Goal: Information Seeking & Learning: Check status

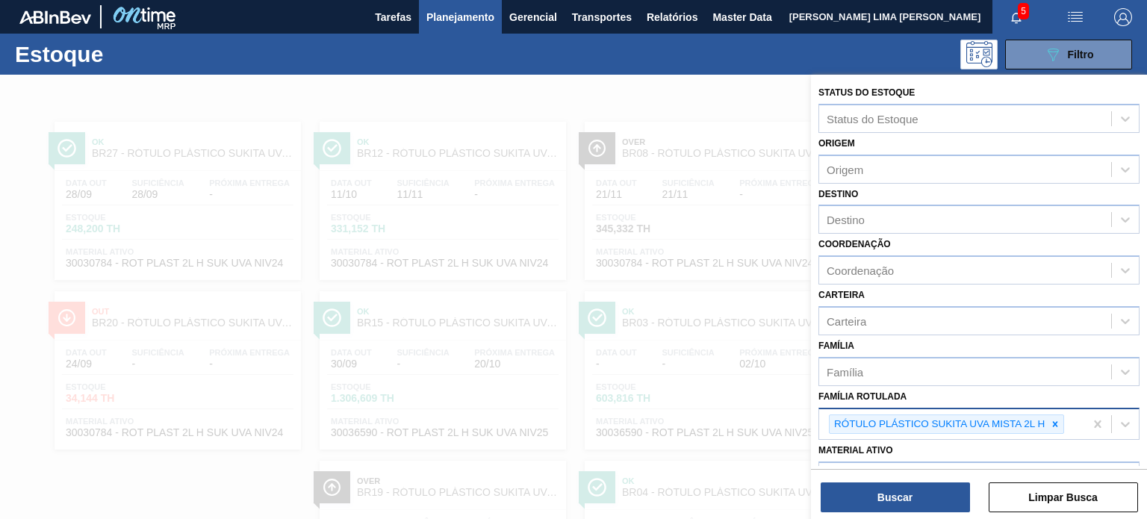
scroll to position [149, 0]
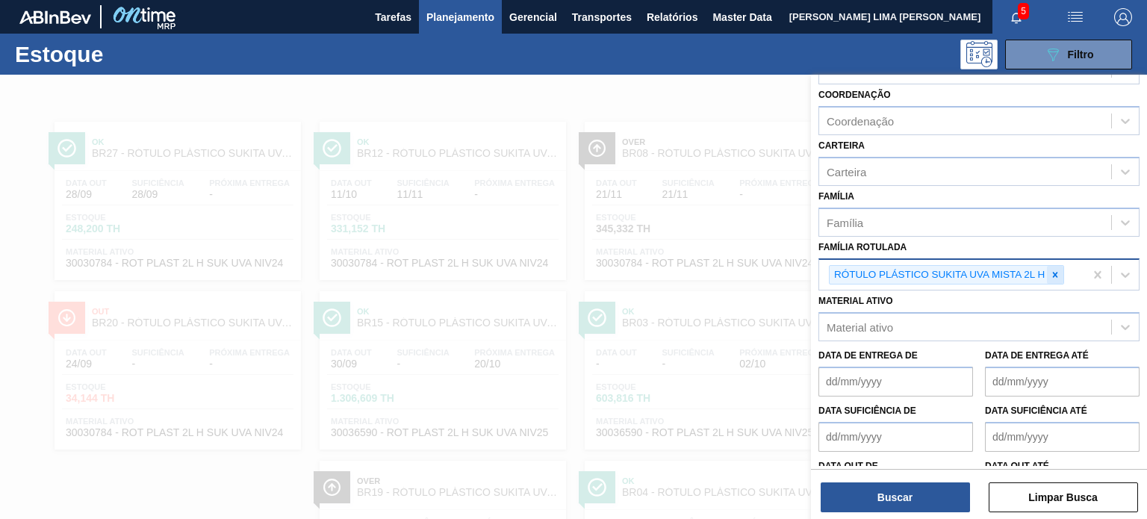
click at [1053, 272] on icon at bounding box center [1055, 274] width 5 height 5
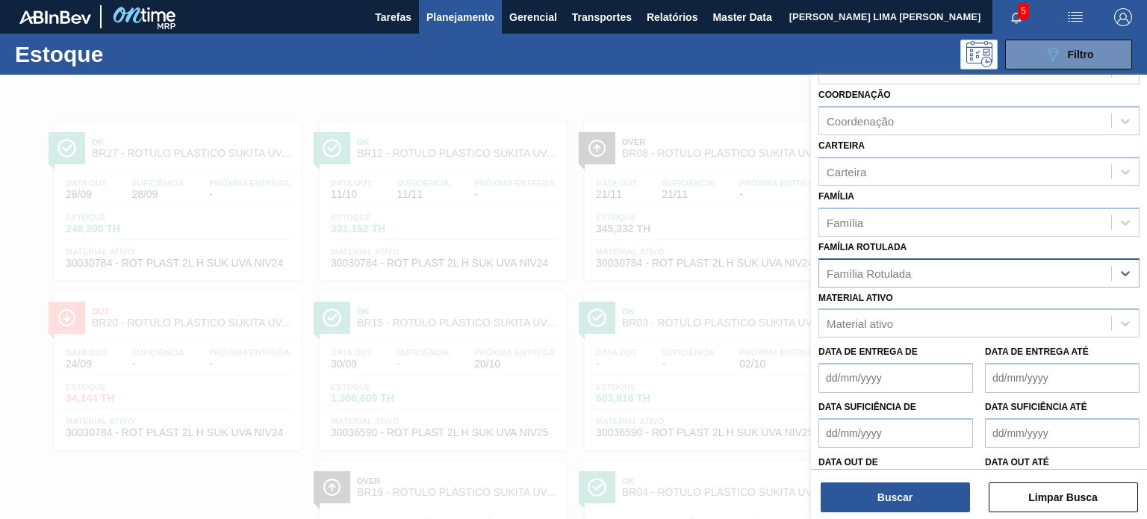
paste Rotulada "RÓTULO SLEEVE 2PACK2L GCA + PC"
type Rotulada "RÓTULO SLEEVE 2PACK2L GCA + PC"
click at [982, 312] on div "RÓTULO SLEEVE 2PACK2L GCA + PC" at bounding box center [978, 310] width 321 height 28
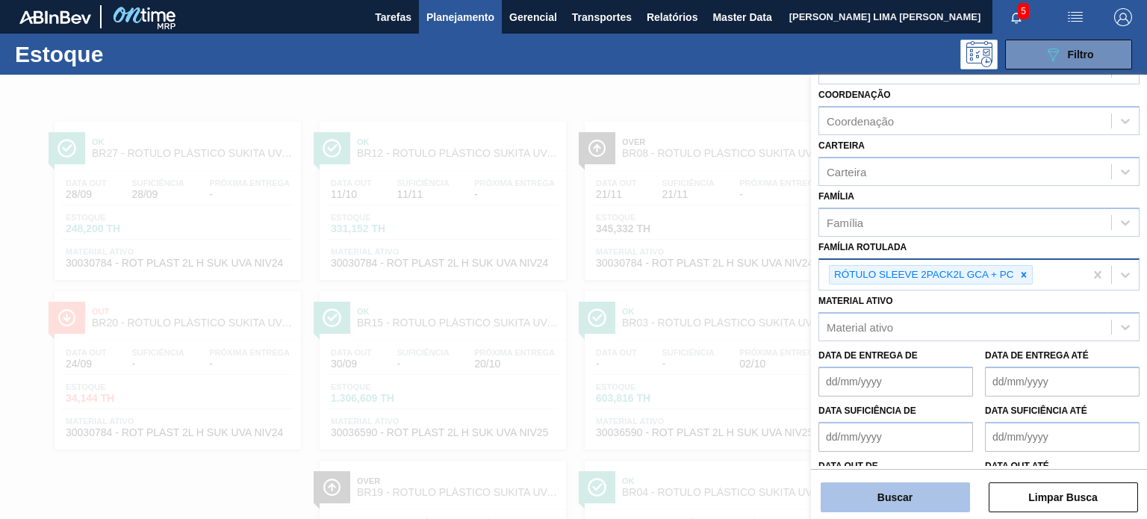
click at [913, 496] on button "Buscar" at bounding box center [894, 497] width 149 height 30
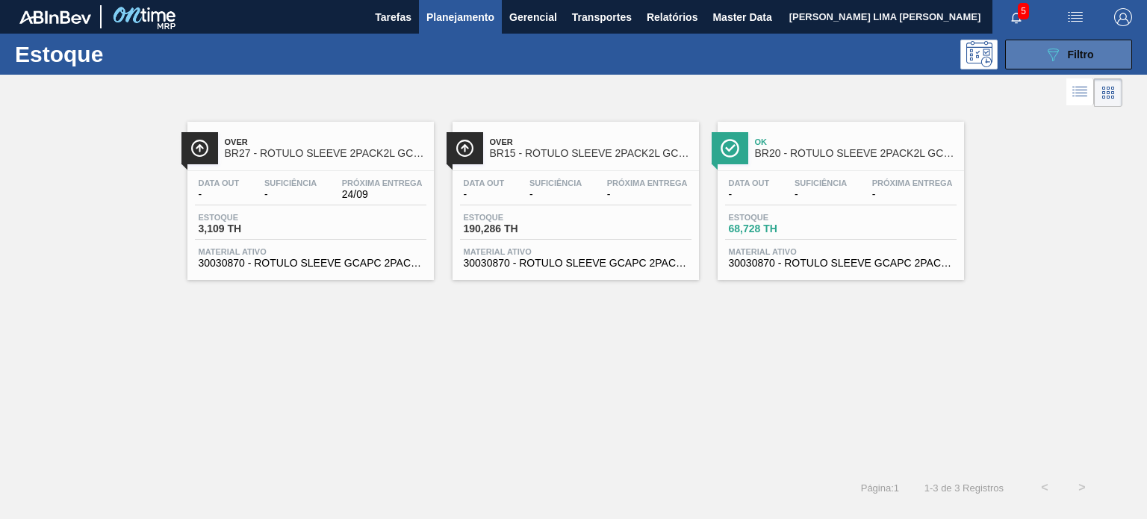
click at [1018, 54] on button "089F7B8B-B2A5-4AFE-B5C0-19BA573D28AC Filtro" at bounding box center [1068, 55] width 127 height 30
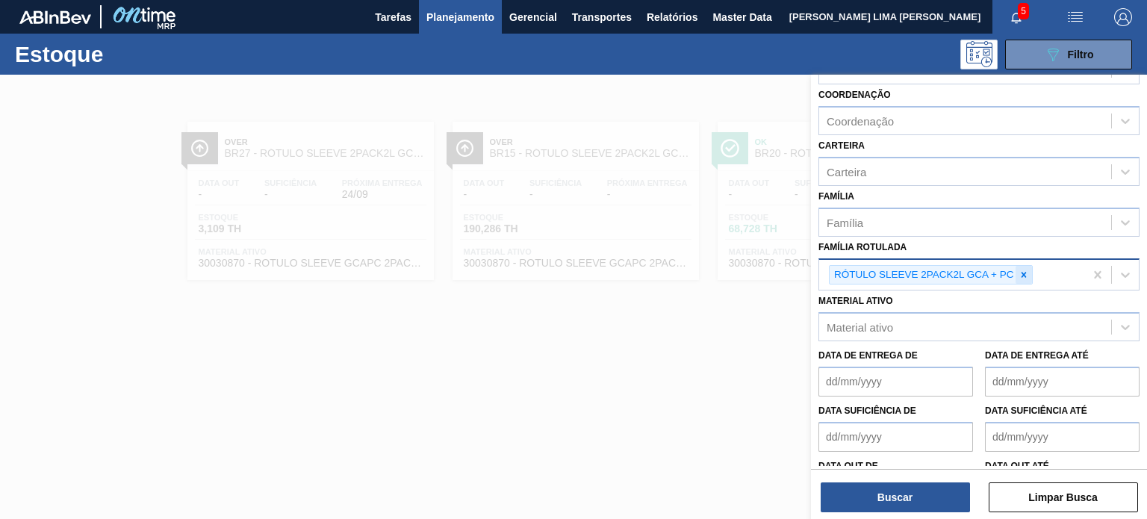
click at [1026, 277] on div at bounding box center [1023, 275] width 16 height 19
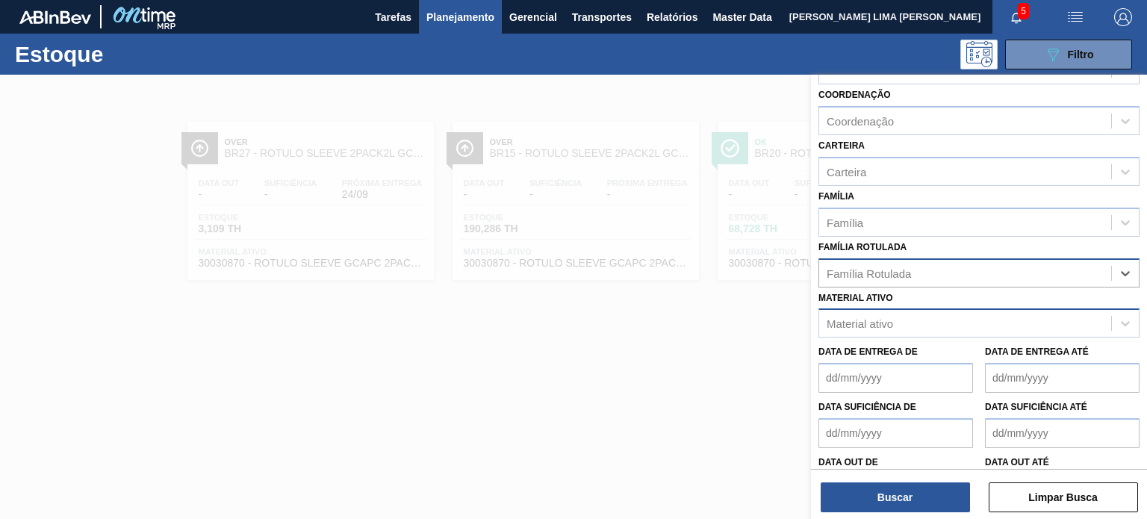
paste Rotulada "RÓTULO PLÁSTICO GCA 3L H"
type Rotulada "RÓTULO PLÁSTICO GCA 3L H"
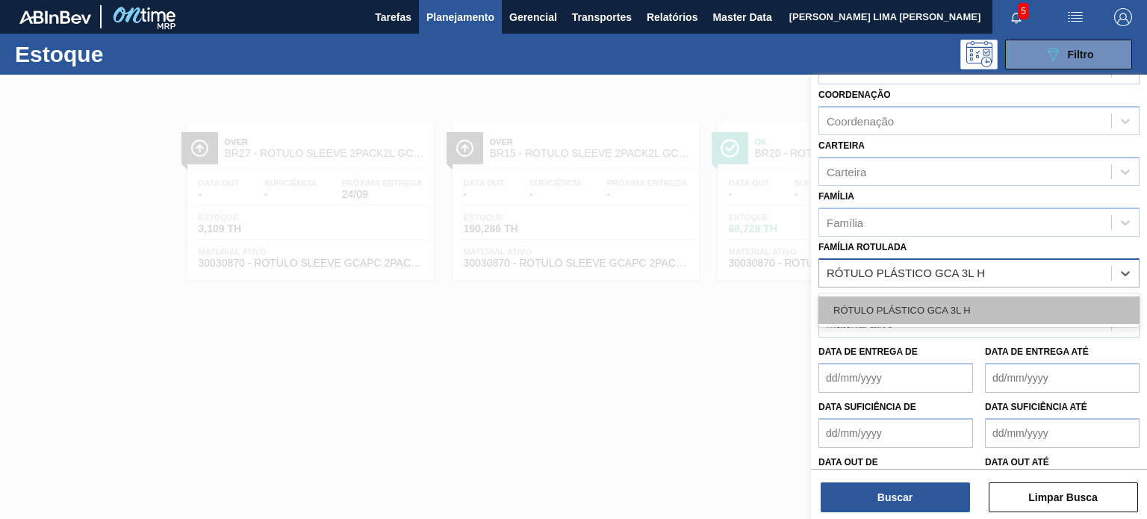
click at [959, 307] on div "RÓTULO PLÁSTICO GCA 3L H" at bounding box center [978, 310] width 321 height 28
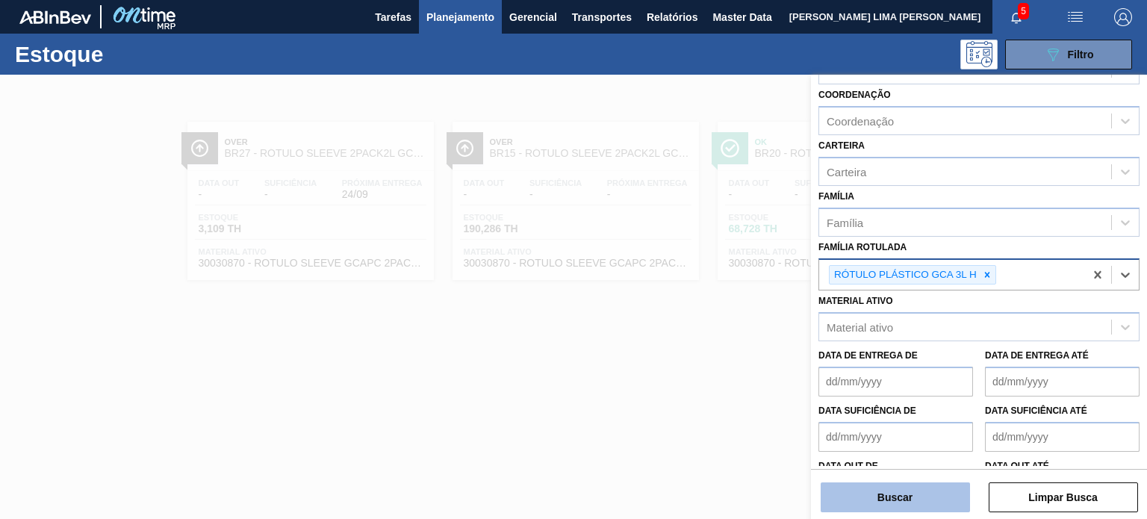
click at [893, 507] on button "Buscar" at bounding box center [894, 497] width 149 height 30
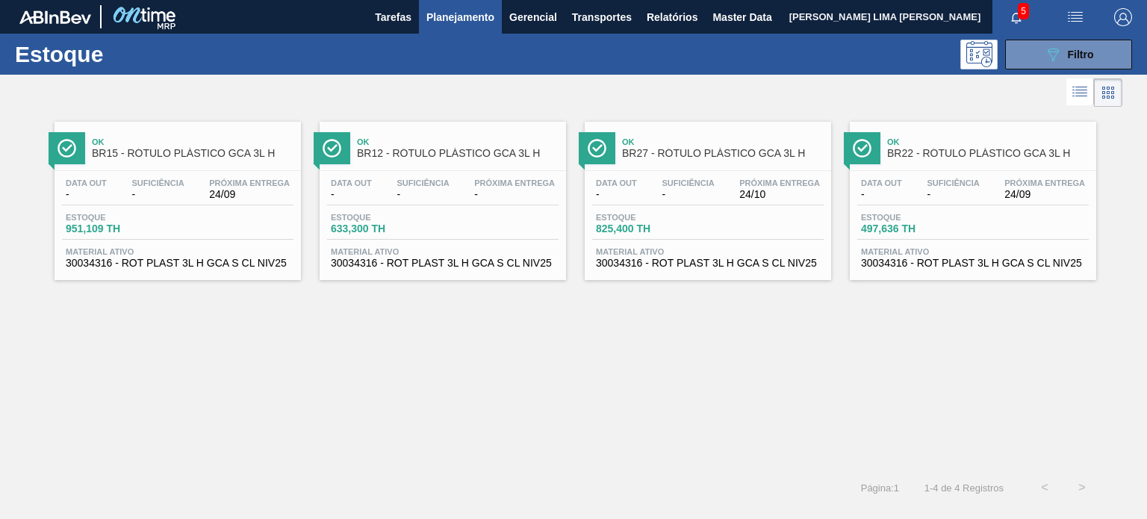
drag, startPoint x: 1090, startPoint y: 66, endPoint x: 1087, endPoint y: 73, distance: 8.0
click at [1090, 66] on button "089F7B8B-B2A5-4AFE-B5C0-19BA573D28AC Filtro" at bounding box center [1068, 55] width 127 height 30
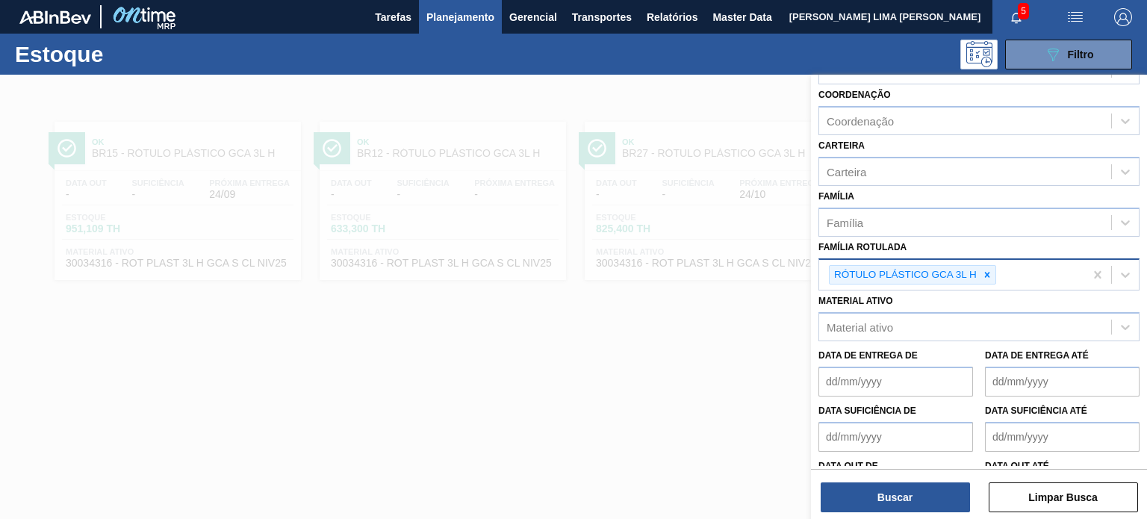
click at [988, 271] on icon at bounding box center [987, 275] width 10 height 10
paste Rotulada "RÓTULO PLÁSTICO PC 200ML H"
type Rotulada "RÓTULO PLÁSTICO PC 200ML H"
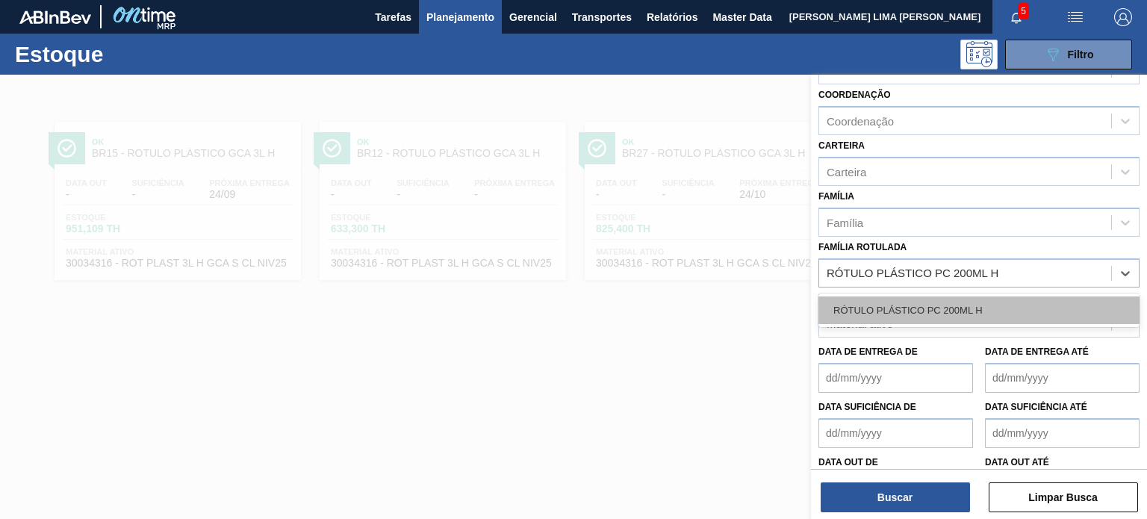
click at [918, 311] on div "RÓTULO PLÁSTICO PC 200ML H" at bounding box center [978, 310] width 321 height 28
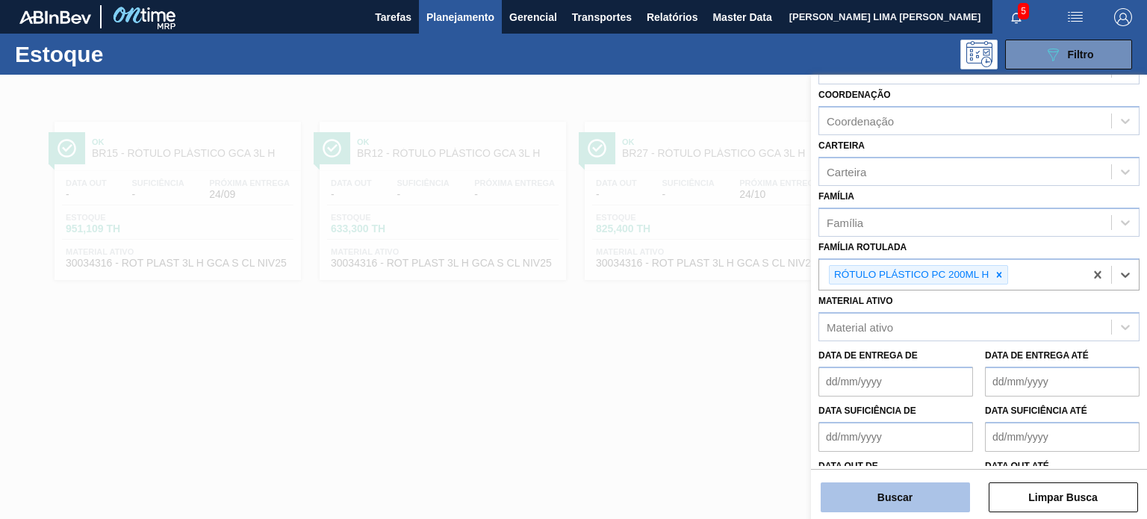
click at [882, 503] on button "Buscar" at bounding box center [894, 497] width 149 height 30
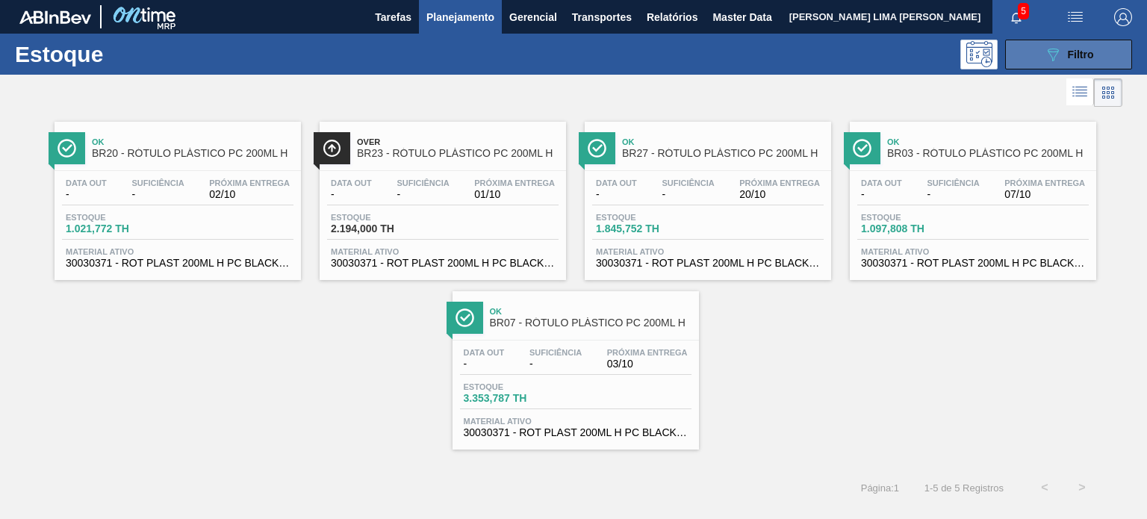
click at [1042, 57] on button "089F7B8B-B2A5-4AFE-B5C0-19BA573D28AC Filtro" at bounding box center [1068, 55] width 127 height 30
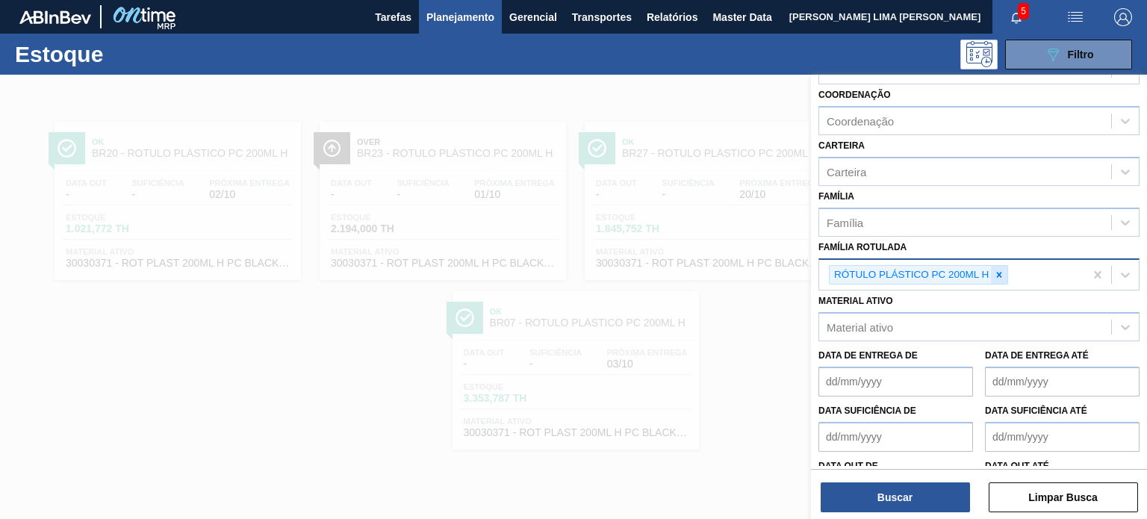
click at [990, 270] on div "RÓTULO PLÁSTICO PC 200ML H" at bounding box center [918, 275] width 179 height 20
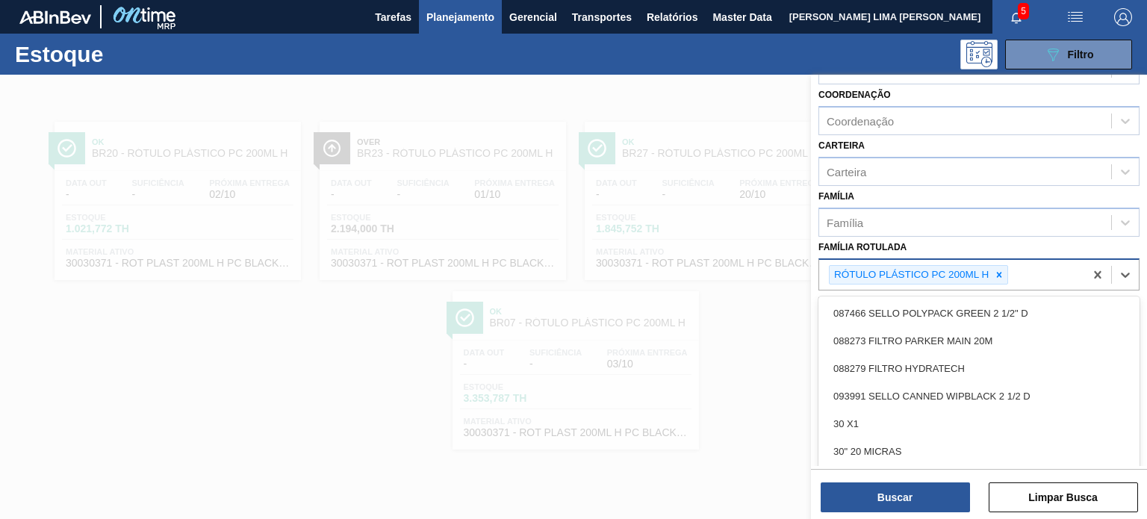
click at [994, 270] on div at bounding box center [999, 275] width 16 height 19
paste Rotulada "RÓTULO PLÁSTICO GCA 2L H"
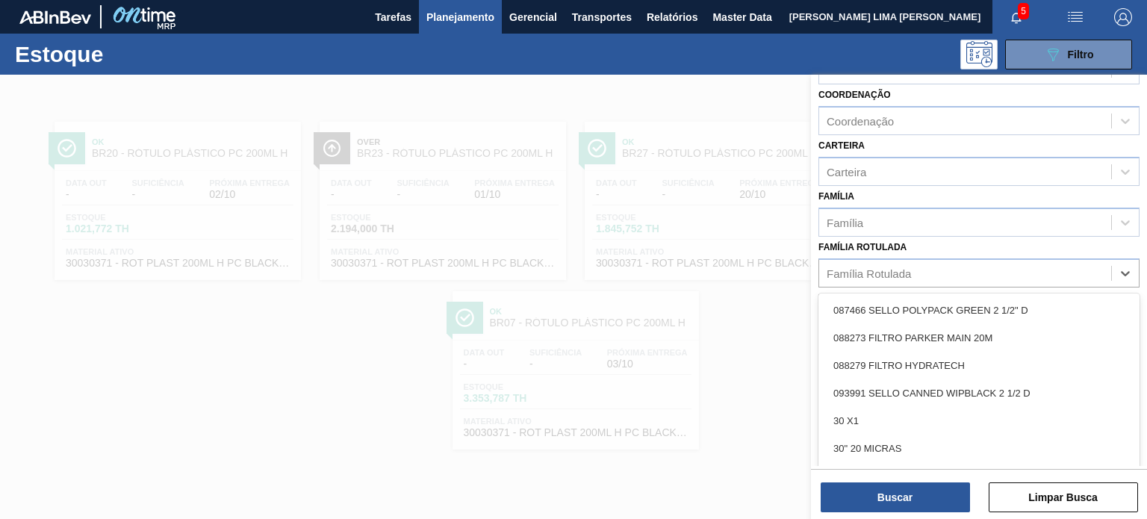
type Rotulada "RÓTULO PLÁSTICO GCA 2L H"
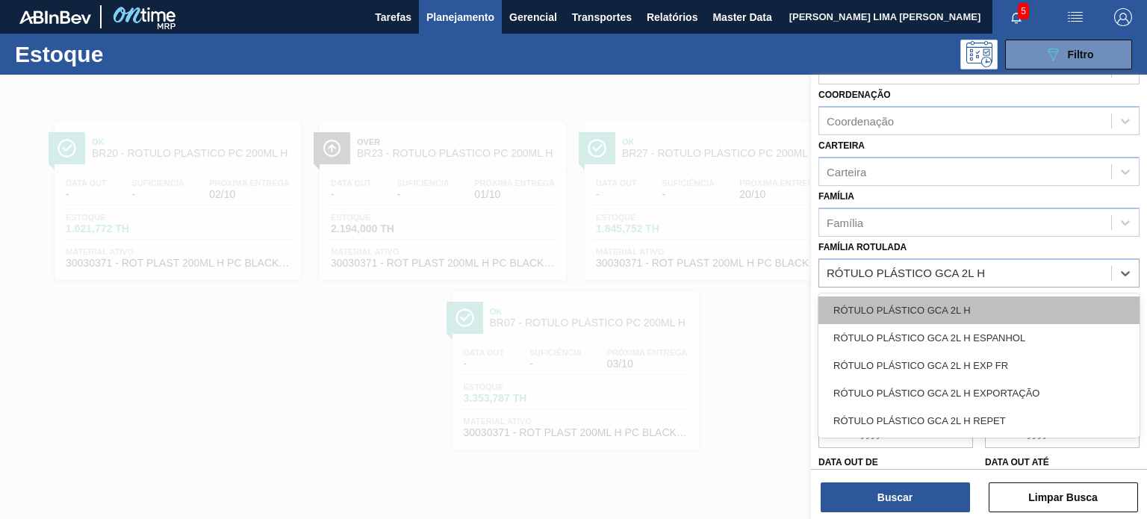
click at [967, 302] on div "RÓTULO PLÁSTICO GCA 2L H" at bounding box center [978, 310] width 321 height 28
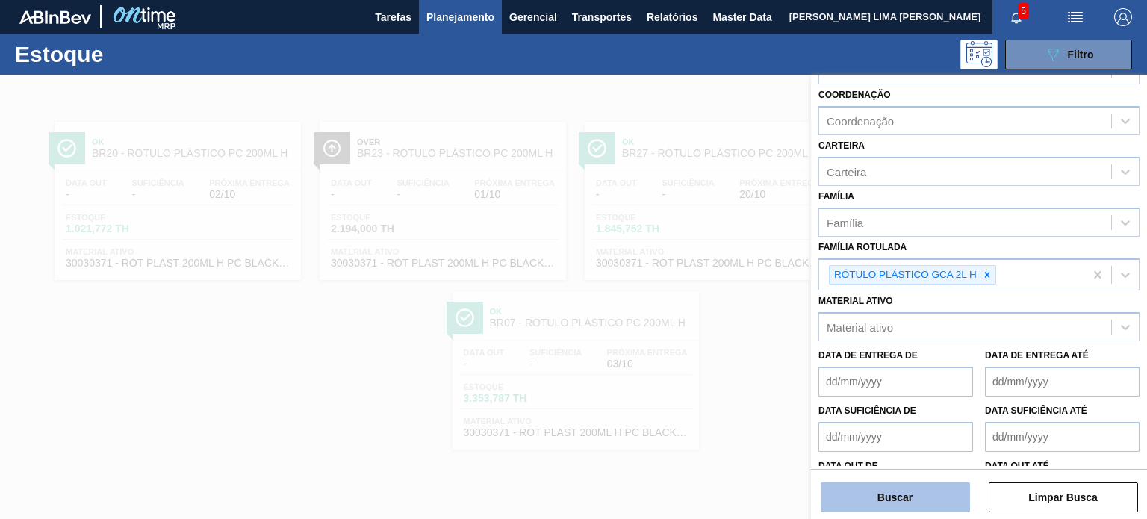
click at [919, 482] on button "Buscar" at bounding box center [894, 497] width 149 height 30
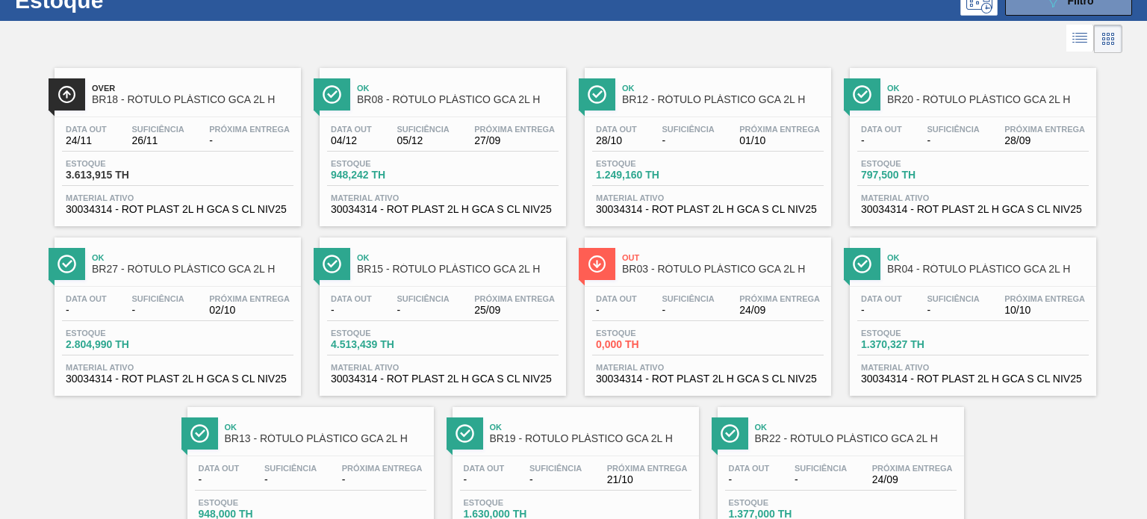
scroll to position [0, 0]
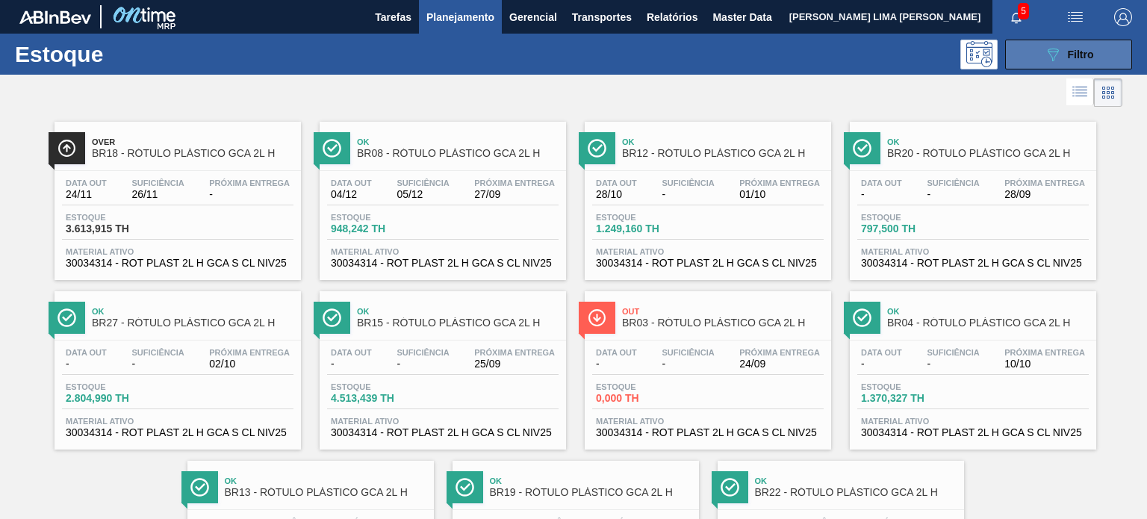
click at [1077, 55] on span "Filtro" at bounding box center [1081, 55] width 26 height 12
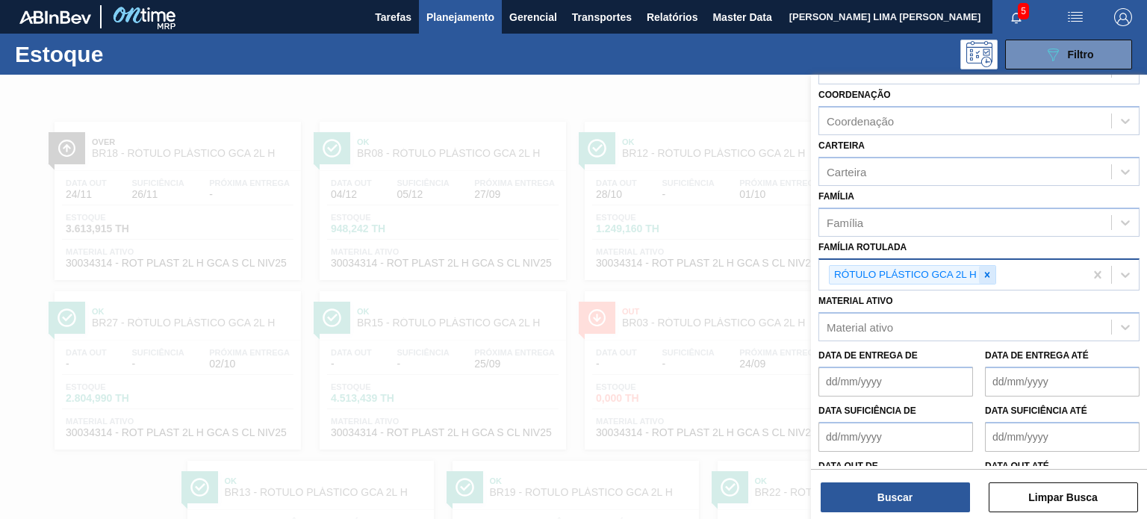
click at [988, 277] on div at bounding box center [987, 275] width 16 height 19
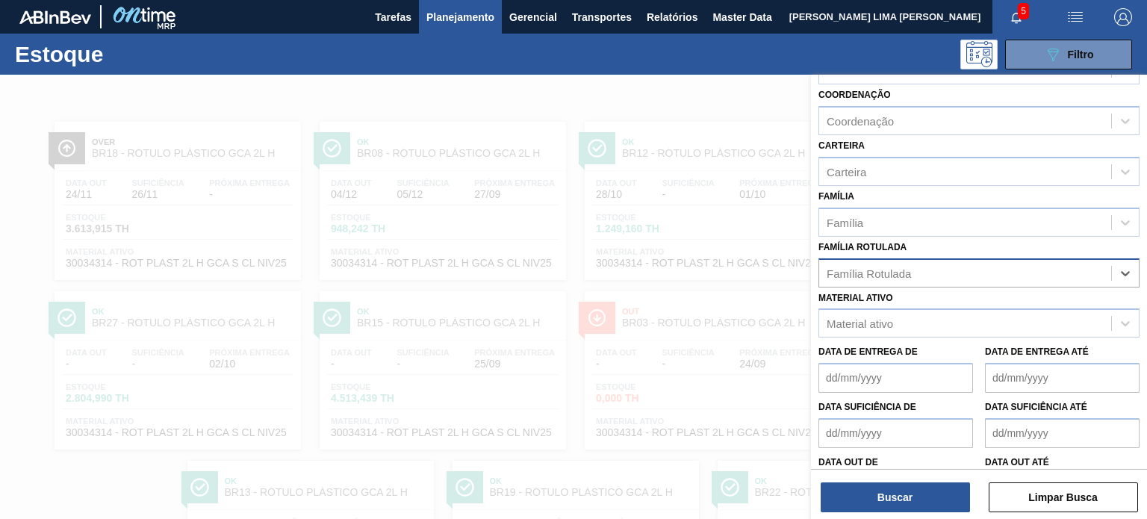
paste Rotulada "RÓTULO PLÁSTICO 200ML PC H"
type Rotulada "RÓTULO PLÁSTICO 200ML PC H"
drag, startPoint x: 968, startPoint y: 288, endPoint x: 940, endPoint y: 341, distance: 60.1
click at [941, 304] on div "RÓTULO PLÁSTICO 200ML PC H" at bounding box center [978, 310] width 321 height 28
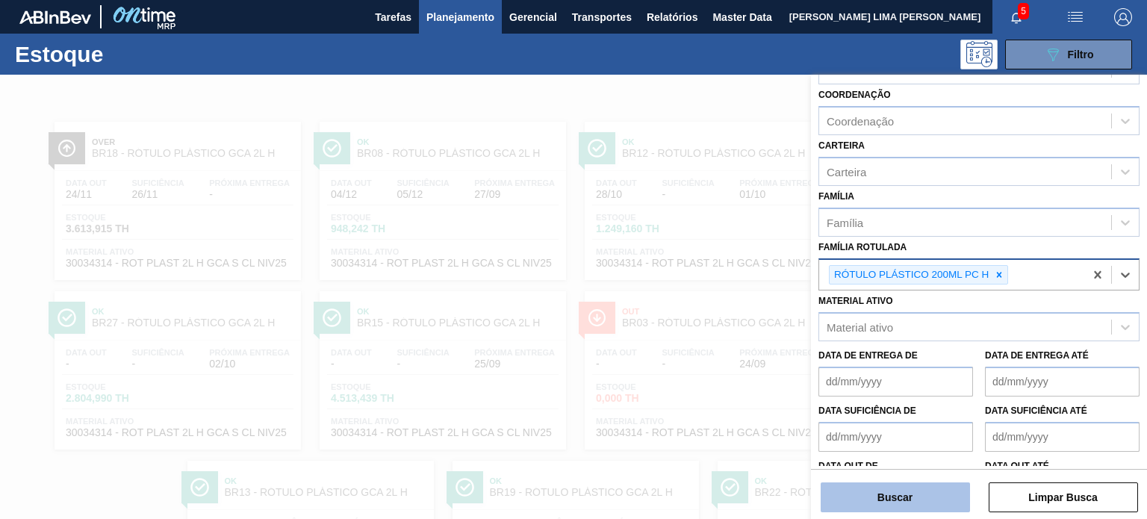
click at [927, 496] on button "Buscar" at bounding box center [894, 497] width 149 height 30
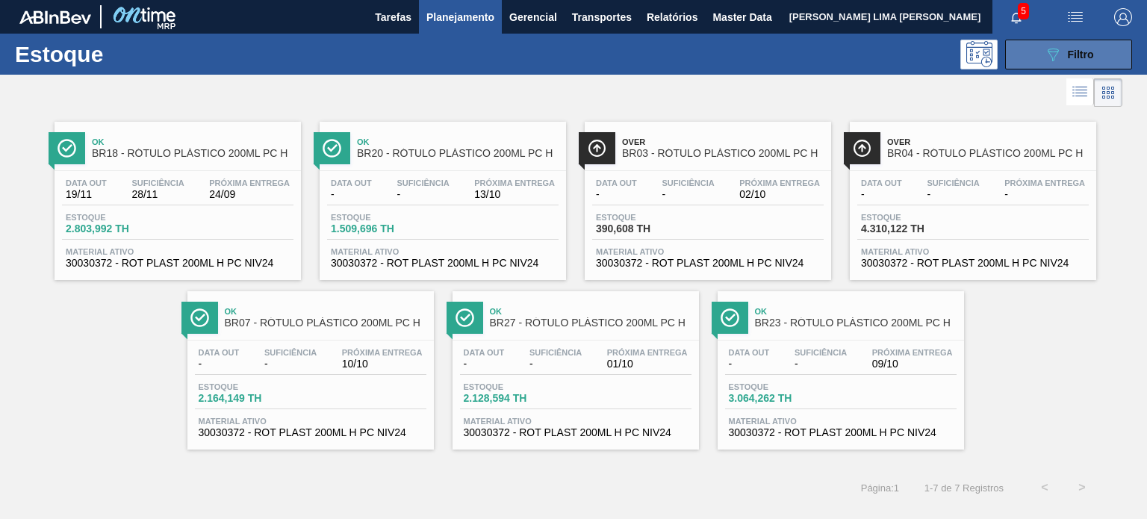
click at [1094, 53] on button "089F7B8B-B2A5-4AFE-B5C0-19BA573D28AC Filtro" at bounding box center [1068, 55] width 127 height 30
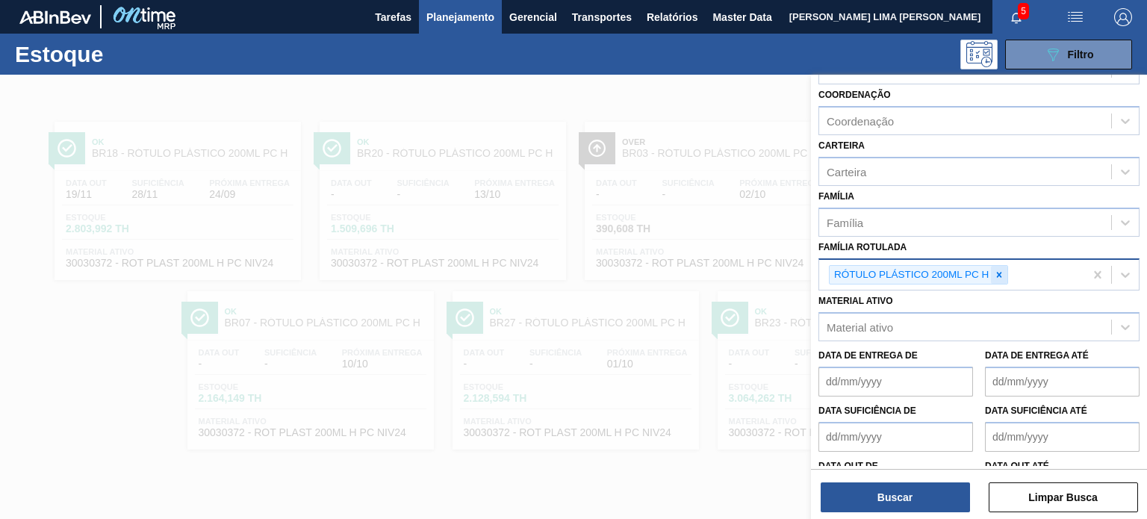
click at [997, 272] on icon at bounding box center [999, 274] width 5 height 5
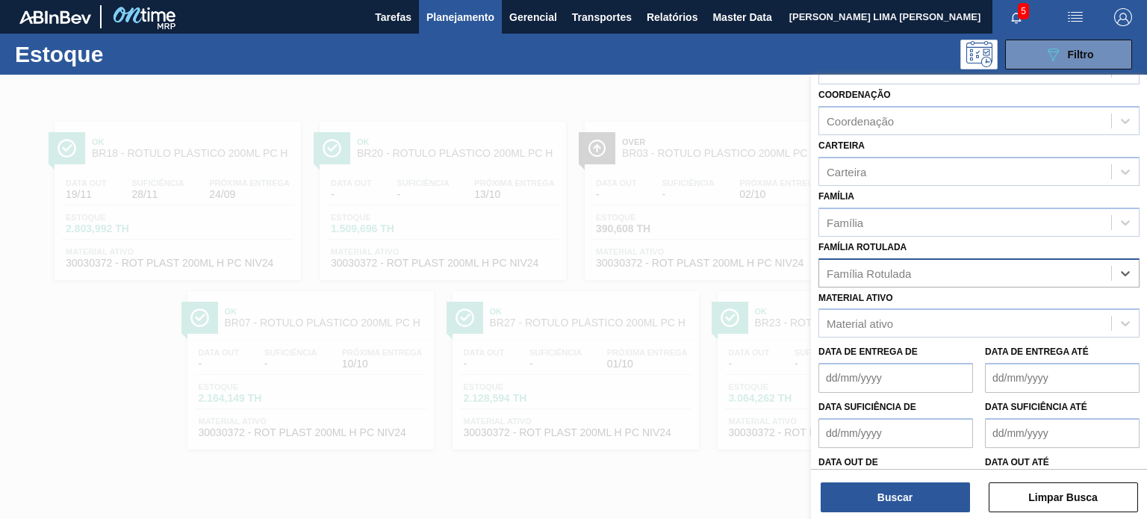
paste Rotulada "RÓTULO PLÁSTICO GCA 200ML H"
type Rotulada "RÓTULO PLÁSTICO GCA 200ML H"
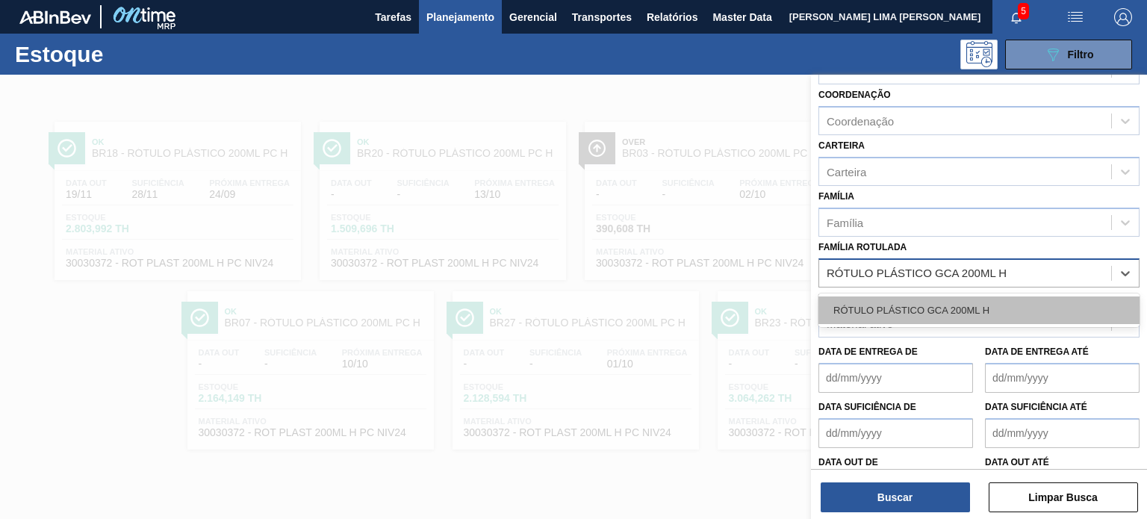
click at [956, 293] on div "RÓTULO PLÁSTICO GCA 200ML H" at bounding box center [978, 310] width 321 height 34
click at [956, 305] on div "RÓTULO PLÁSTICO GCA 200ML H" at bounding box center [978, 310] width 321 height 28
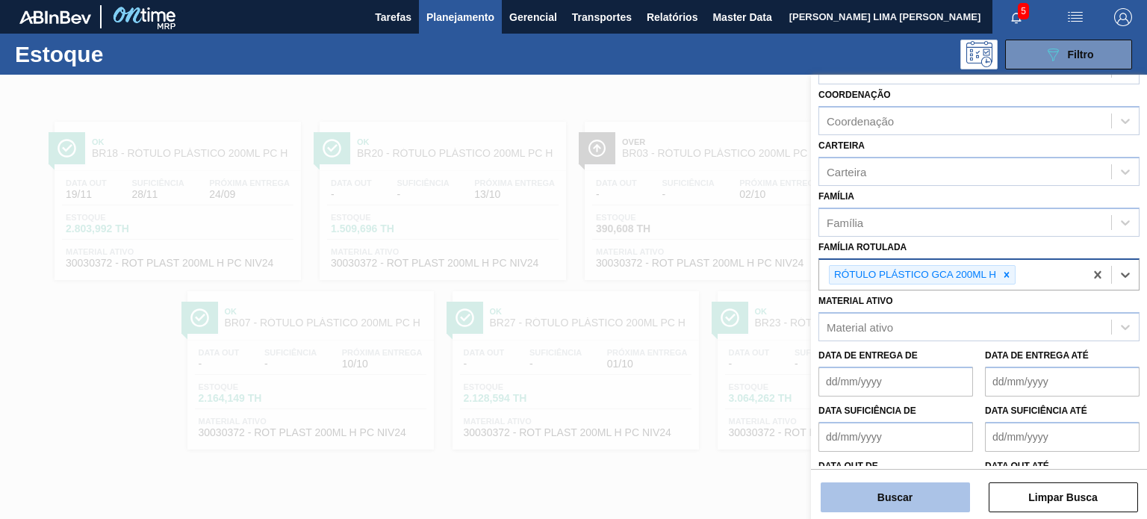
click at [923, 493] on button "Buscar" at bounding box center [894, 497] width 149 height 30
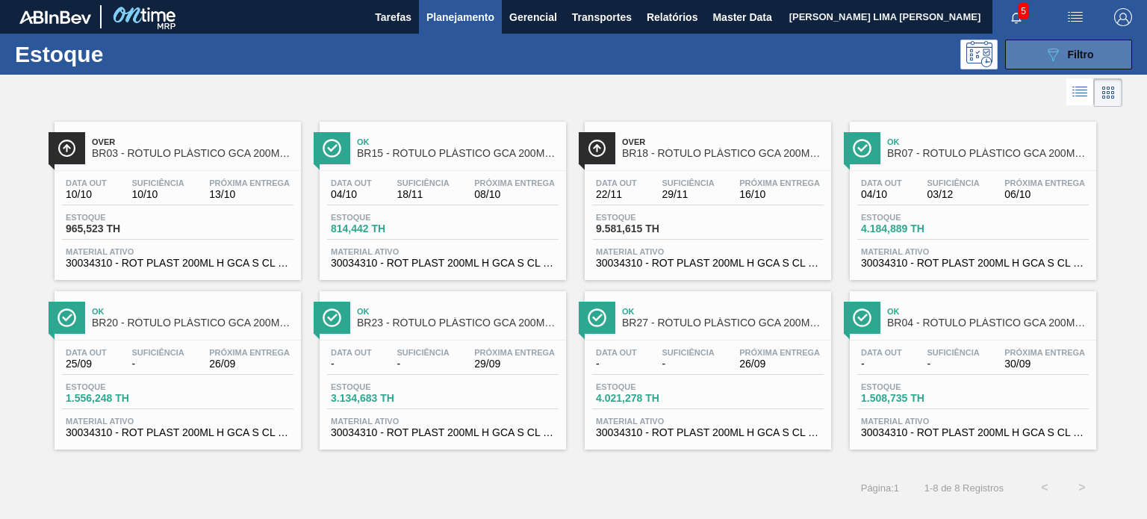
click at [1086, 54] on span "Filtro" at bounding box center [1081, 55] width 26 height 12
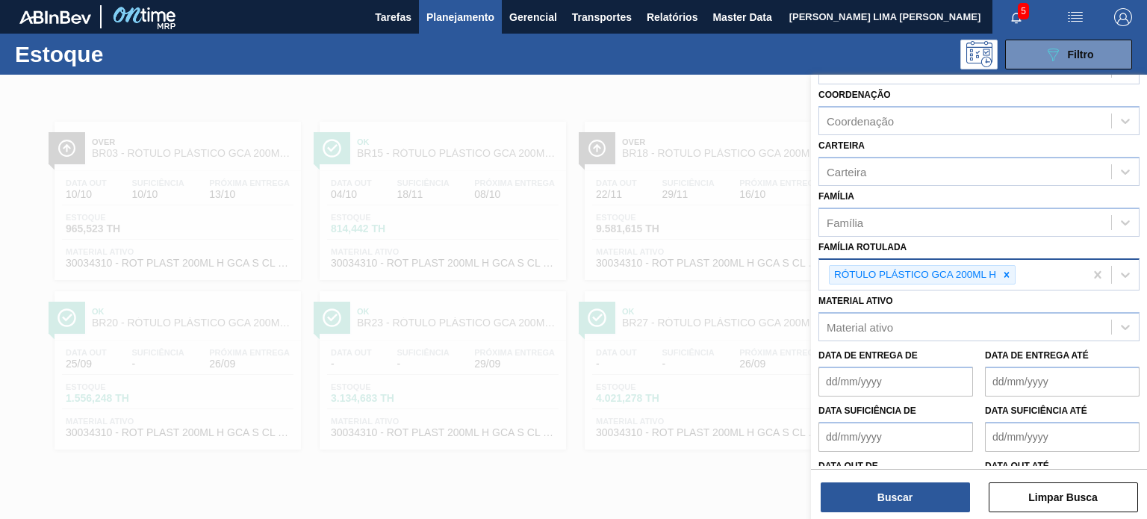
click at [1006, 270] on icon at bounding box center [1006, 275] width 10 height 10
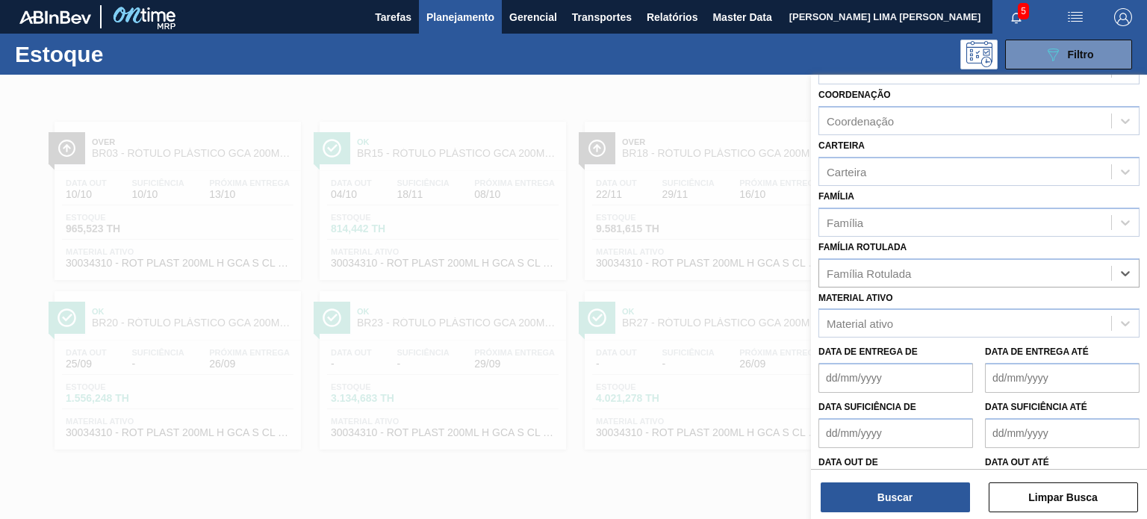
paste Rotulada "RÓTULO PLÁSTICO H2OH LIMONETO 500ML H"
type Rotulada "RÓTULO PLÁSTICO H2OH LIMONETO 500ML H"
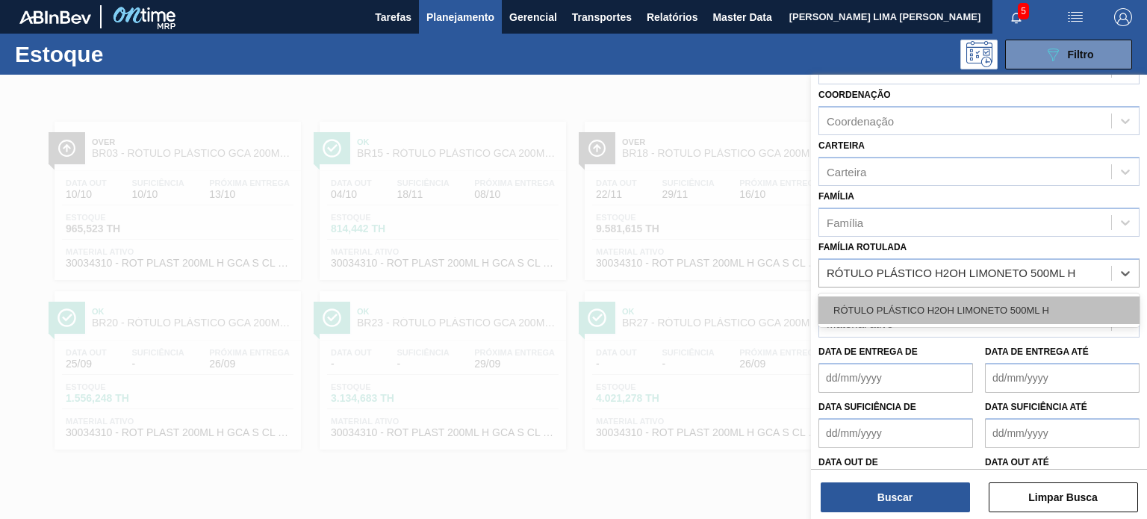
click at [956, 304] on div "RÓTULO PLÁSTICO H2OH LIMONETO 500ML H" at bounding box center [978, 310] width 321 height 28
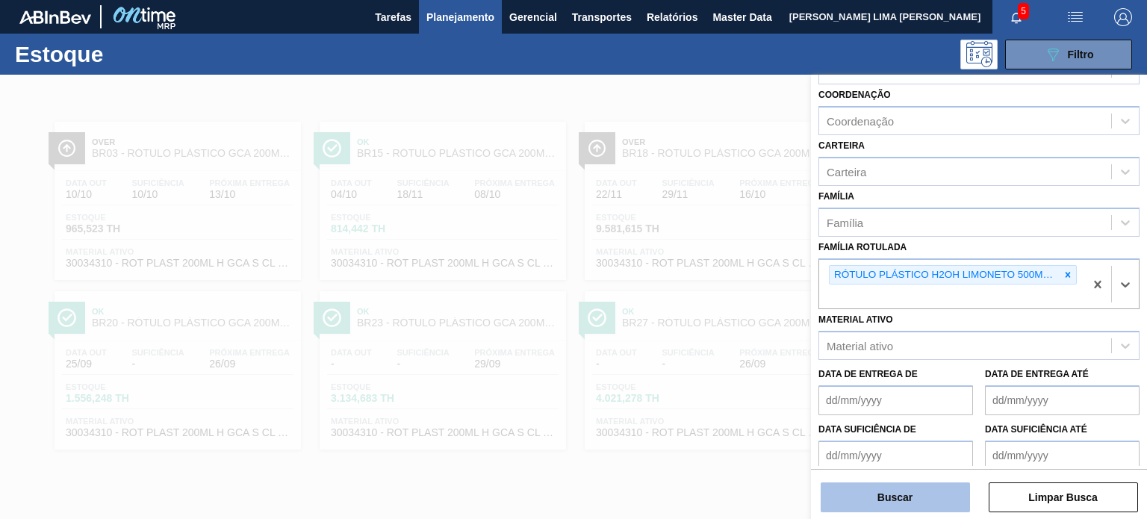
click at [935, 507] on button "Buscar" at bounding box center [894, 497] width 149 height 30
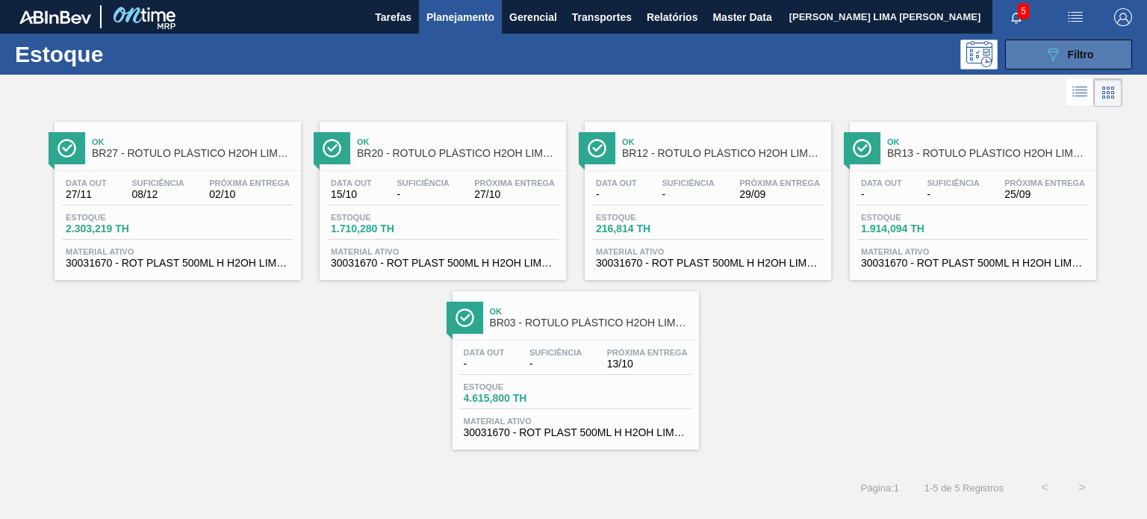
click at [1040, 60] on button "089F7B8B-B2A5-4AFE-B5C0-19BA573D28AC Filtro" at bounding box center [1068, 55] width 127 height 30
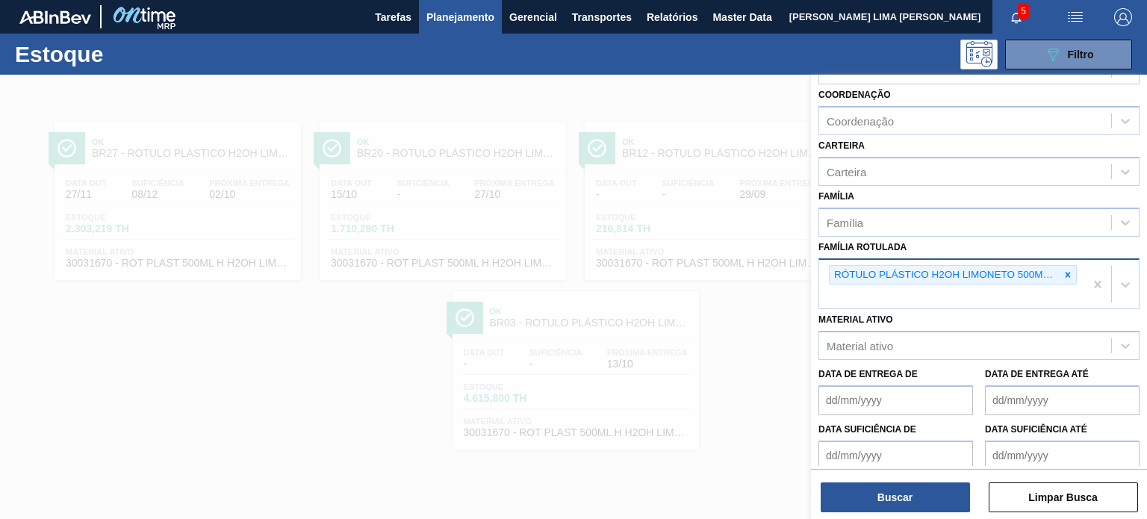
click at [1052, 271] on div "RÓTULO PLÁSTICO H2OH LIMONETO 500ML H" at bounding box center [944, 275] width 230 height 19
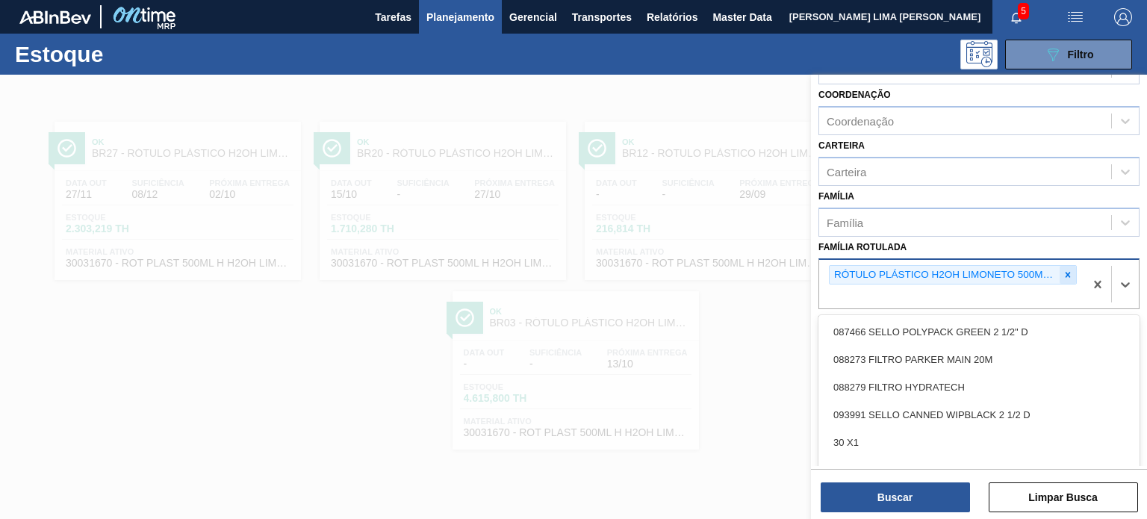
click at [1065, 272] on icon at bounding box center [1067, 274] width 5 height 5
paste Rotulada "RÓTULO PLÁSTICO PC 2L H"
type Rotulada "RÓTULO PLÁSTICO PC 2L H"
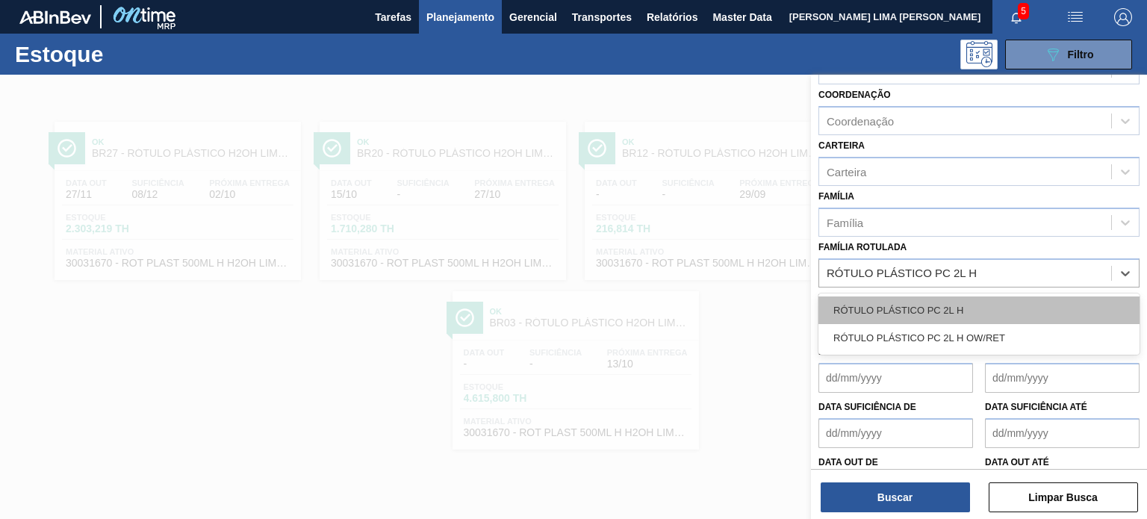
click at [996, 301] on div "RÓTULO PLÁSTICO PC 2L H" at bounding box center [978, 310] width 321 height 28
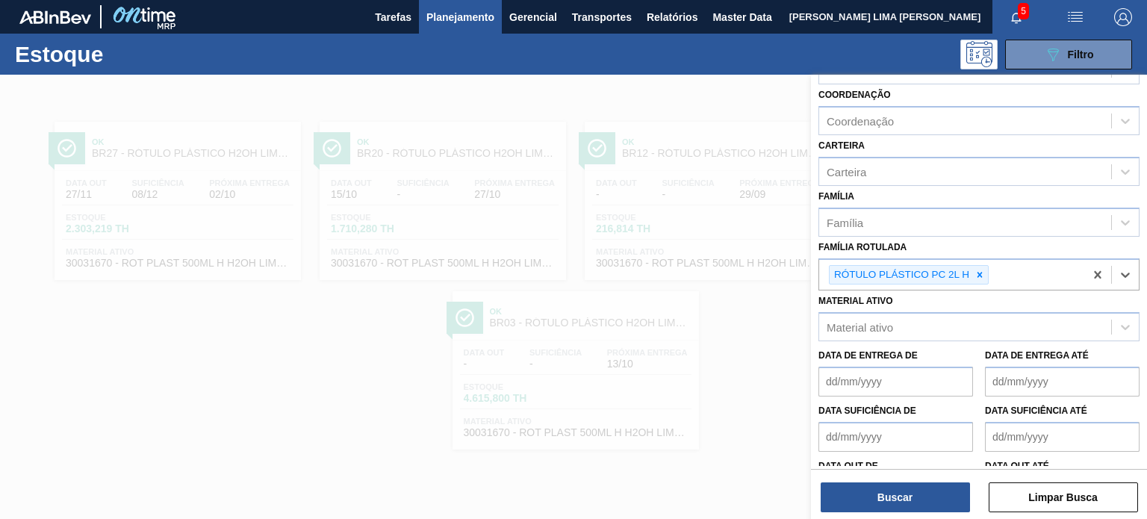
click at [926, 477] on div "Buscar Limpar Busca" at bounding box center [979, 490] width 336 height 42
click at [920, 488] on button "Buscar" at bounding box center [894, 497] width 149 height 30
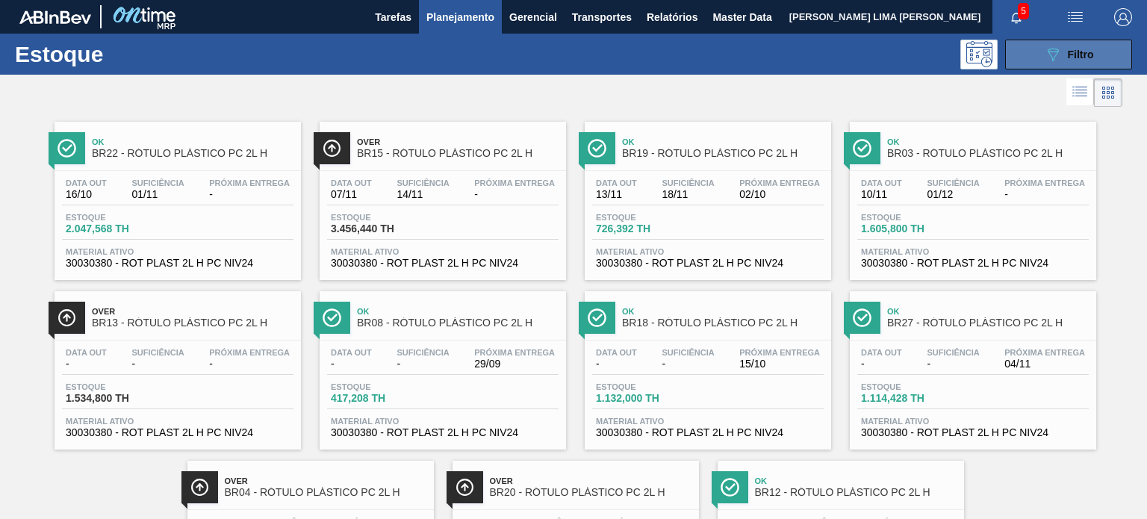
click at [1022, 50] on button "089F7B8B-B2A5-4AFE-B5C0-19BA573D28AC Filtro" at bounding box center [1068, 55] width 127 height 30
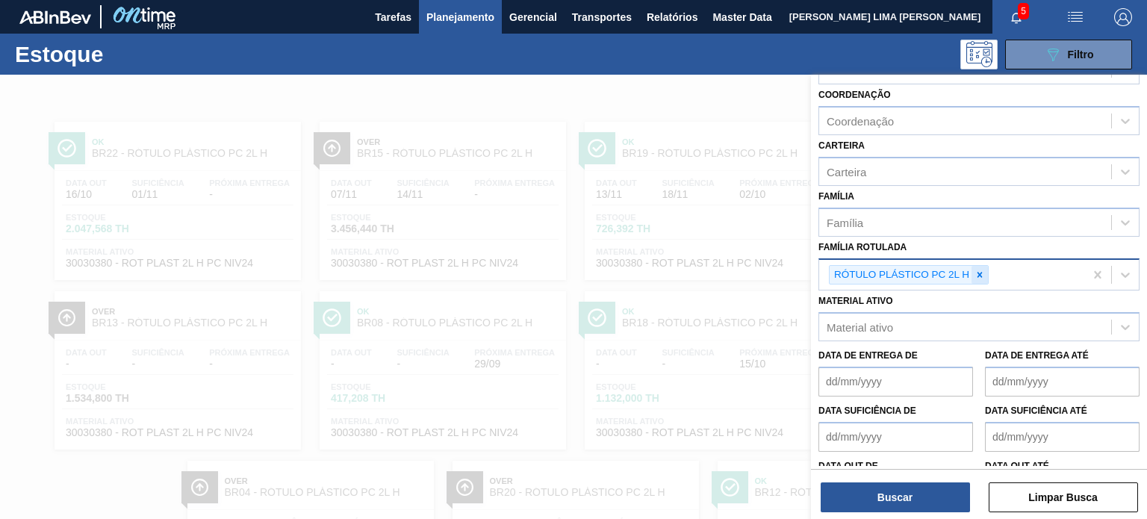
click at [979, 270] on icon at bounding box center [979, 275] width 10 height 10
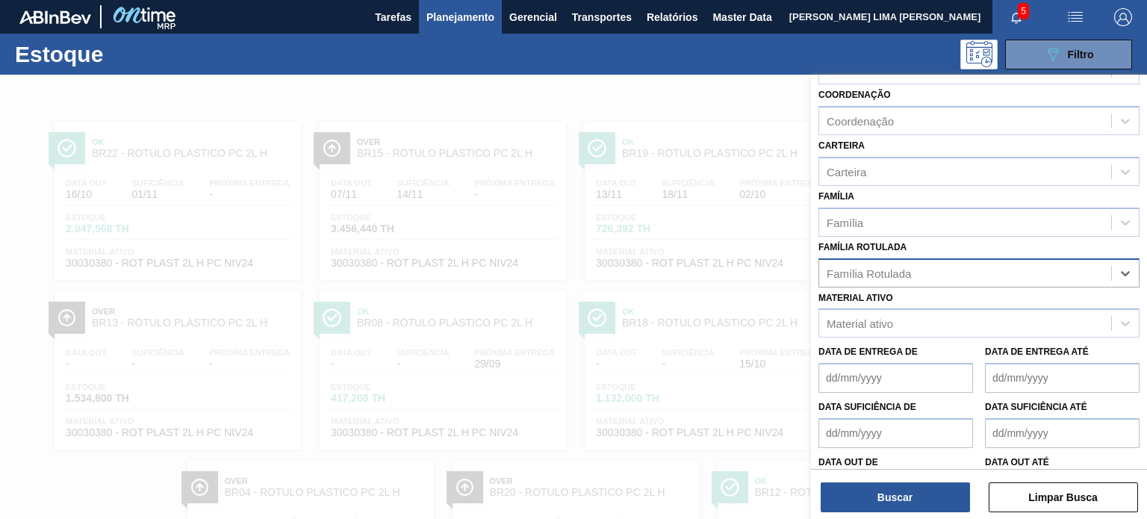
paste Rotulada "RÓTULO PLÁSTICO GCA ZERO 2L H"
type Rotulada "RÓTULO PLÁSTICO GCA ZERO 2L H"
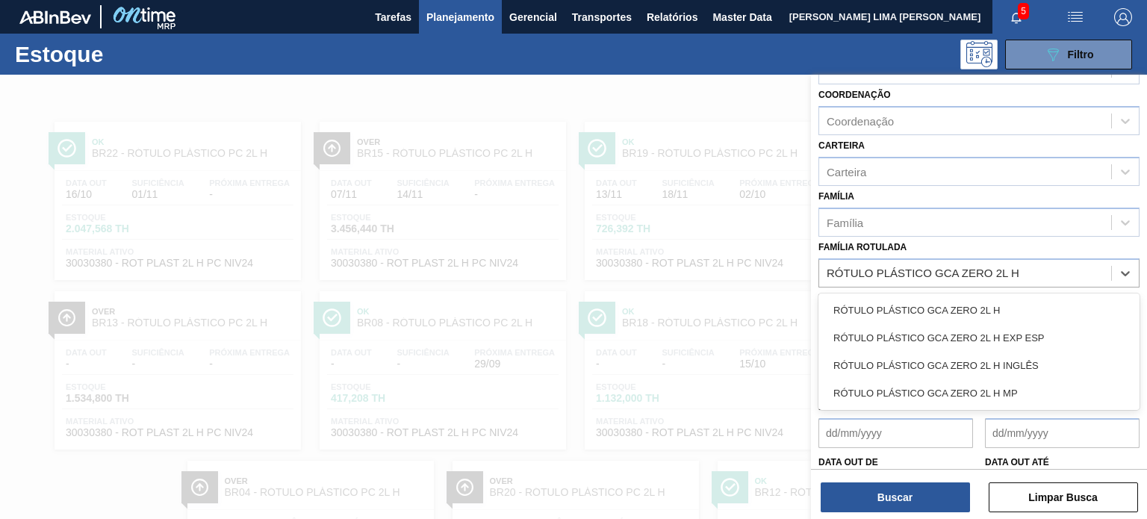
click at [953, 298] on div "RÓTULO PLÁSTICO GCA ZERO 2L H" at bounding box center [978, 310] width 321 height 28
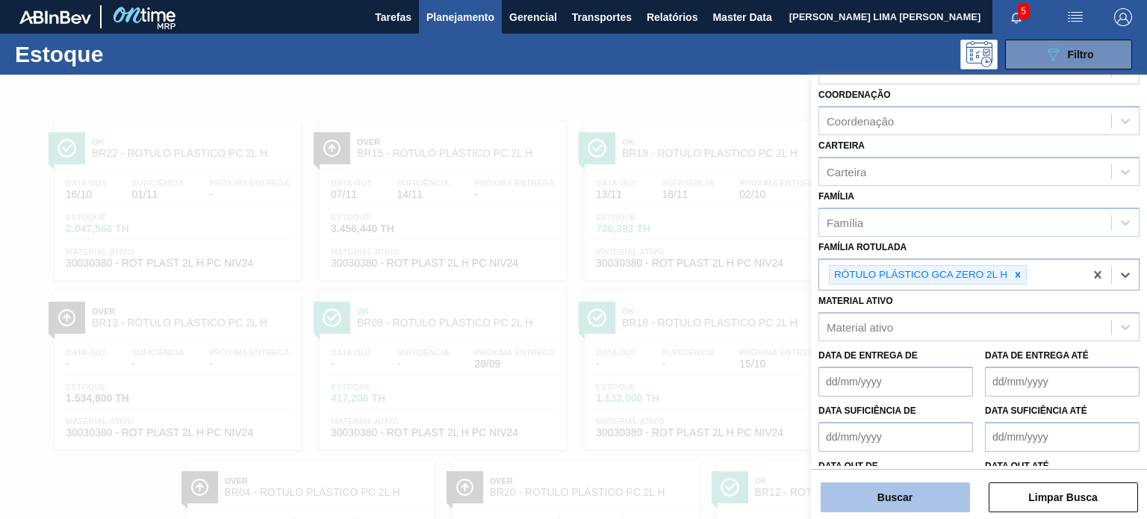
click at [923, 499] on button "Buscar" at bounding box center [894, 497] width 149 height 30
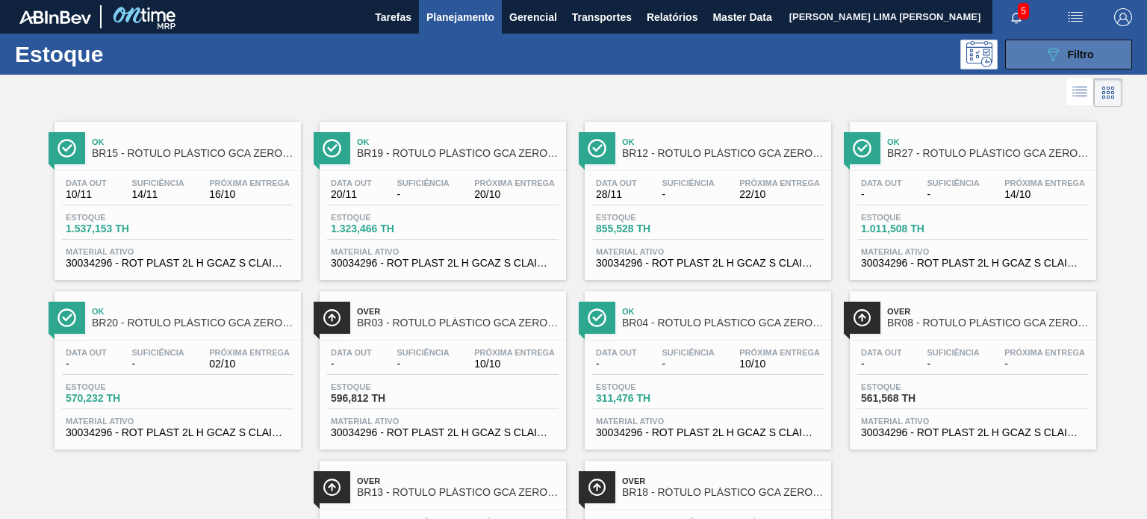
click at [1054, 63] on button "089F7B8B-B2A5-4AFE-B5C0-19BA573D28AC Filtro" at bounding box center [1068, 55] width 127 height 30
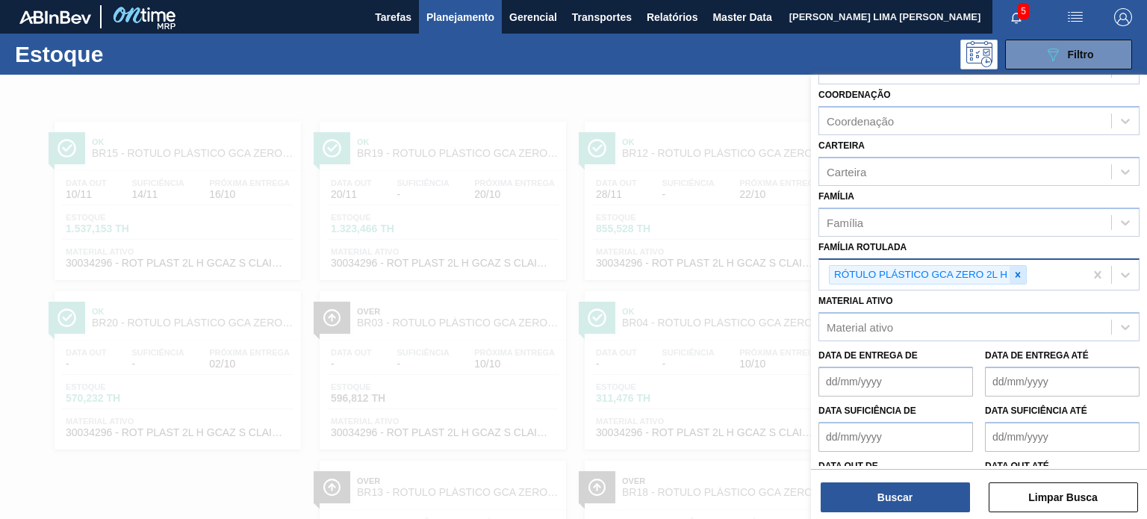
click at [1013, 276] on icon at bounding box center [1017, 275] width 10 height 10
paste Rotulada "ROT PLAST. 1.5L AH PC BLACK"
type Rotulada "ROT PLAST. 1.5L AH PC BLACK"
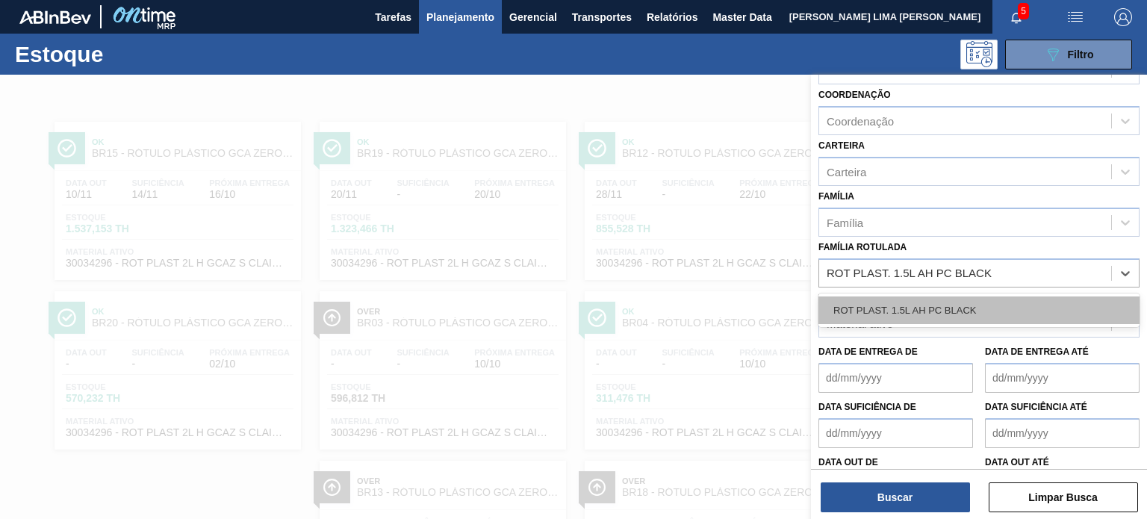
click at [973, 308] on div "ROT PLAST. 1.5L AH PC BLACK" at bounding box center [978, 310] width 321 height 28
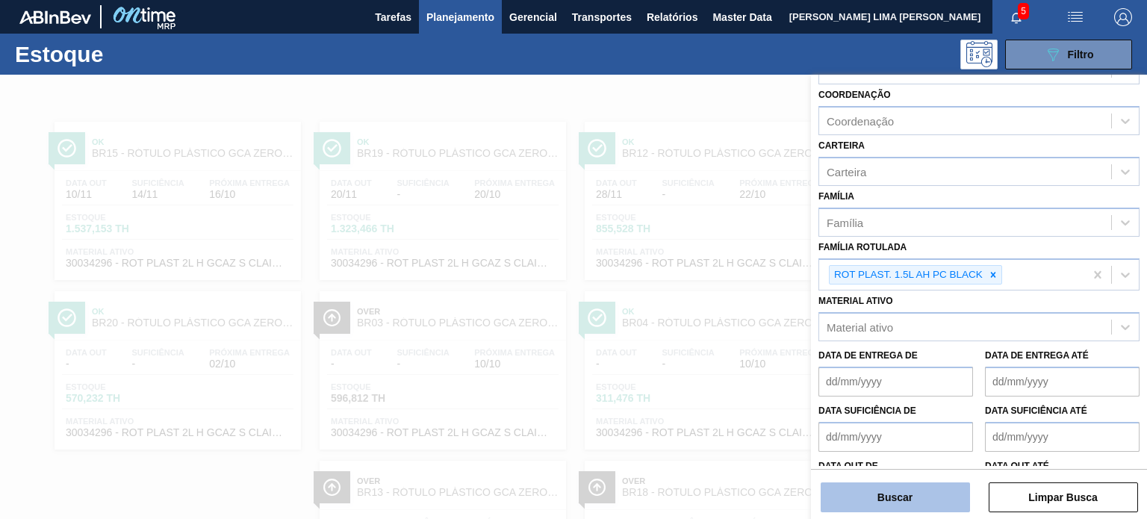
click at [919, 491] on button "Buscar" at bounding box center [894, 497] width 149 height 30
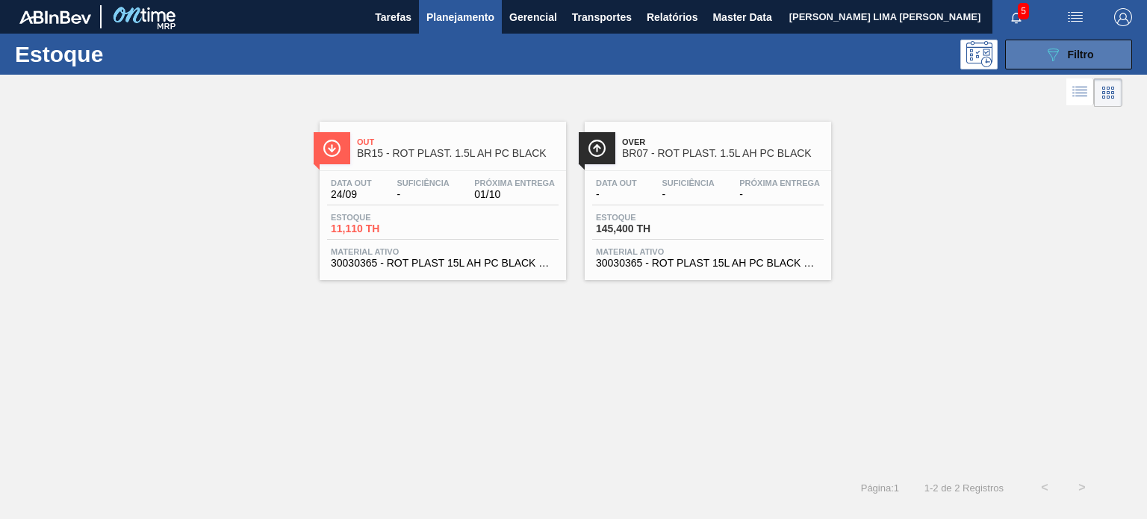
click at [1018, 53] on button "089F7B8B-B2A5-4AFE-B5C0-19BA573D28AC Filtro" at bounding box center [1068, 55] width 127 height 30
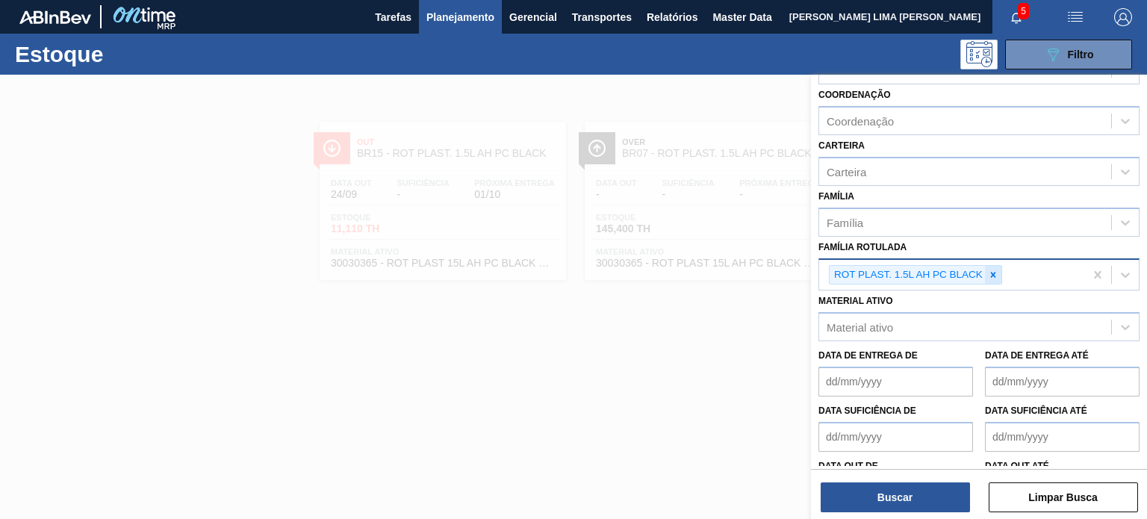
click at [990, 273] on icon at bounding box center [993, 275] width 10 height 10
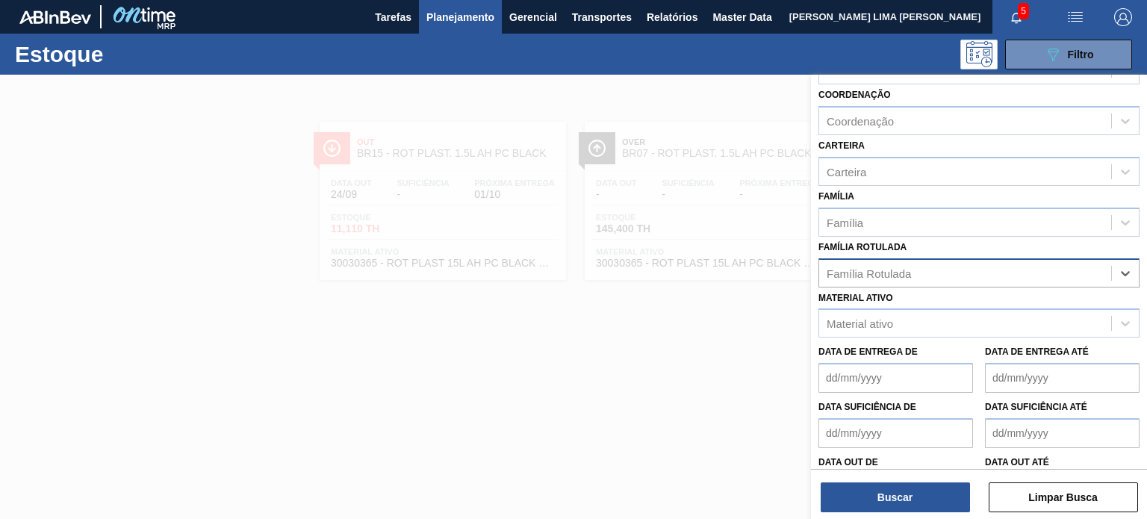
paste Rotulada "RÓTULO PLÁSTICO 200ML PC H"
type Rotulada "RÓTULO PLÁSTICO 200ML PC H"
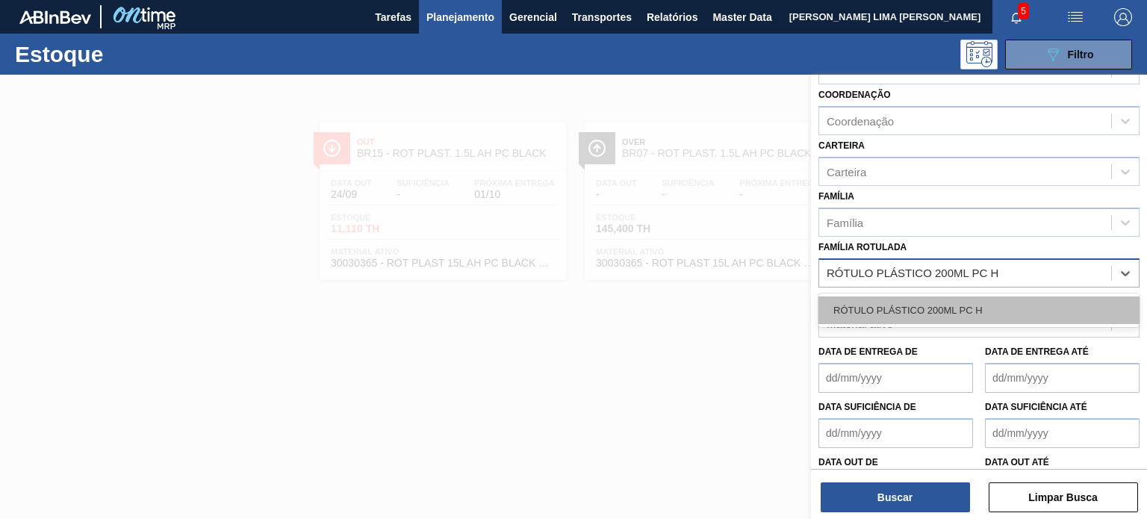
click at [942, 304] on div "RÓTULO PLÁSTICO 200ML PC H" at bounding box center [978, 310] width 321 height 28
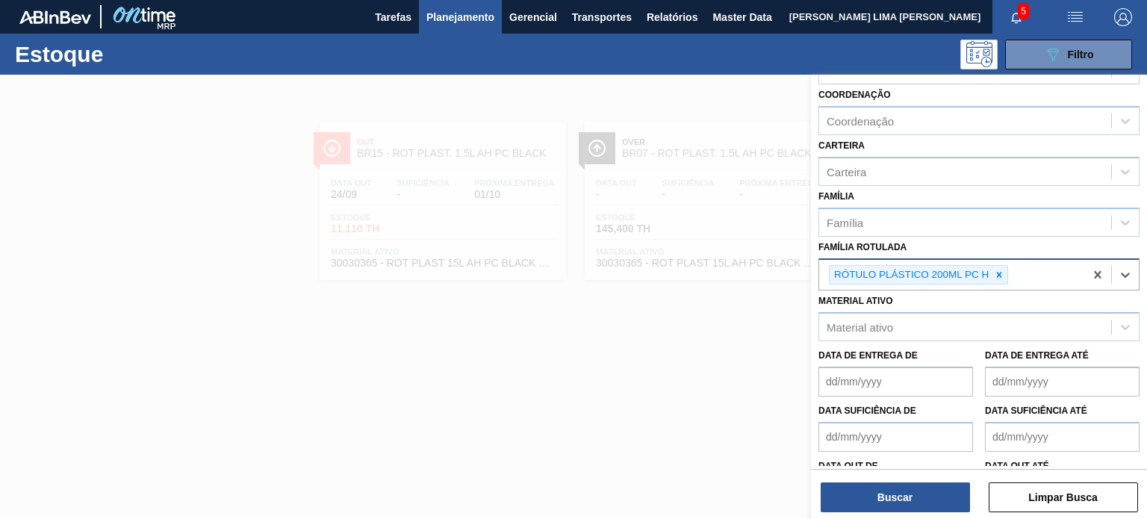
click at [891, 513] on div "Status do Estoque Status do Estoque Origem Origem Destino Destino Coordenação C…" at bounding box center [979, 298] width 336 height 447
click at [891, 505] on button "Buscar" at bounding box center [894, 497] width 149 height 30
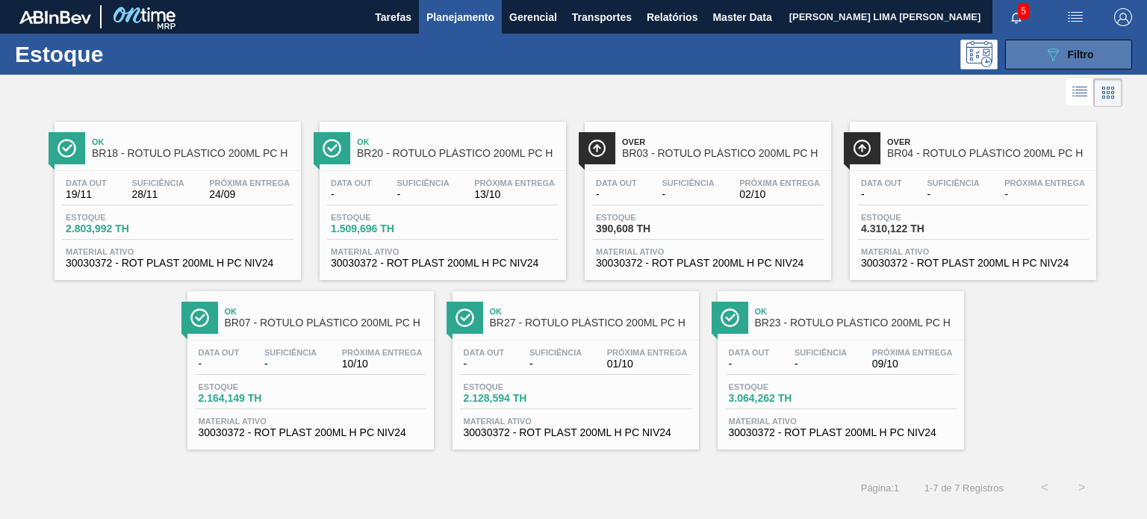
click at [1108, 48] on button "089F7B8B-B2A5-4AFE-B5C0-19BA573D28AC Filtro" at bounding box center [1068, 55] width 127 height 30
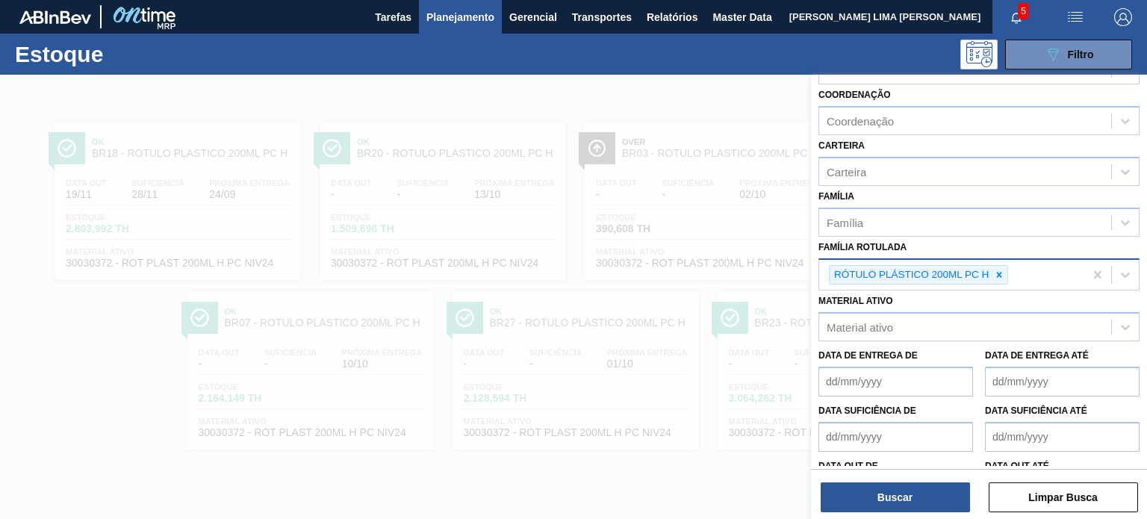
click at [994, 266] on div at bounding box center [999, 275] width 16 height 19
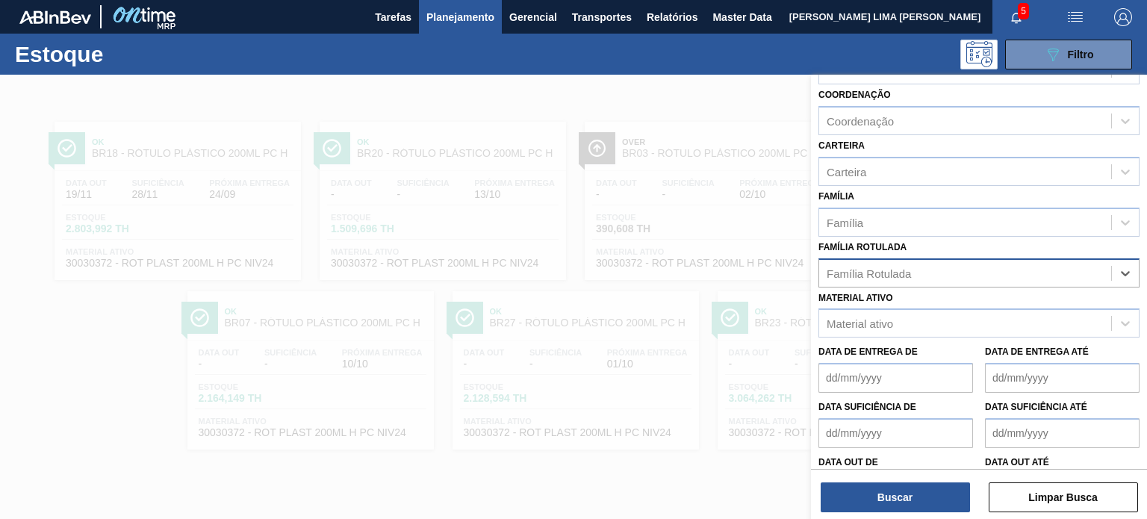
paste Rotulada "RÓTULO PLÁSTICO GCA 1L H"
type Rotulada "RÓTULO PLÁSTICO GCA 1L H"
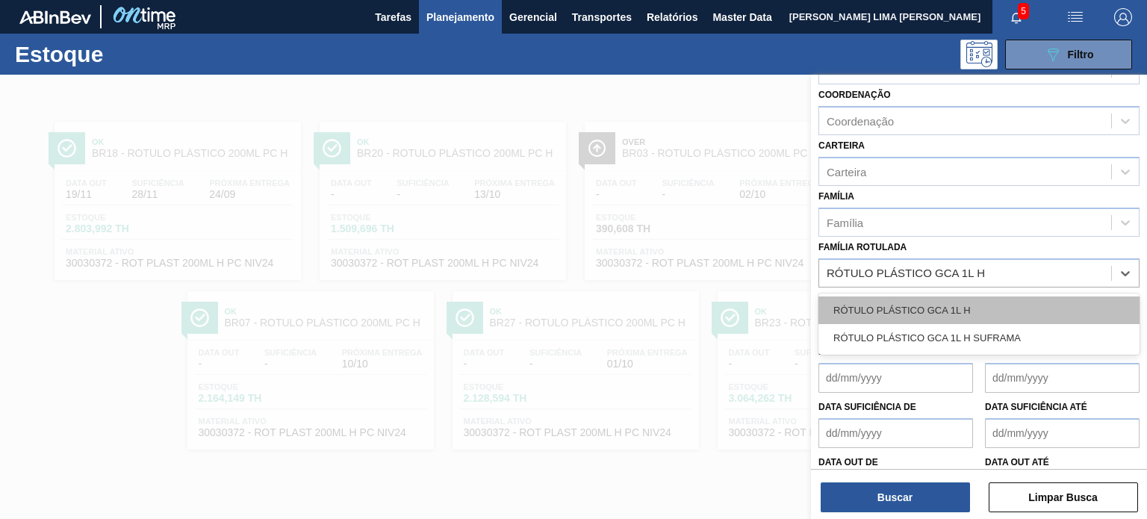
click at [941, 314] on div "RÓTULO PLÁSTICO GCA 1L H" at bounding box center [978, 310] width 321 height 28
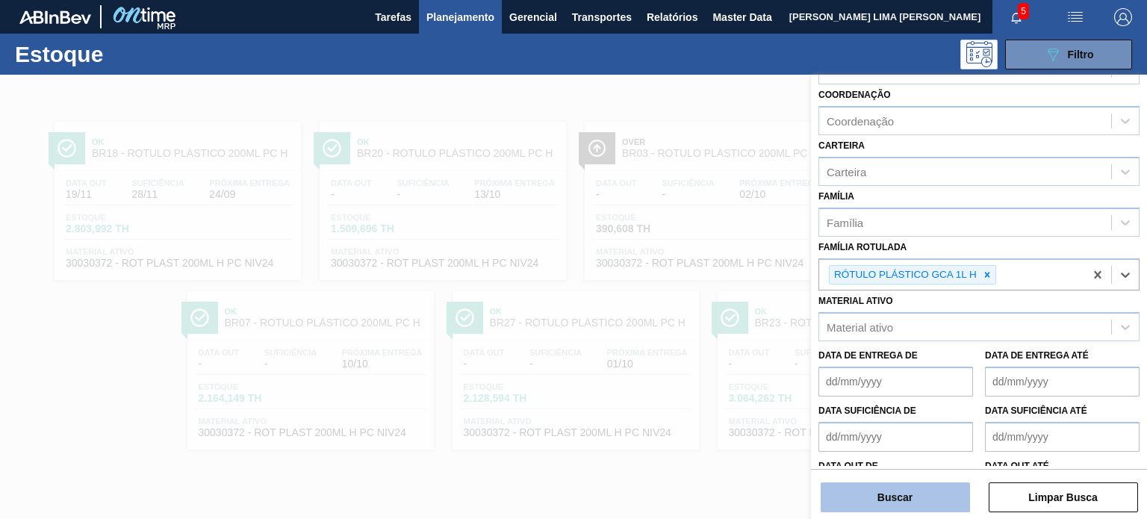
click at [927, 495] on button "Buscar" at bounding box center [894, 497] width 149 height 30
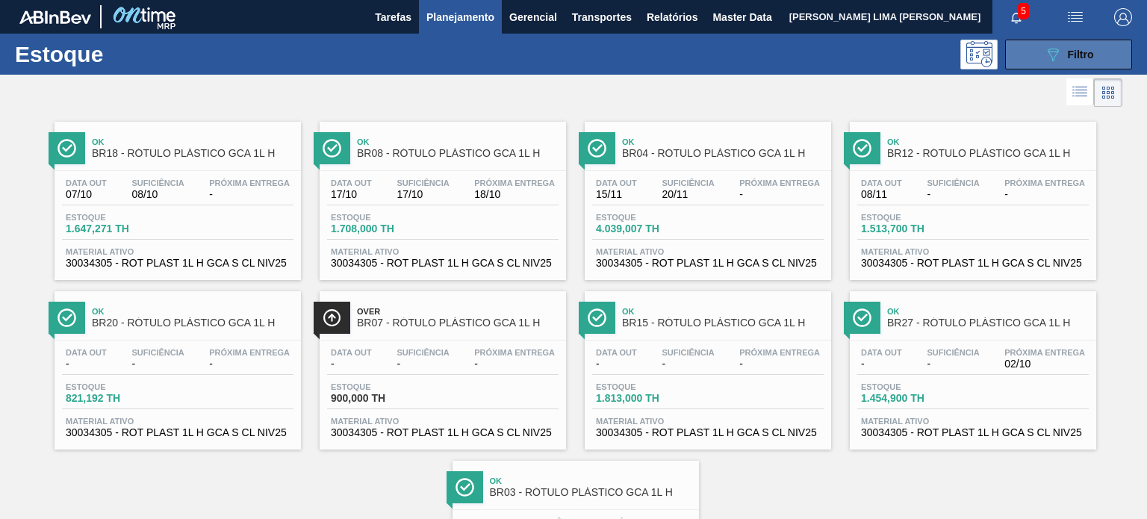
drag, startPoint x: 1042, startPoint y: 64, endPoint x: 1038, endPoint y: 56, distance: 9.0
click at [1038, 53] on button "089F7B8B-B2A5-4AFE-B5C0-19BA573D28AC Filtro" at bounding box center [1068, 55] width 127 height 30
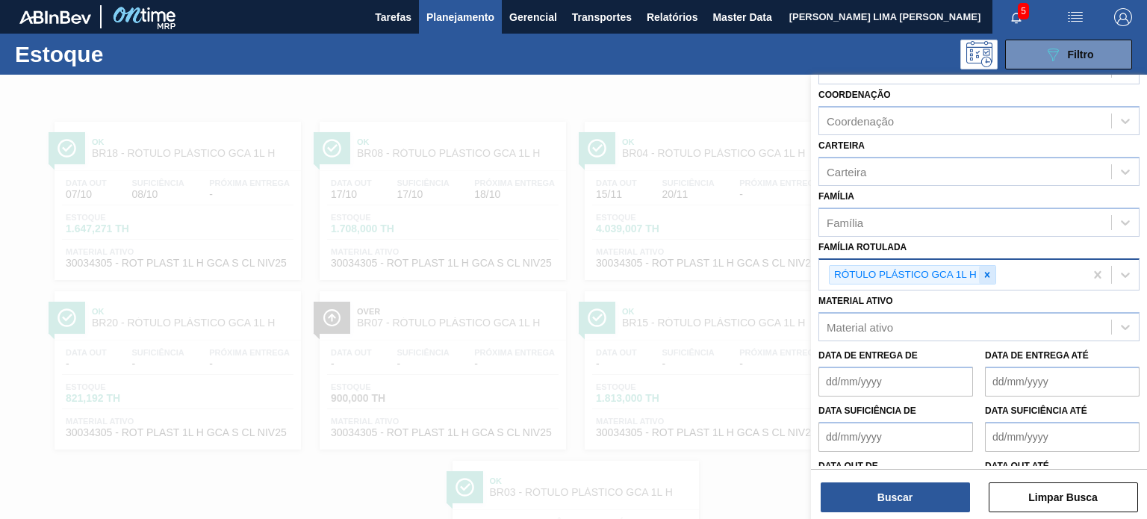
click at [982, 270] on icon at bounding box center [987, 275] width 10 height 10
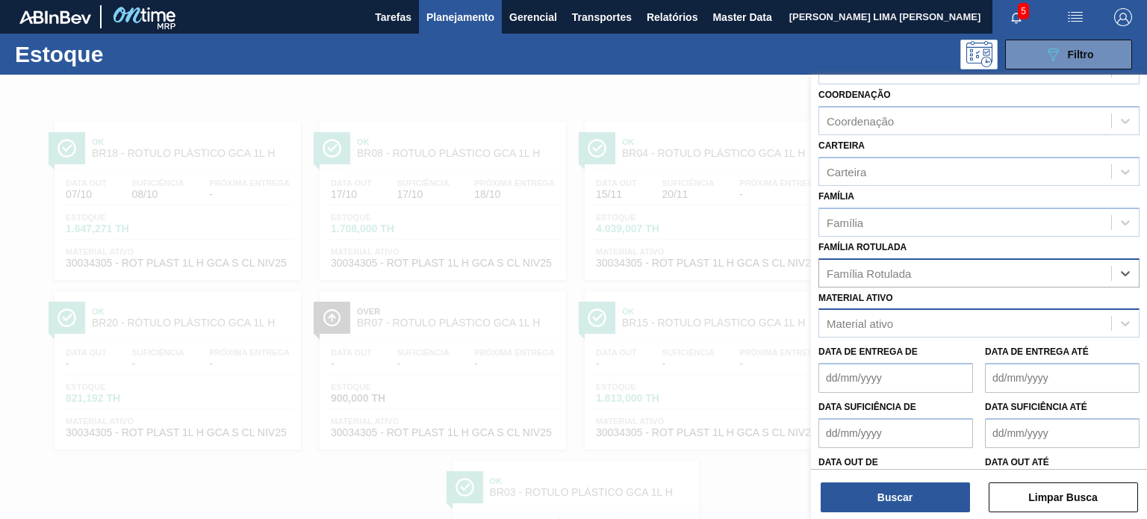
paste Rotulada "RÓTULO PLÁSTICO GCA 200ML H"
type Rotulada "RÓTULO PLÁSTICO GCA 200ML H"
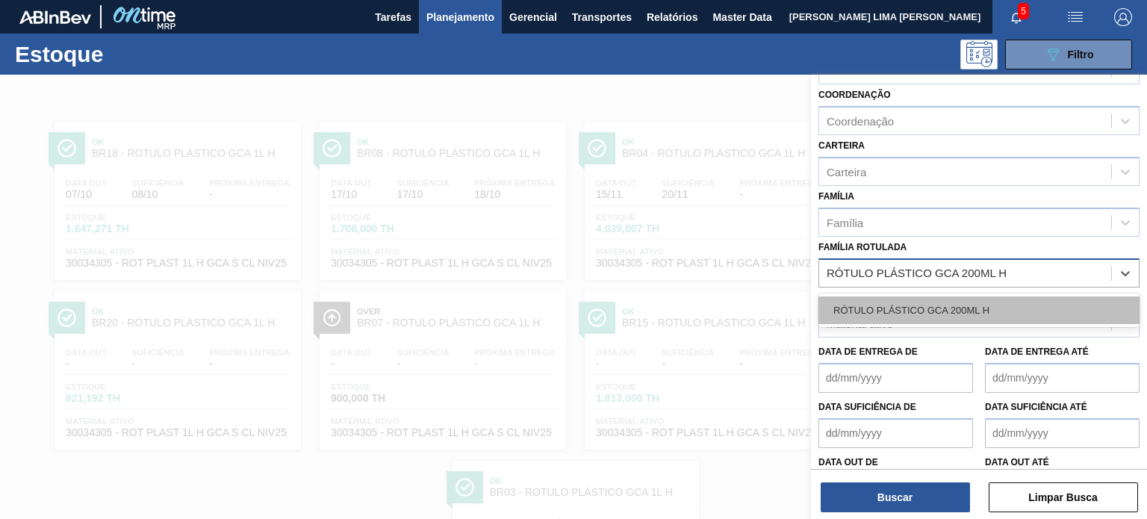
click at [927, 317] on div "RÓTULO PLÁSTICO GCA 200ML H" at bounding box center [978, 310] width 321 height 28
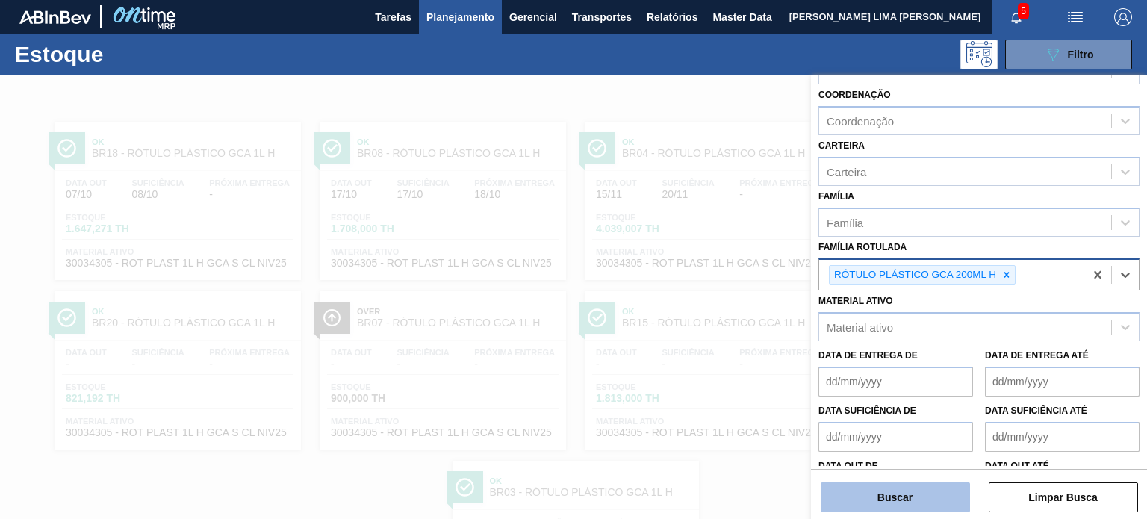
click at [903, 492] on button "Buscar" at bounding box center [894, 497] width 149 height 30
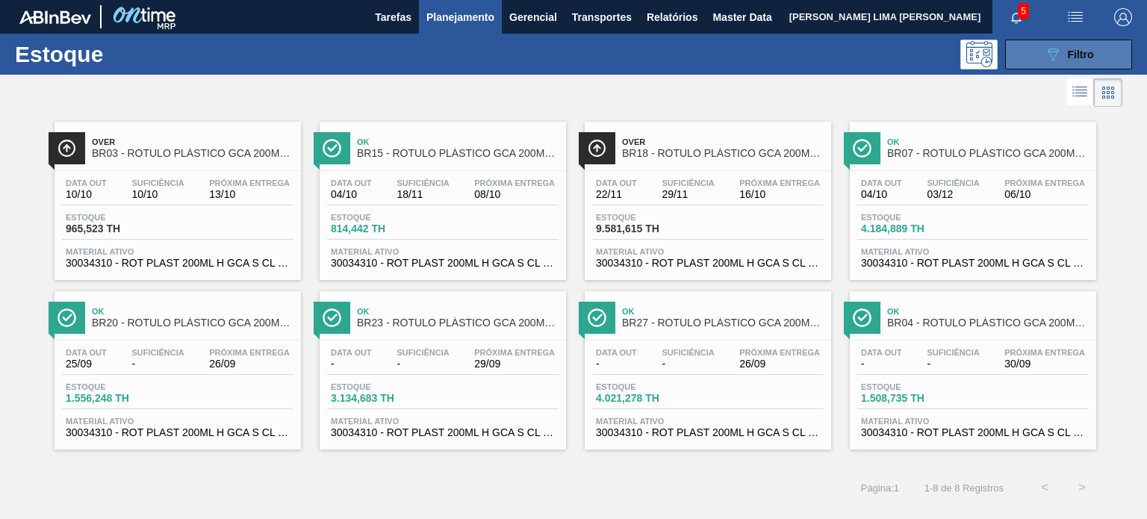
click at [1065, 63] on button "089F7B8B-B2A5-4AFE-B5C0-19BA573D28AC Filtro" at bounding box center [1068, 55] width 127 height 30
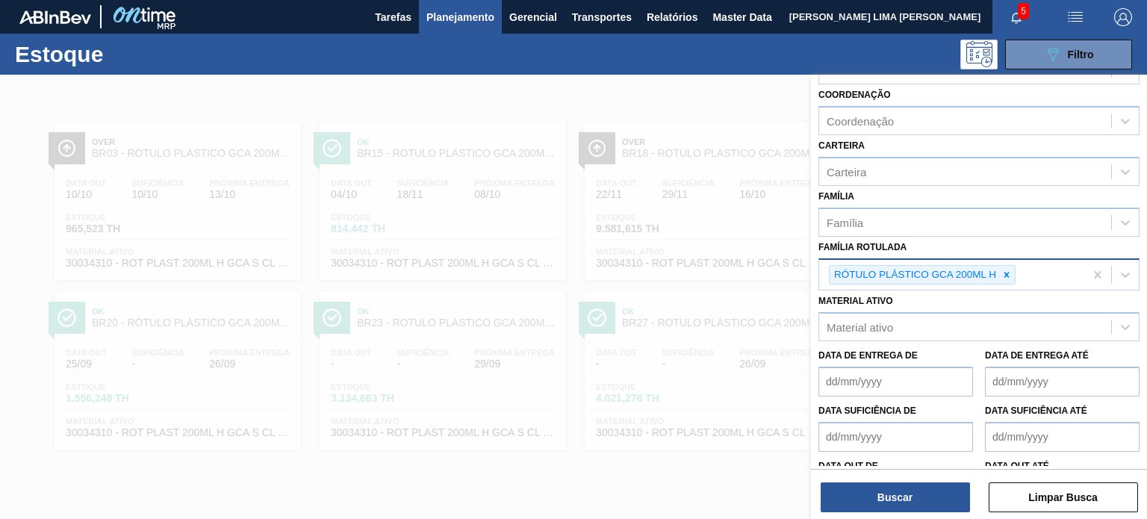
click at [690, 155] on div at bounding box center [573, 334] width 1147 height 519
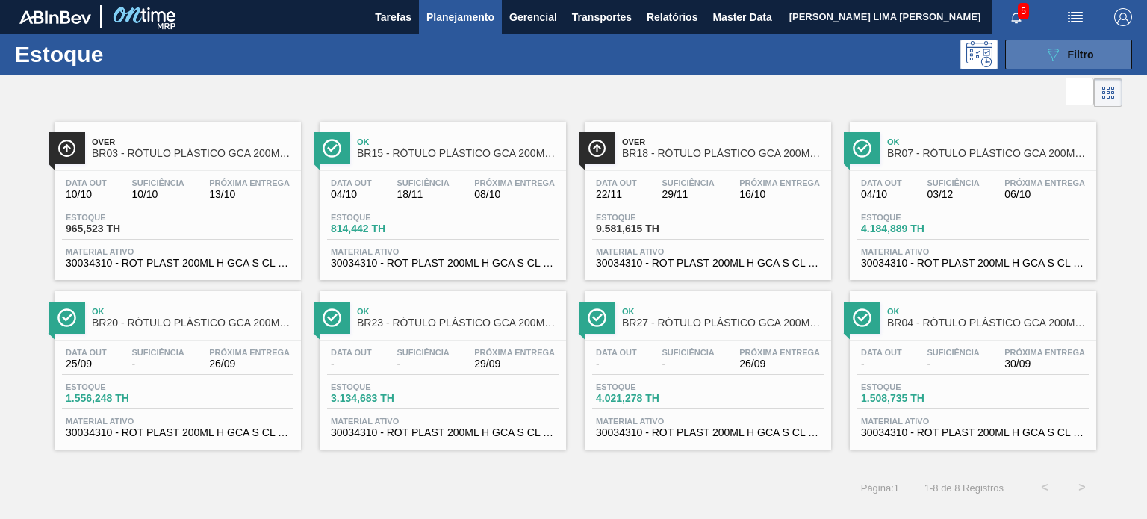
click at [1044, 58] on icon "089F7B8B-B2A5-4AFE-B5C0-19BA573D28AC" at bounding box center [1053, 55] width 18 height 18
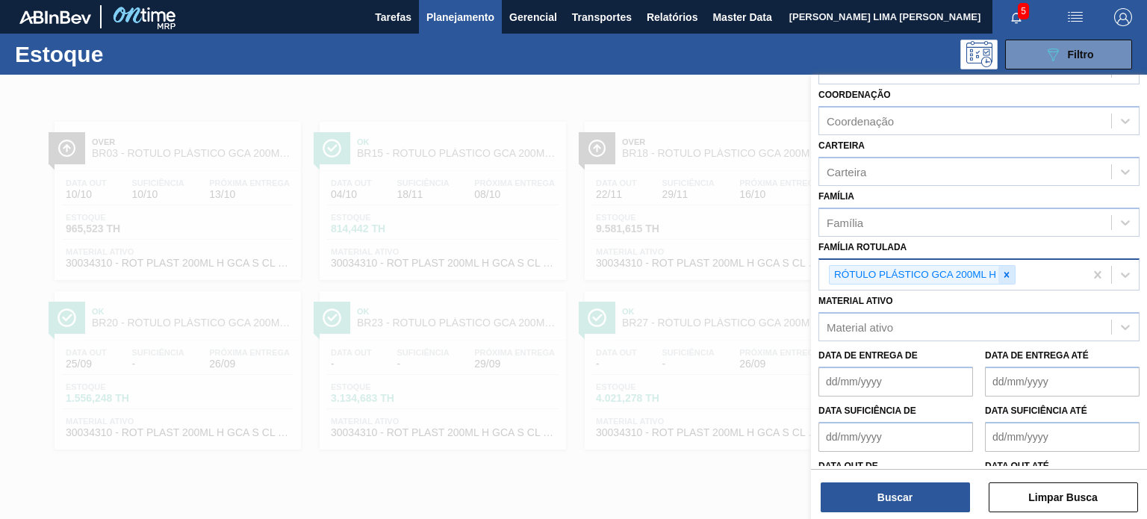
click at [1005, 270] on icon at bounding box center [1006, 275] width 10 height 10
paste Rotulada "RÓTULO PLÁSTICO SODA 200ML H"
type Rotulada "RÓTULO PLÁSTICO SODA 200ML H"
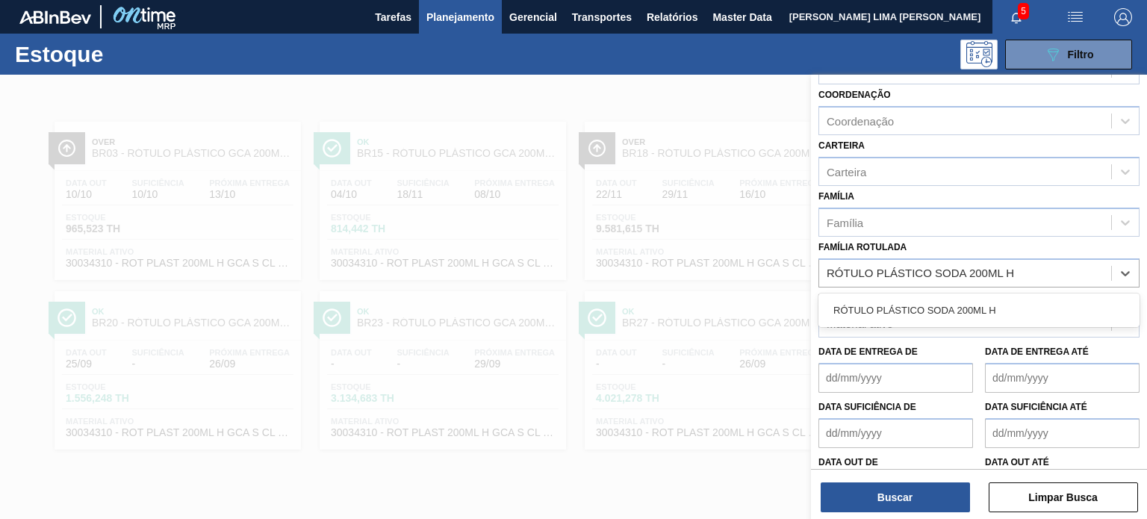
click at [965, 298] on div "RÓTULO PLÁSTICO SODA 200ML H" at bounding box center [978, 310] width 321 height 28
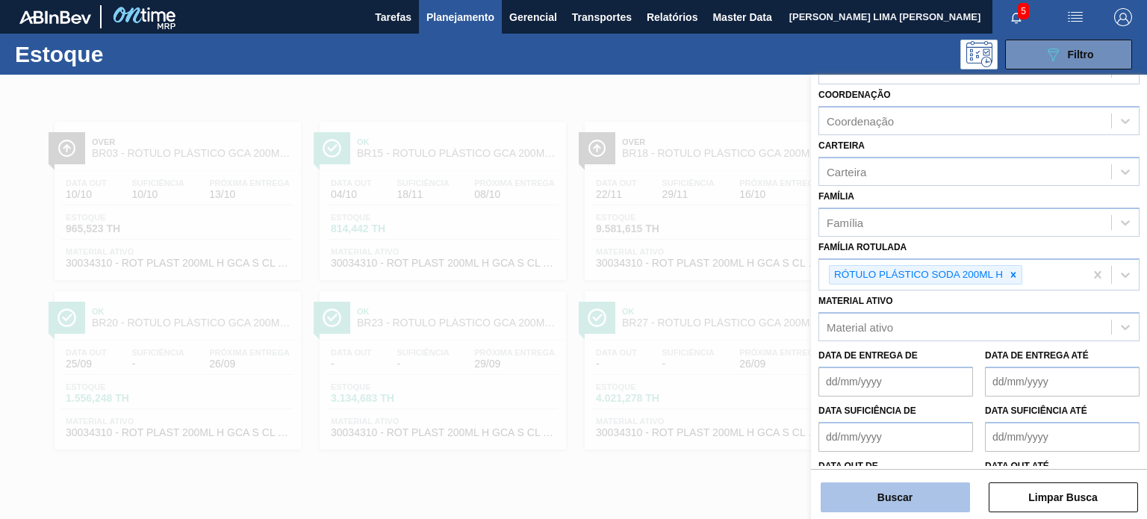
click at [891, 494] on button "Buscar" at bounding box center [894, 497] width 149 height 30
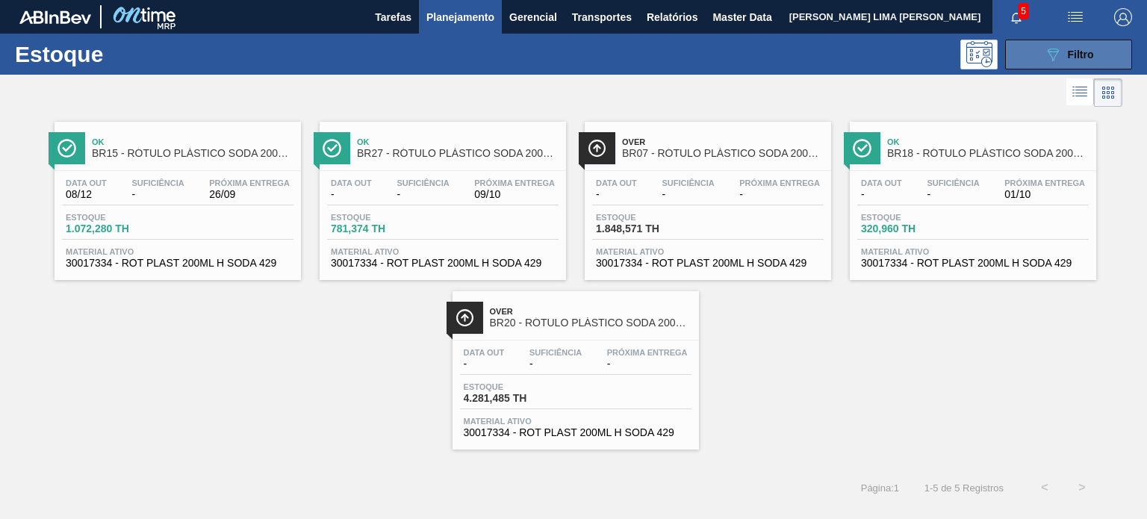
click at [1099, 53] on button "089F7B8B-B2A5-4AFE-B5C0-19BA573D28AC Filtro" at bounding box center [1068, 55] width 127 height 30
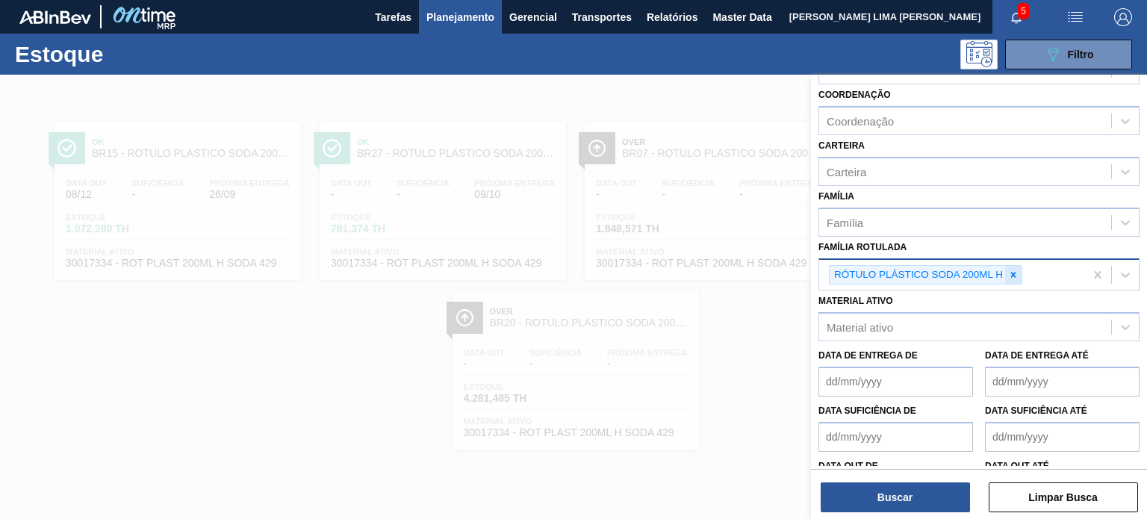
click at [1015, 274] on icon at bounding box center [1013, 275] width 10 height 10
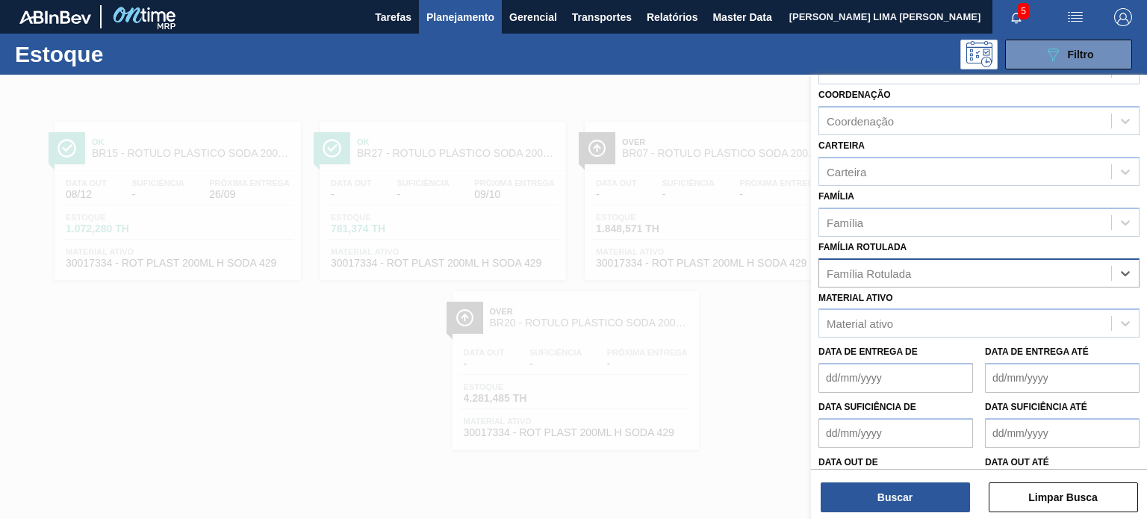
paste Rotulada "RÓTULO PLÁSTICO PC TWIST 2L AH"
type Rotulada "RÓTULO PLÁSTICO PC TWIST 2L AH"
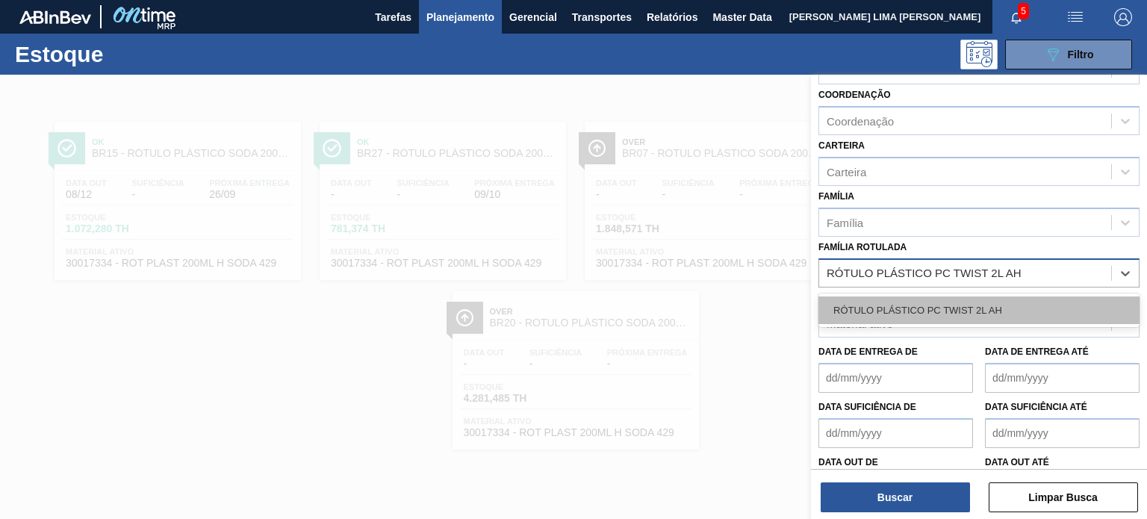
click at [981, 302] on div "RÓTULO PLÁSTICO PC TWIST 2L AH" at bounding box center [978, 310] width 321 height 28
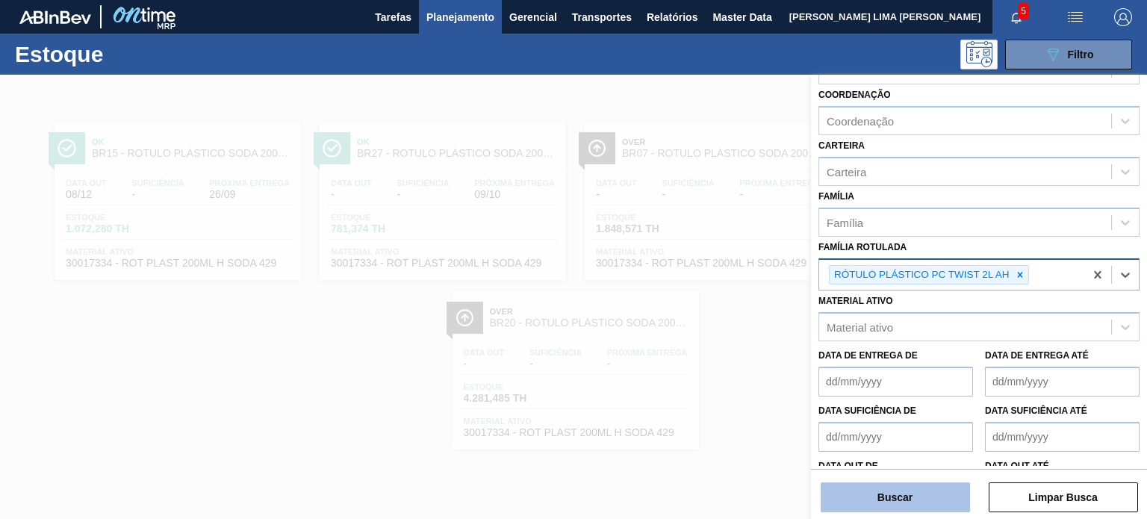
click at [915, 499] on button "Buscar" at bounding box center [894, 497] width 149 height 30
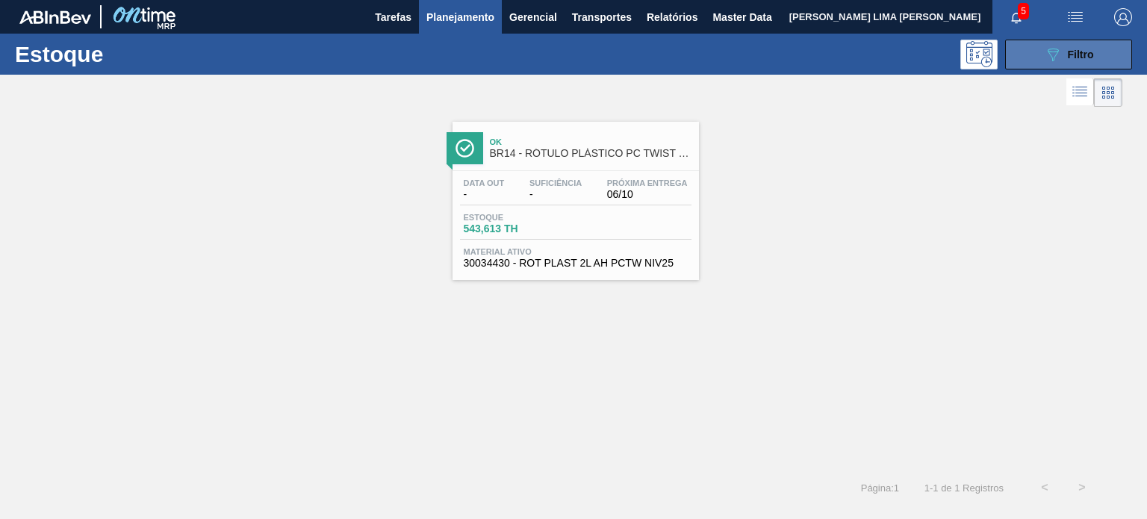
click at [1099, 47] on button "089F7B8B-B2A5-4AFE-B5C0-19BA573D28AC Filtro" at bounding box center [1068, 55] width 127 height 30
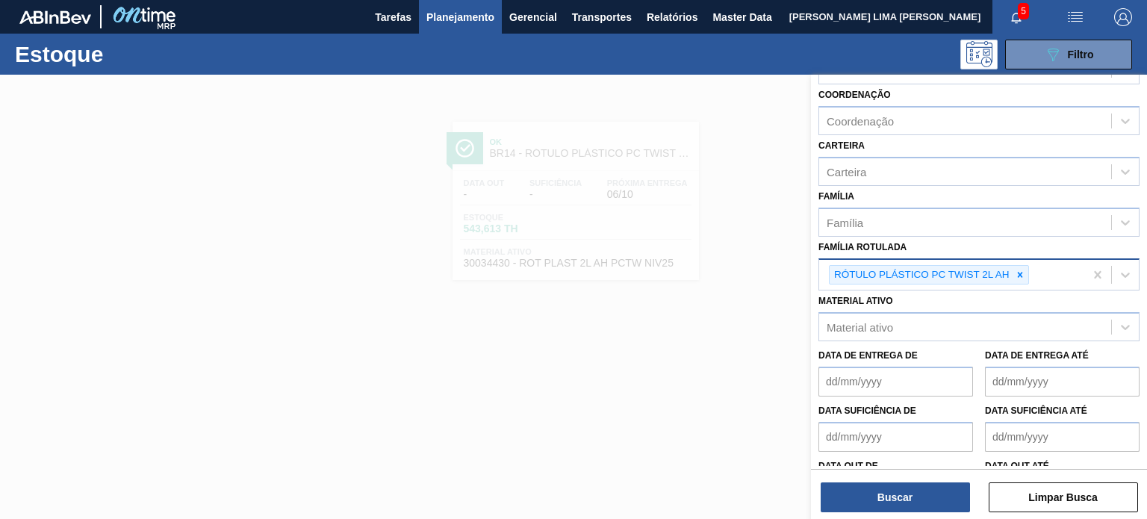
click at [1027, 271] on div at bounding box center [1020, 275] width 16 height 19
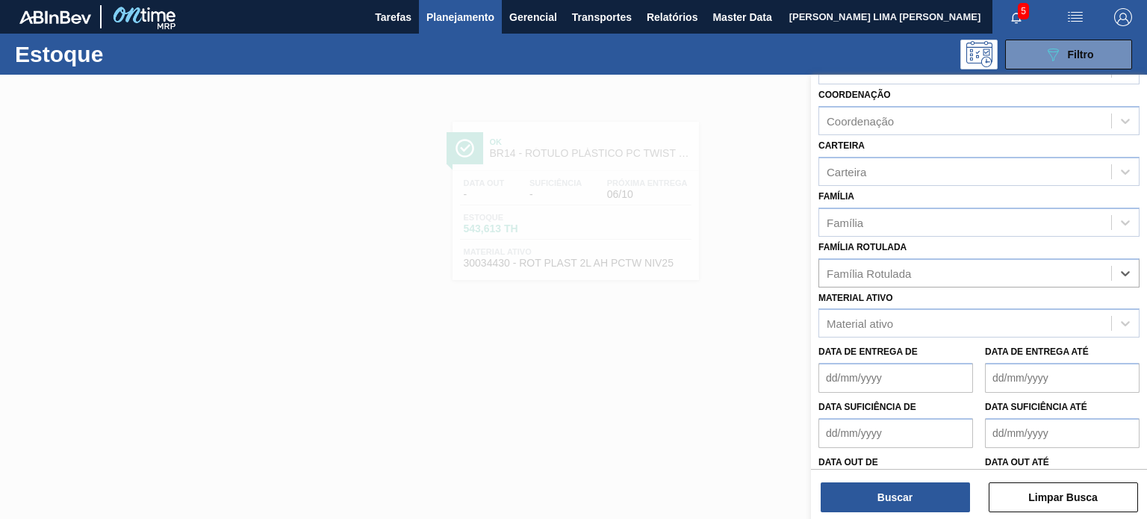
paste Rotulada "RÓTULO PLÁSTICO GCA ZERO 1,5L AH"
type Rotulada "RÓTULO PLÁSTICO GCA ZERO 1,5L AH"
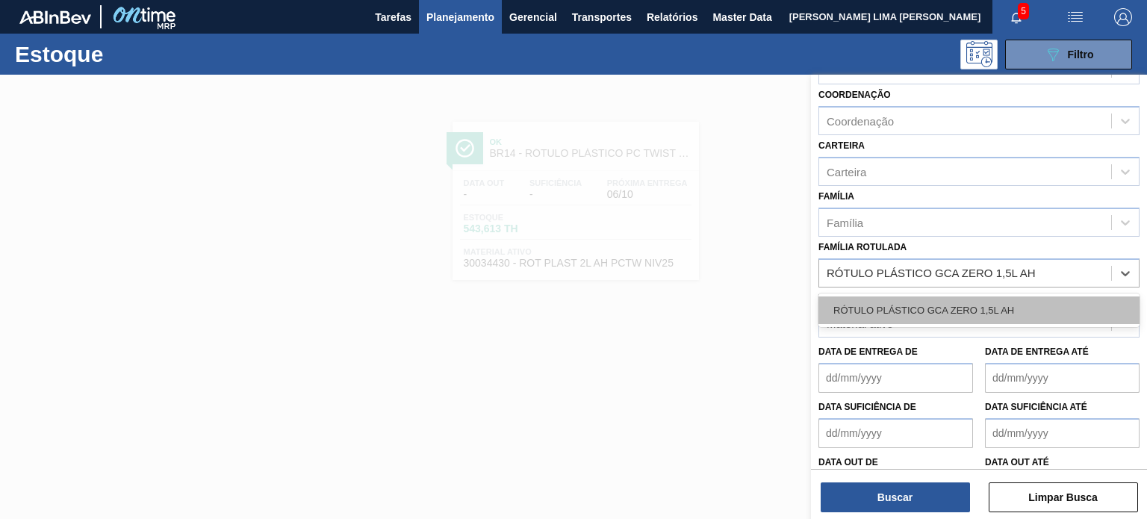
click at [985, 298] on div "RÓTULO PLÁSTICO GCA ZERO 1,5L AH" at bounding box center [978, 310] width 321 height 28
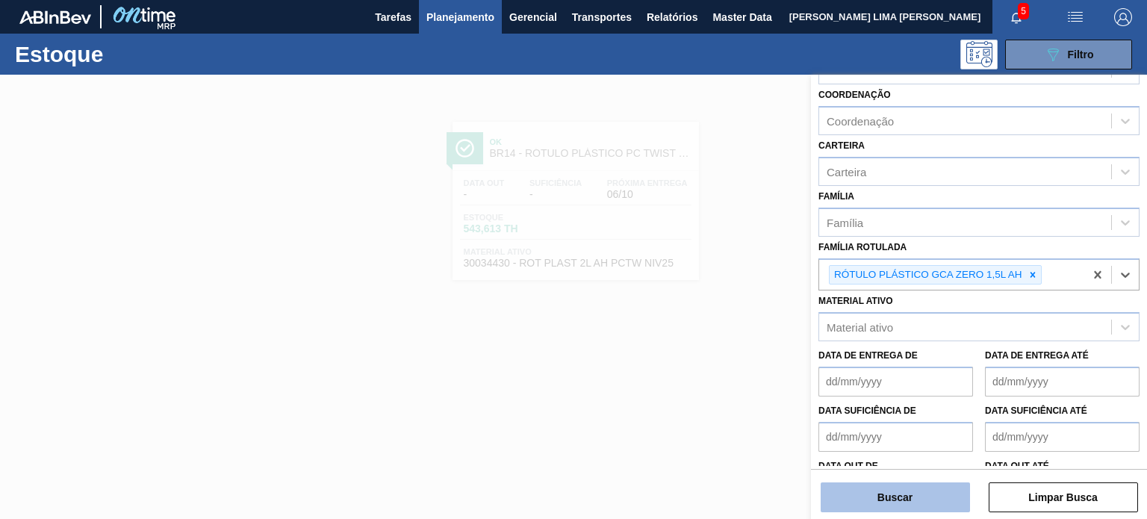
click at [924, 486] on button "Buscar" at bounding box center [894, 497] width 149 height 30
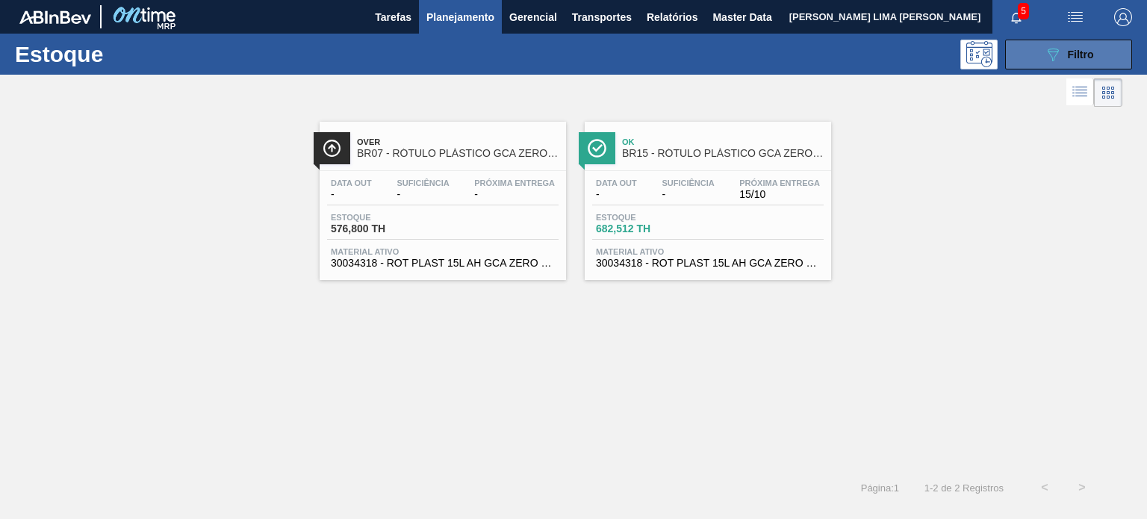
click at [1044, 48] on icon "089F7B8B-B2A5-4AFE-B5C0-19BA573D28AC" at bounding box center [1053, 55] width 18 height 18
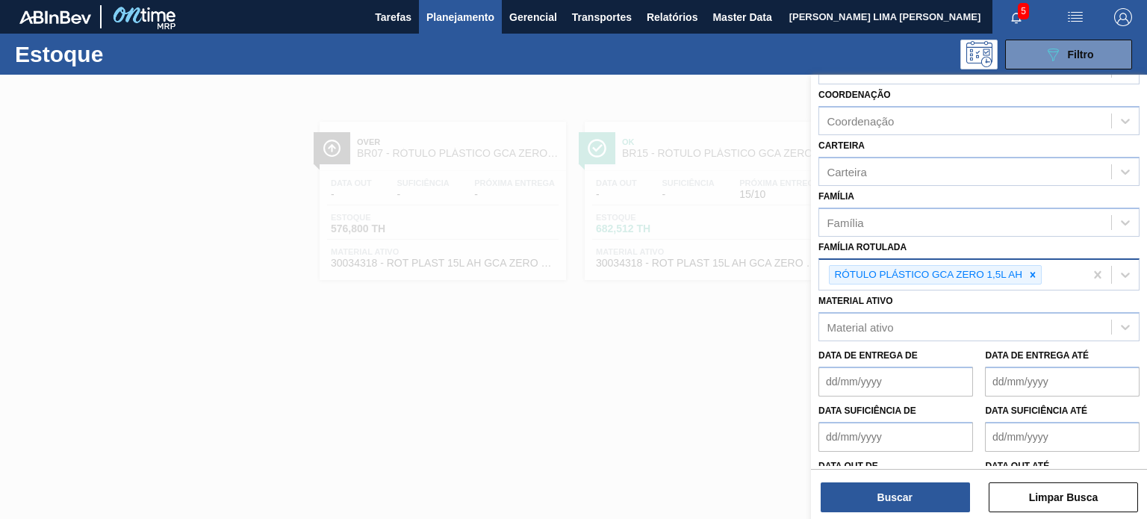
click at [1028, 271] on icon at bounding box center [1032, 275] width 10 height 10
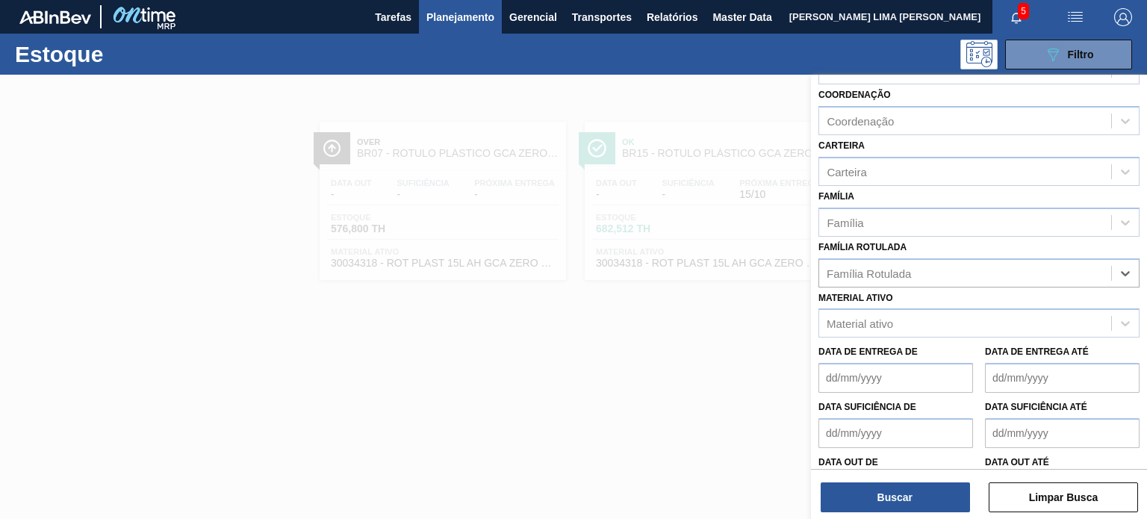
paste Rotulada "RÓTULO PLÁSTICO GCA ZERO 200ML H"
type Rotulada "RÓTULO PLÁSTICO GCA ZERO 200ML H"
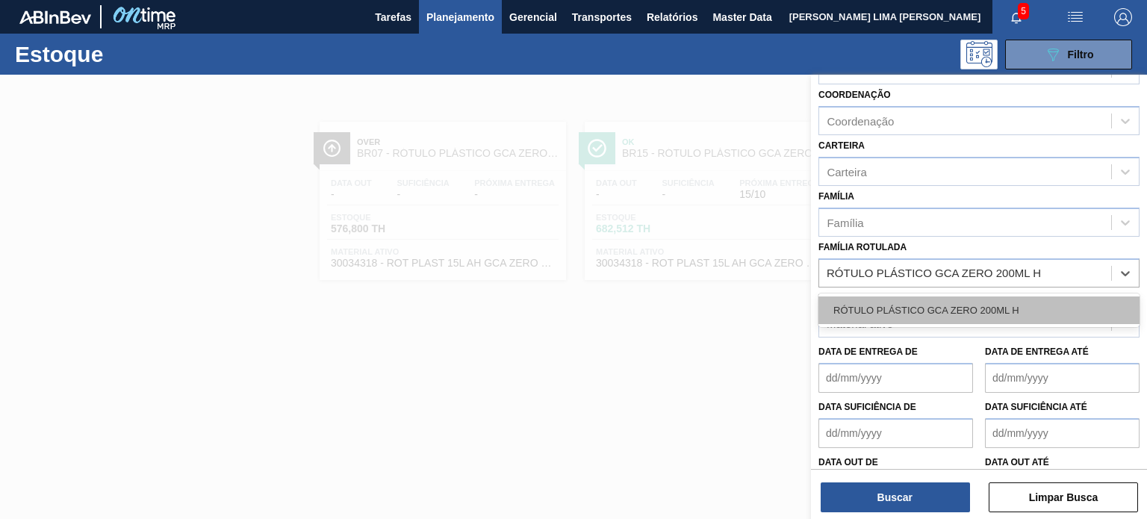
click at [965, 307] on div "RÓTULO PLÁSTICO GCA ZERO 200ML H" at bounding box center [978, 310] width 321 height 28
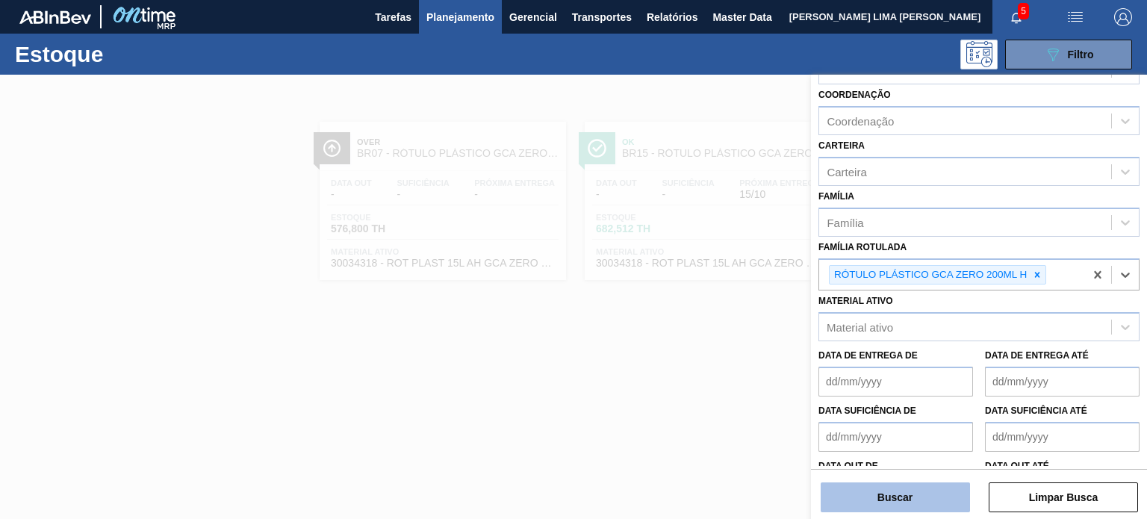
click at [923, 493] on button "Buscar" at bounding box center [894, 497] width 149 height 30
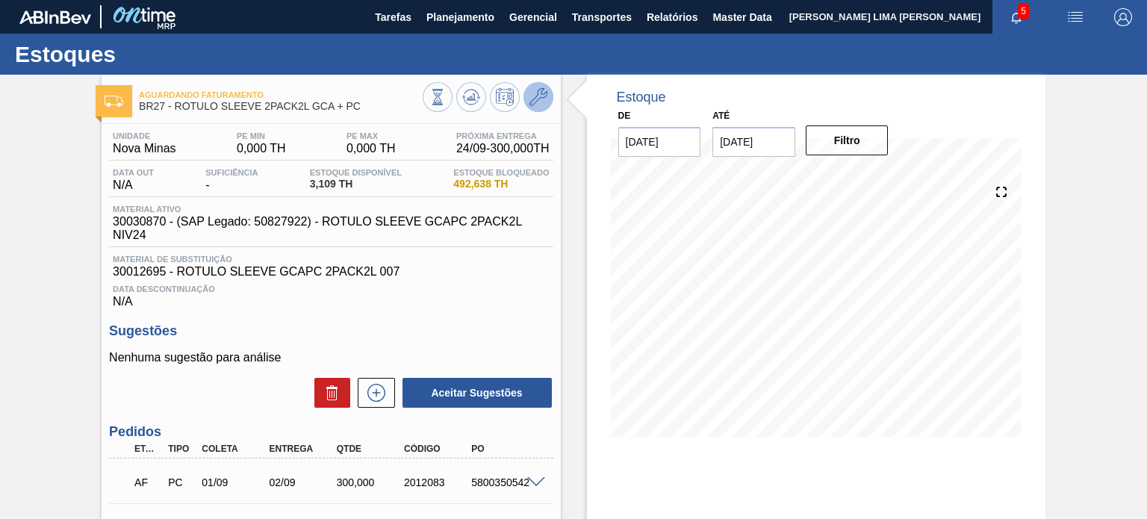
click at [537, 95] on icon at bounding box center [538, 97] width 18 height 18
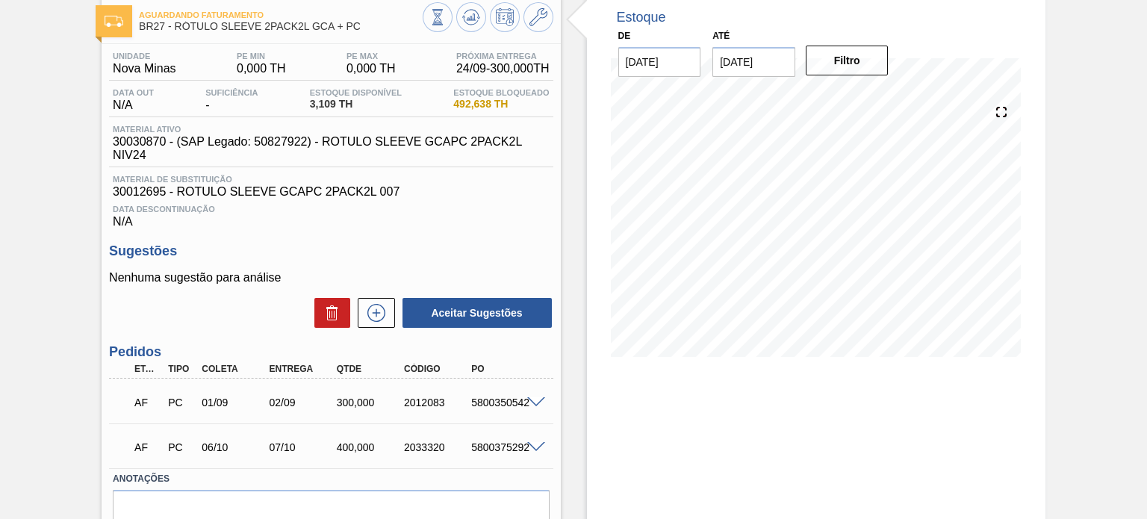
scroll to position [152, 0]
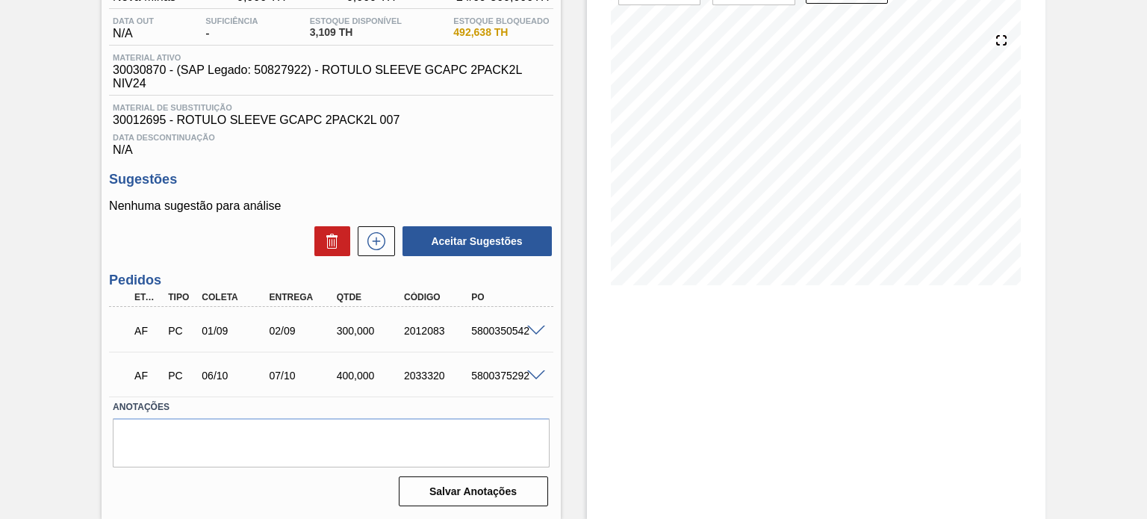
click at [535, 328] on span at bounding box center [536, 331] width 18 height 11
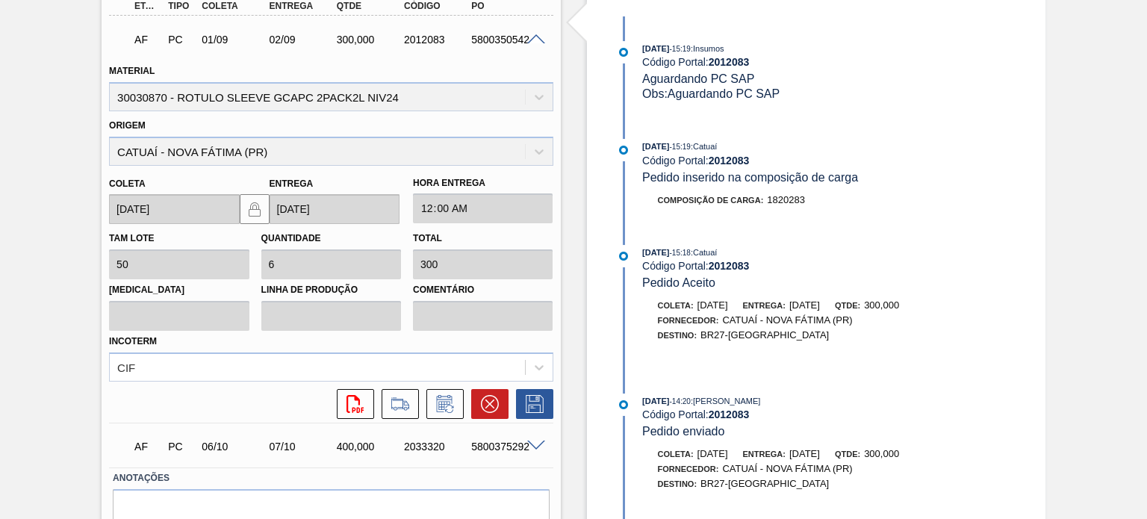
scroll to position [513, 0]
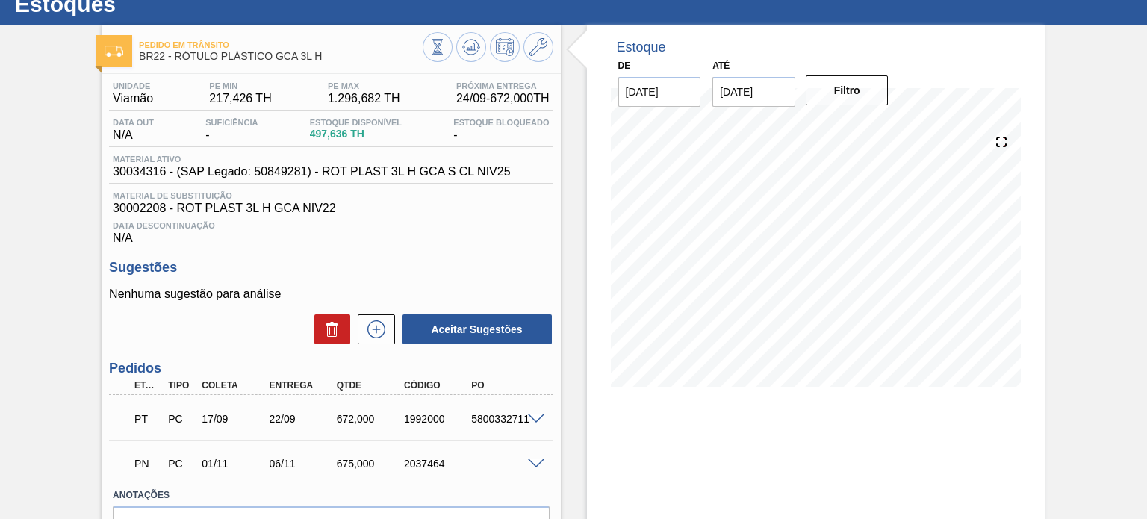
scroll to position [75, 0]
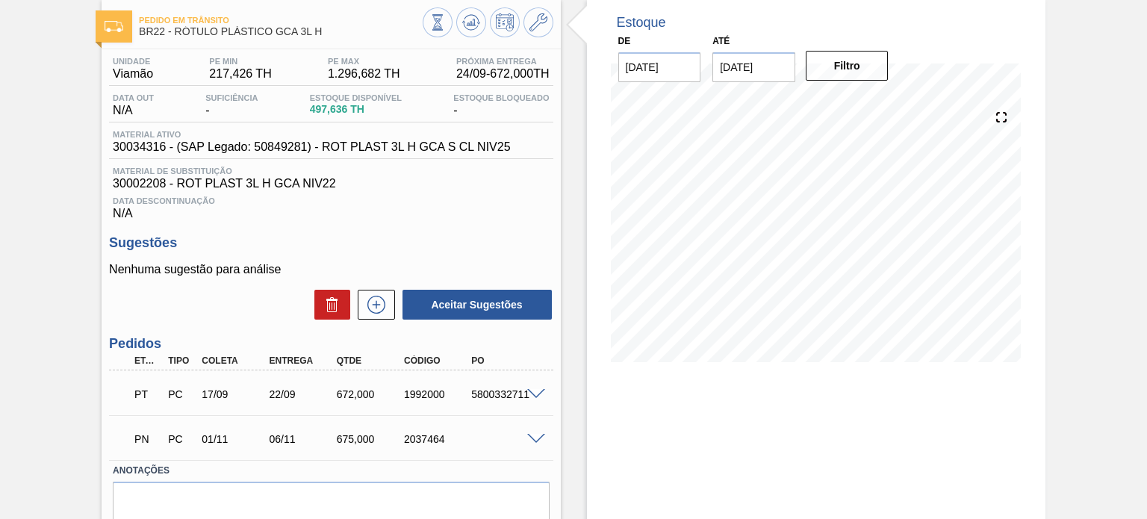
click at [529, 386] on div "PT PC 17/09 22/09 672,000 1992000 5800332711" at bounding box center [330, 392] width 443 height 37
click at [529, 387] on div at bounding box center [538, 392] width 30 height 11
click at [537, 398] on span at bounding box center [536, 394] width 18 height 11
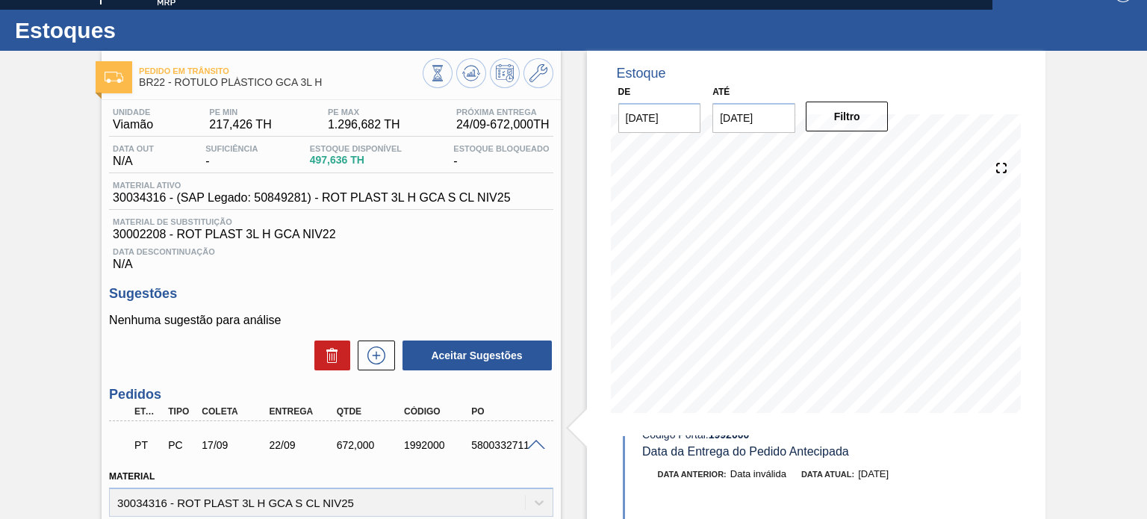
scroll to position [0, 0]
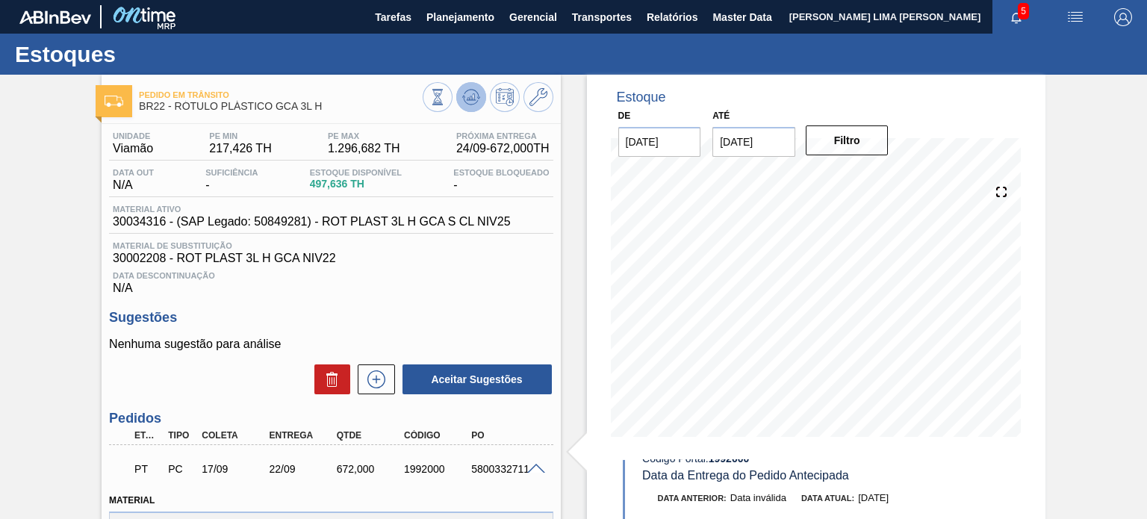
click at [475, 101] on icon at bounding box center [471, 97] width 18 height 18
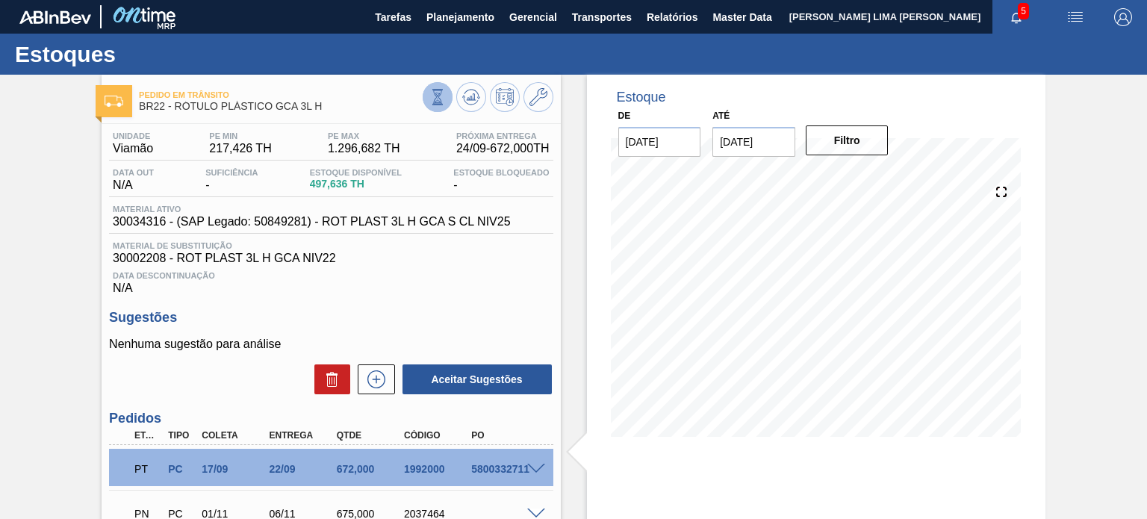
click at [423, 104] on button at bounding box center [438, 97] width 30 height 30
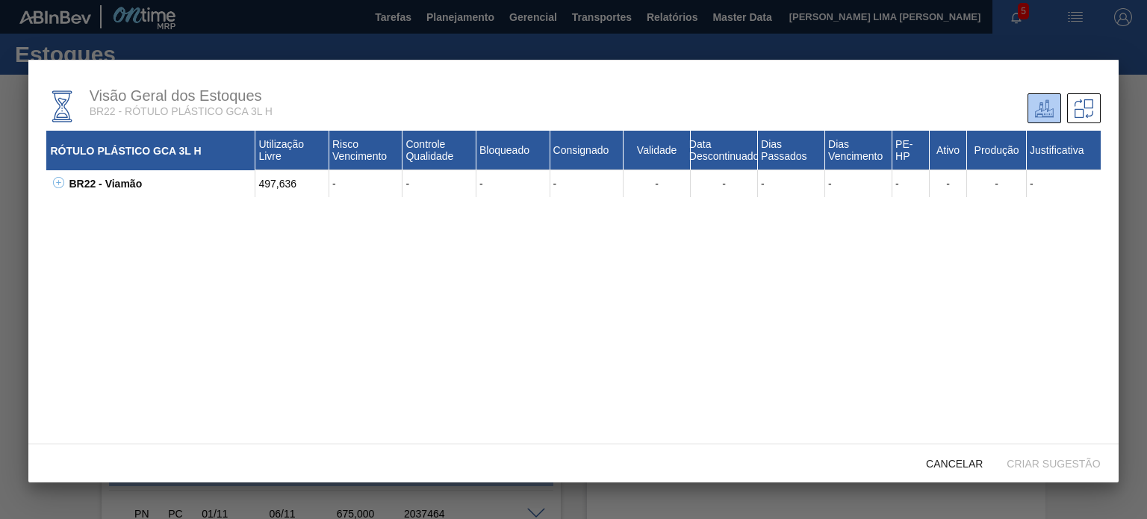
click at [56, 183] on icon at bounding box center [58, 182] width 11 height 11
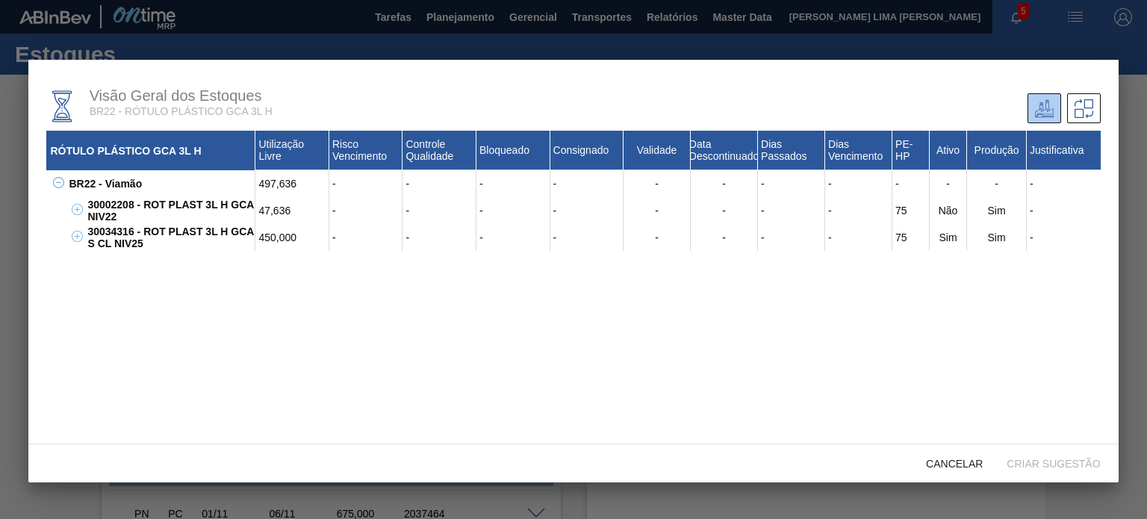
click at [124, 228] on div "30034316 - ROT PLAST 3L H GCA S CL NIV25" at bounding box center [170, 237] width 172 height 27
copy div "30034316"
click at [957, 461] on span "Cancelar" at bounding box center [954, 464] width 81 height 12
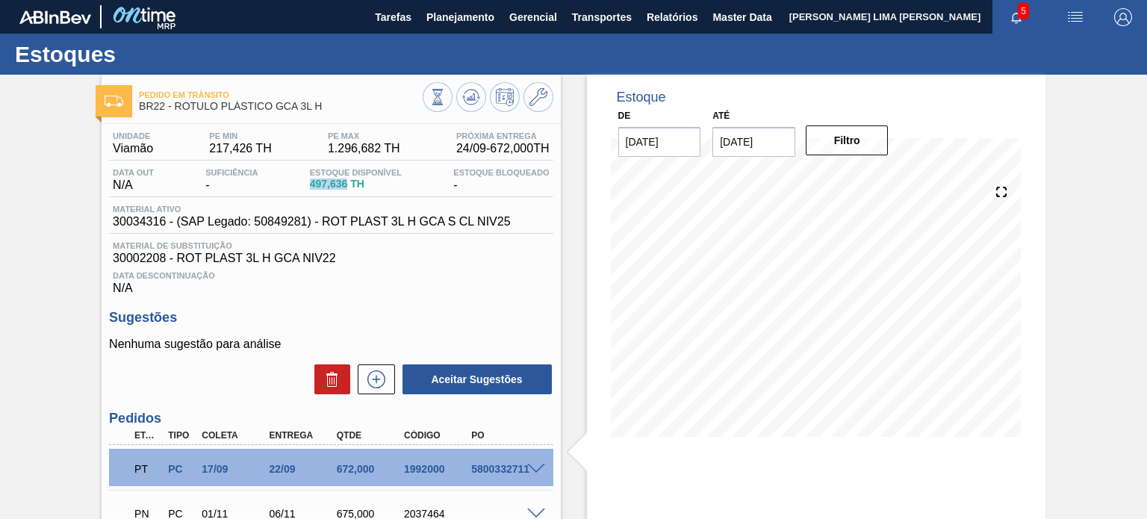
drag, startPoint x: 310, startPoint y: 183, endPoint x: 345, endPoint y: 184, distance: 35.1
click at [345, 184] on span "497,636 TH" at bounding box center [356, 183] width 92 height 11
copy span "497,636"
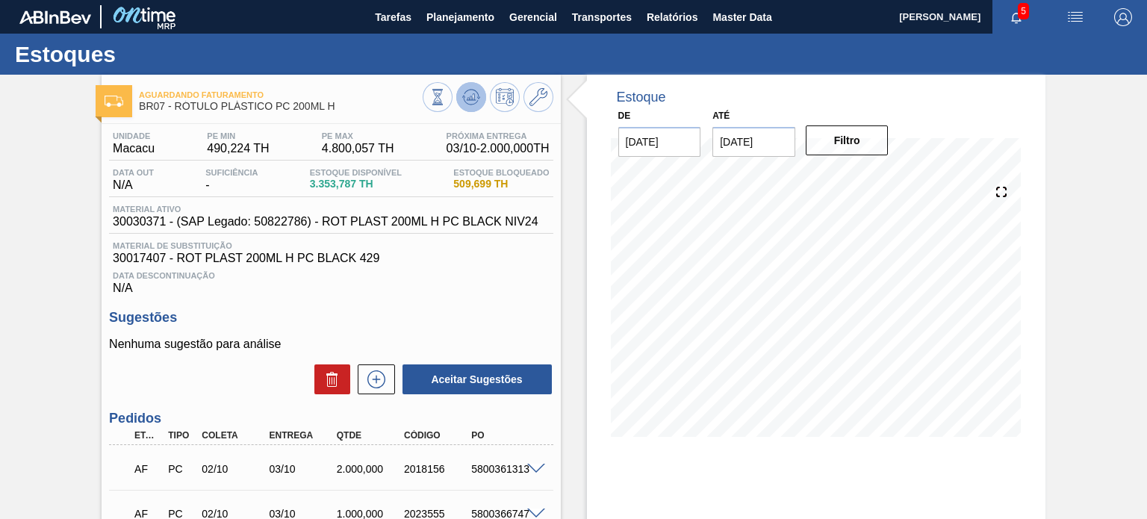
click at [463, 97] on icon at bounding box center [471, 97] width 18 height 18
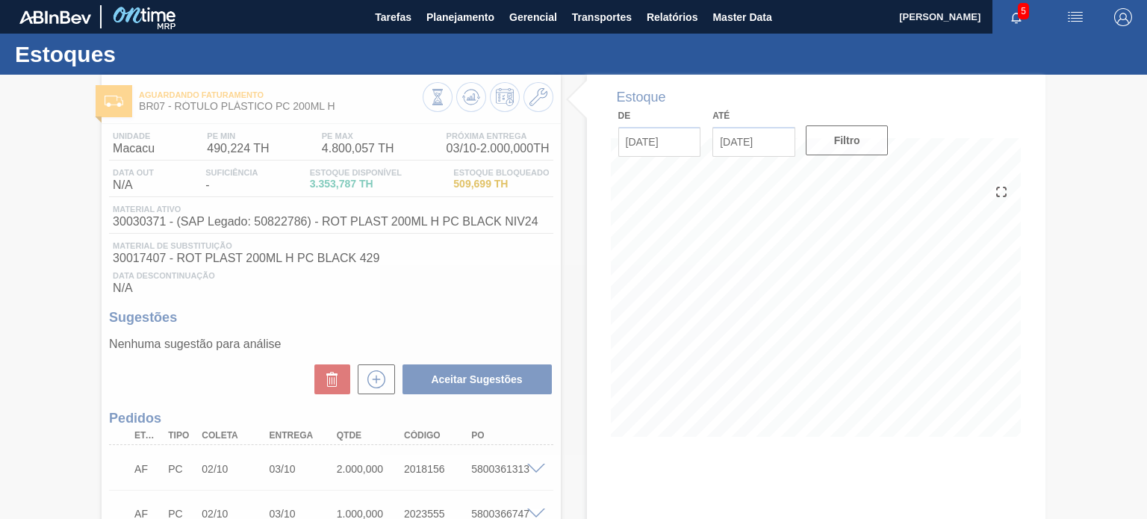
click at [317, 166] on div at bounding box center [573, 297] width 1147 height 444
click at [334, 181] on div at bounding box center [573, 297] width 1147 height 444
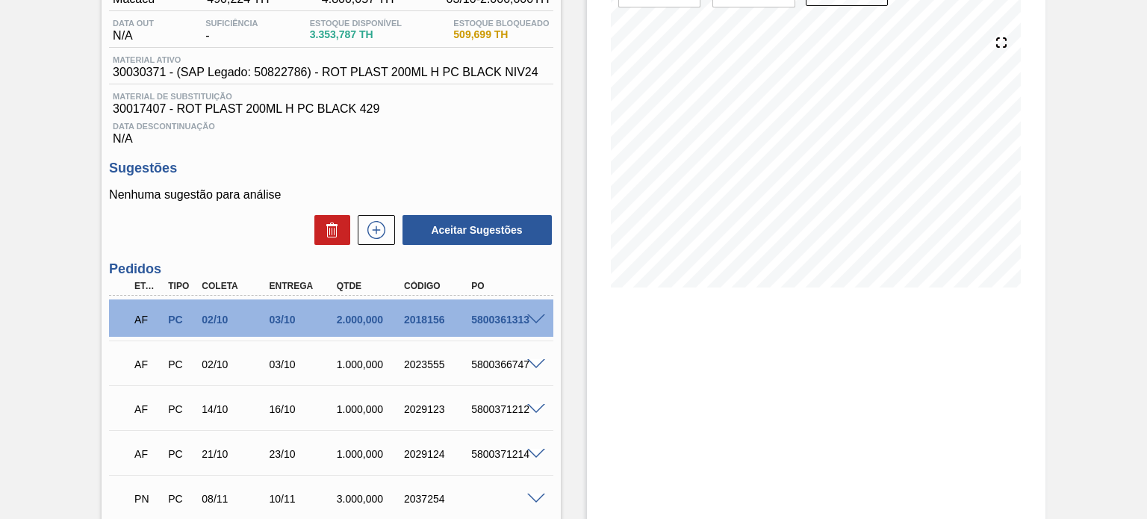
scroll to position [75, 0]
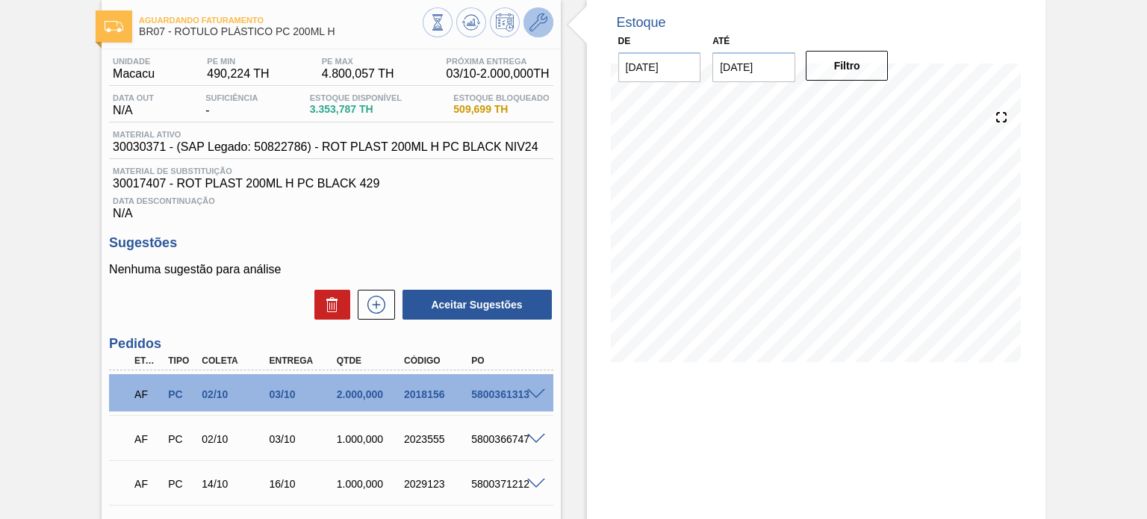
click at [535, 18] on icon at bounding box center [538, 22] width 18 height 18
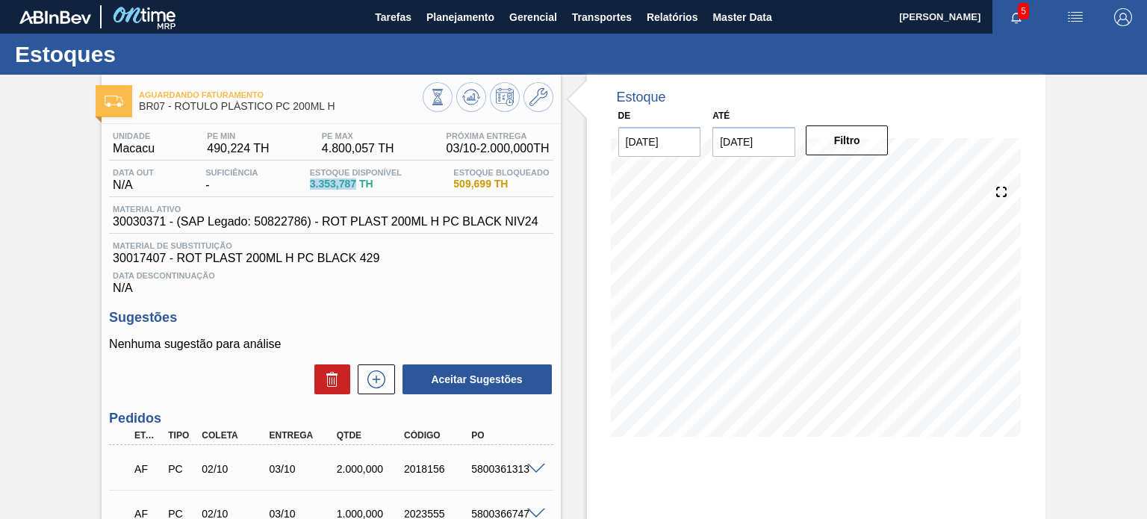
drag, startPoint x: 352, startPoint y: 183, endPoint x: 295, endPoint y: 184, distance: 57.5
click at [295, 185] on div "Data out N/A Suficiência - Estoque Disponível 3.353,787 TH Estoque Bloqueado 50…" at bounding box center [330, 182] width 443 height 29
copy span "3.353,787"
click at [381, 225] on span "30030371 - (SAP Legado: 50822786) - ROT PLAST 200ML H PC BLACK NIV24" at bounding box center [326, 221] width 426 height 13
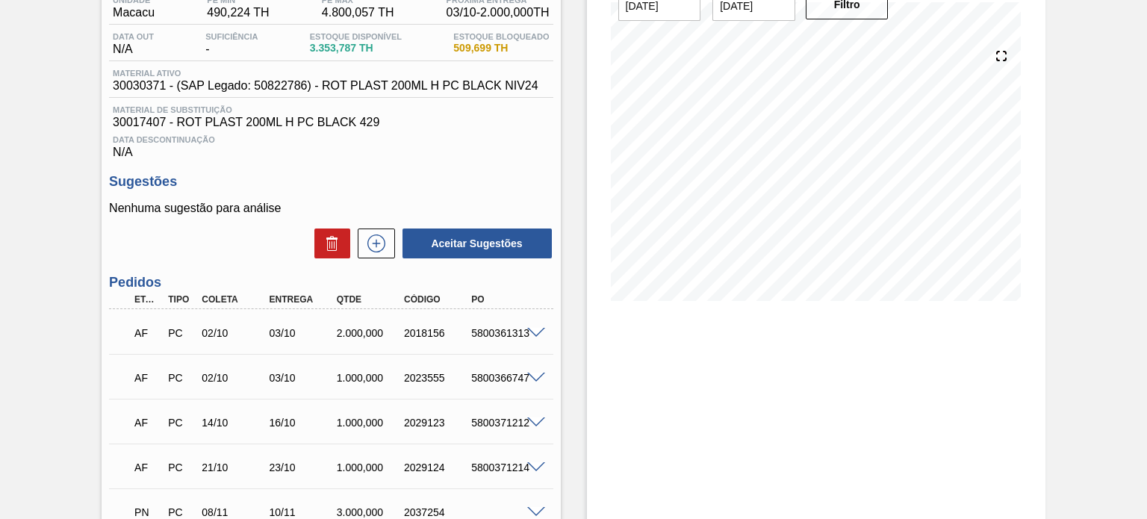
scroll to position [149, 0]
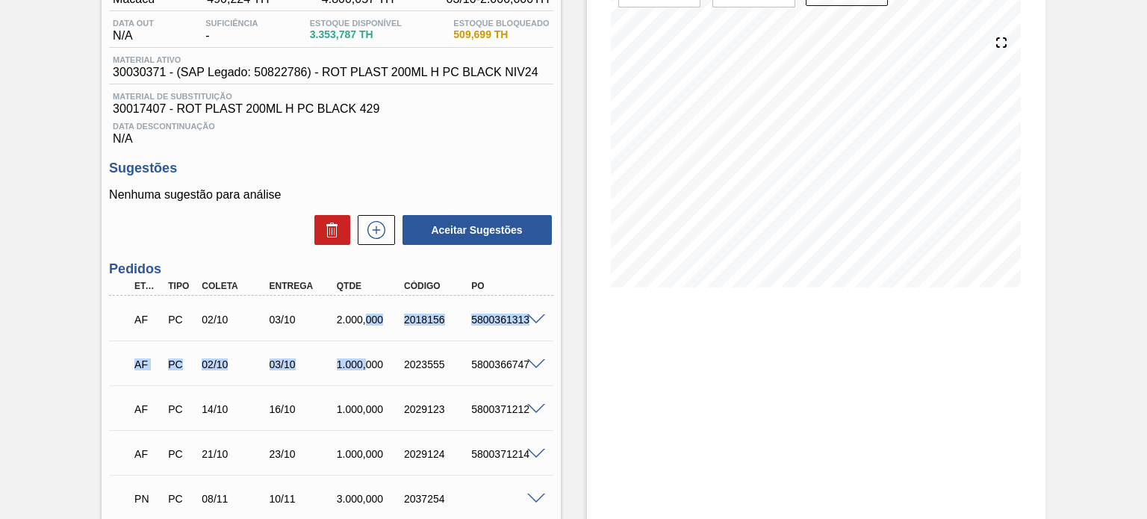
drag, startPoint x: 367, startPoint y: 358, endPoint x: 355, endPoint y: 337, distance: 25.1
click at [367, 366] on div "AF PC 02/10 03/10 2.000,000 2018156 5800361313 Material 30030371 - ROT PLAST 20…" at bounding box center [330, 408] width 443 height 224
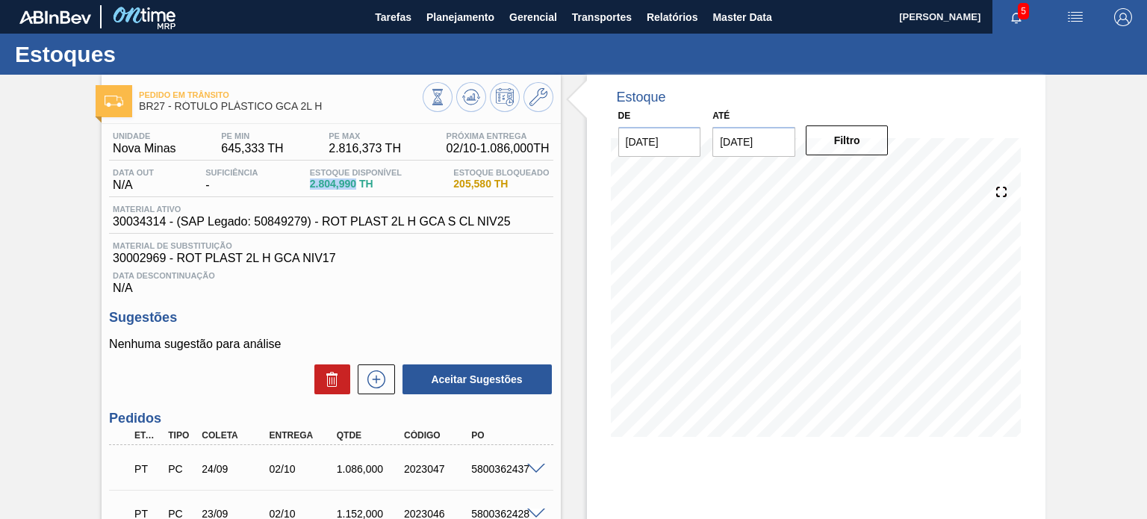
drag, startPoint x: 354, startPoint y: 181, endPoint x: 308, endPoint y: 184, distance: 45.6
click at [310, 184] on span "2.804,990 TH" at bounding box center [356, 183] width 92 height 11
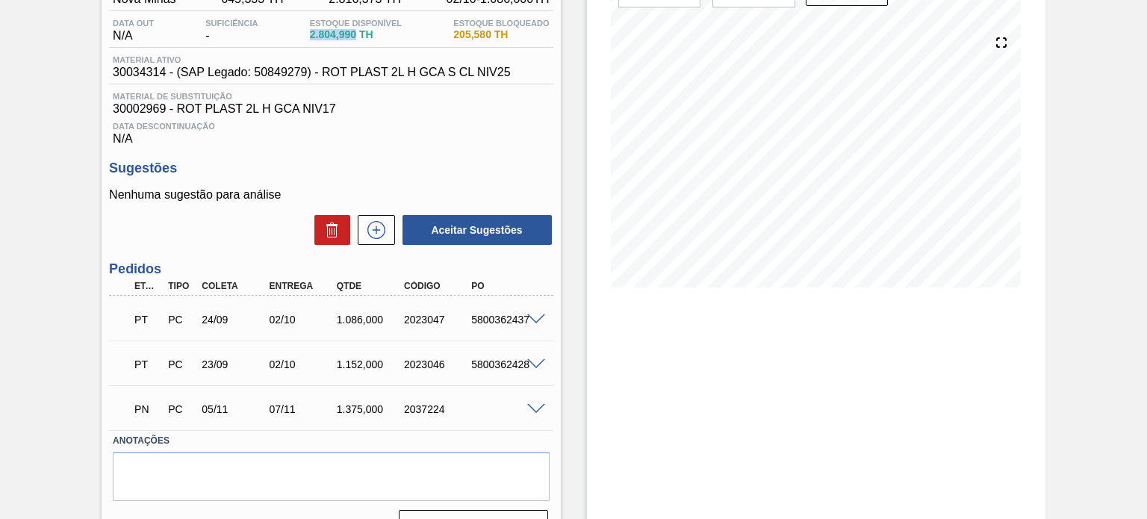
drag, startPoint x: 540, startPoint y: 337, endPoint x: 535, endPoint y: 328, distance: 10.0
click at [540, 337] on div "PT PC 24/09 02/10 1.086,000 2023047 5800362437 Material 30034314 - ROT PLAST 2L…" at bounding box center [330, 318] width 443 height 45
click at [532, 318] on span at bounding box center [536, 319] width 18 height 11
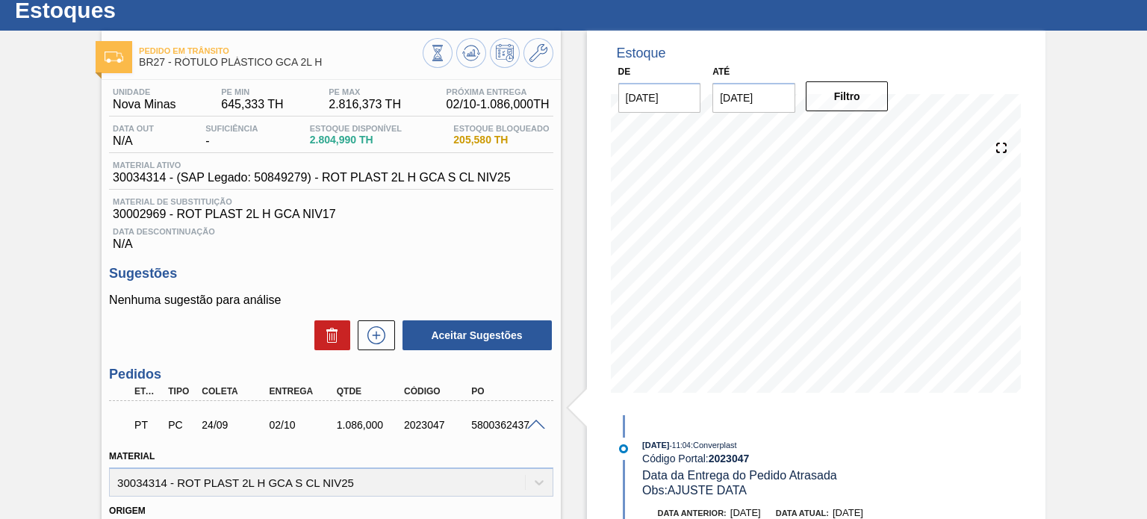
scroll to position [0, 0]
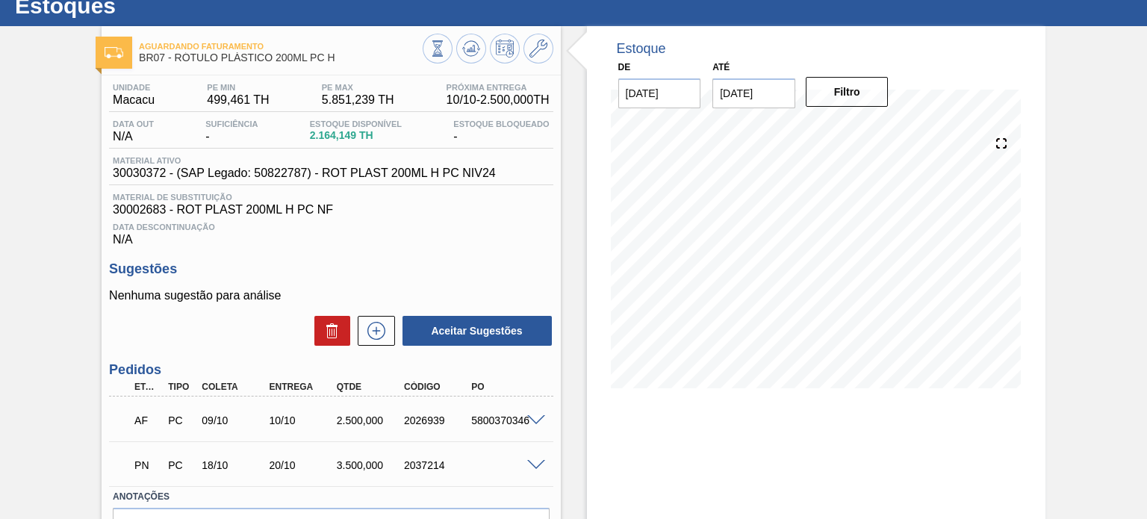
scroll to position [75, 0]
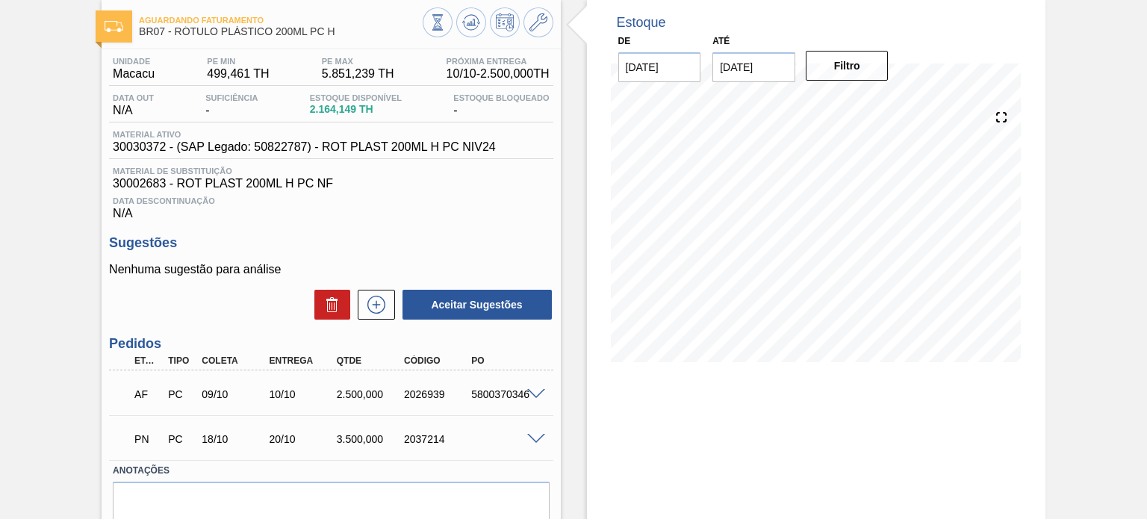
click at [541, 434] on span at bounding box center [536, 439] width 18 height 11
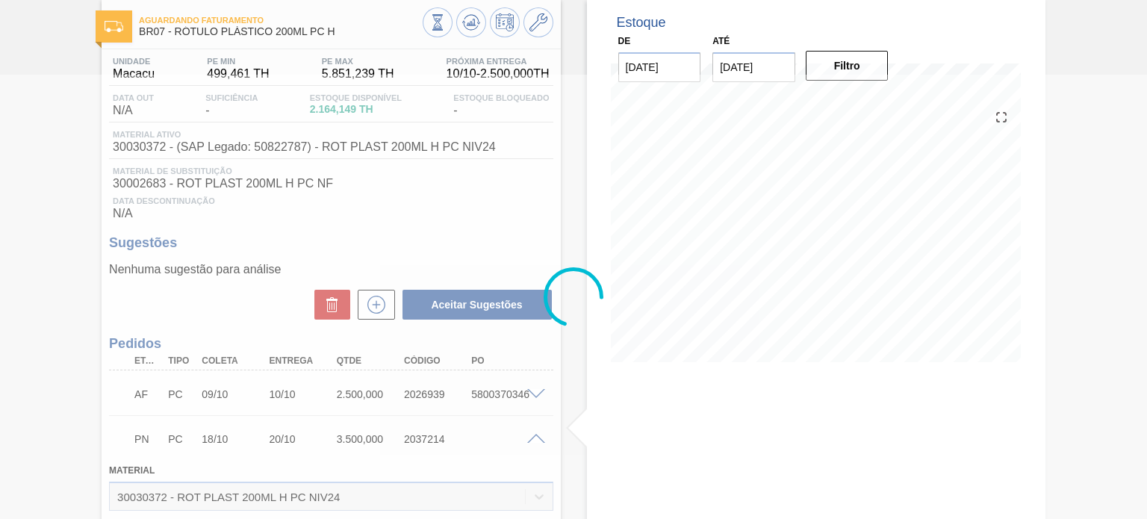
click at [349, 113] on div at bounding box center [573, 297] width 1147 height 444
click at [354, 109] on div at bounding box center [573, 297] width 1147 height 444
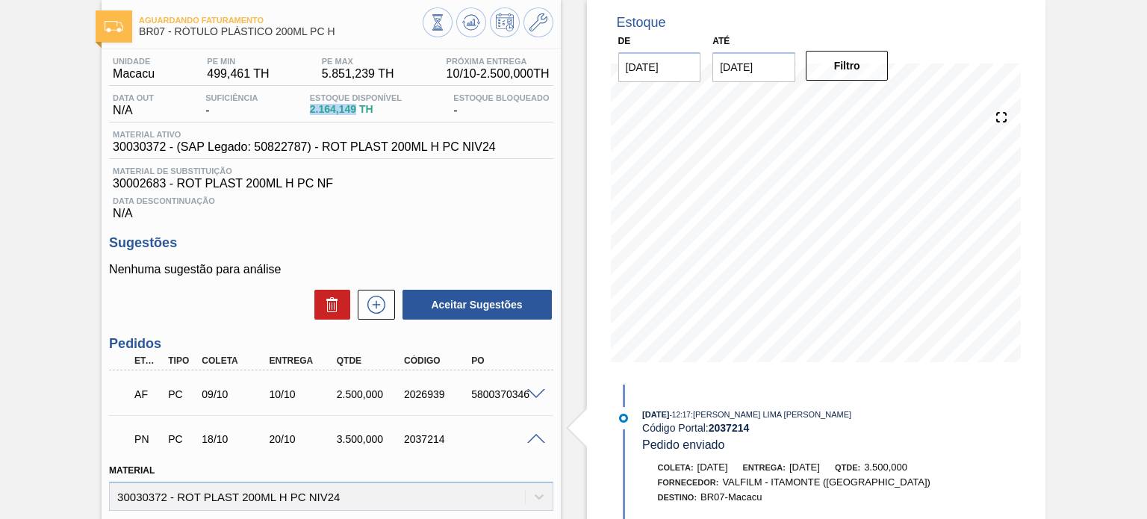
drag, startPoint x: 355, startPoint y: 110, endPoint x: 305, endPoint y: 110, distance: 49.3
click at [306, 110] on div "Estoque Disponível 2.164,149 TH" at bounding box center [355, 105] width 99 height 24
copy span "2.164,149"
click at [526, 387] on div at bounding box center [538, 392] width 30 height 11
click at [537, 393] on span at bounding box center [536, 394] width 18 height 11
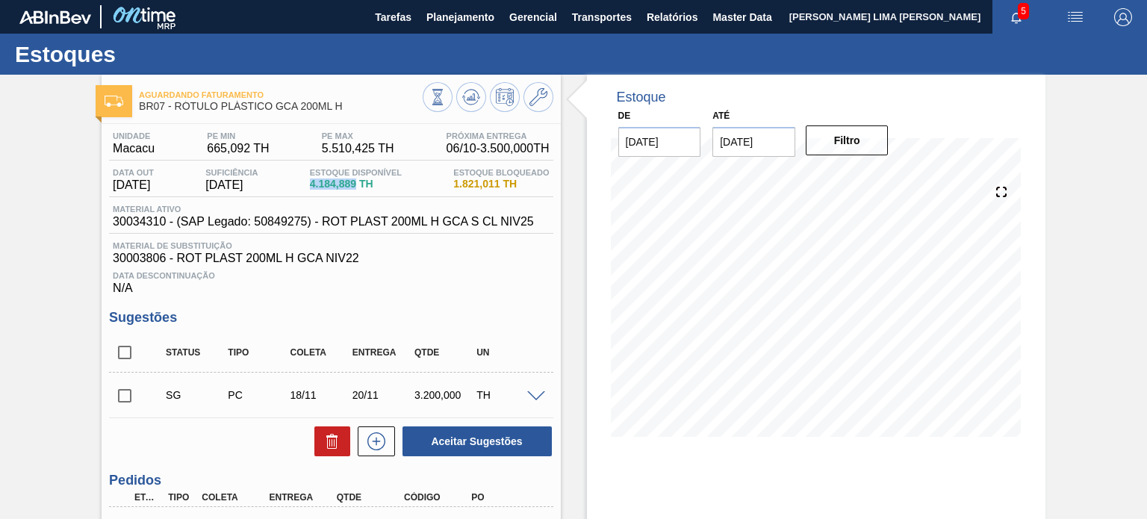
drag, startPoint x: 317, startPoint y: 184, endPoint x: 362, endPoint y: 181, distance: 44.9
click at [362, 181] on span "4.184,889 TH" at bounding box center [356, 183] width 92 height 11
copy span "4.184,889"
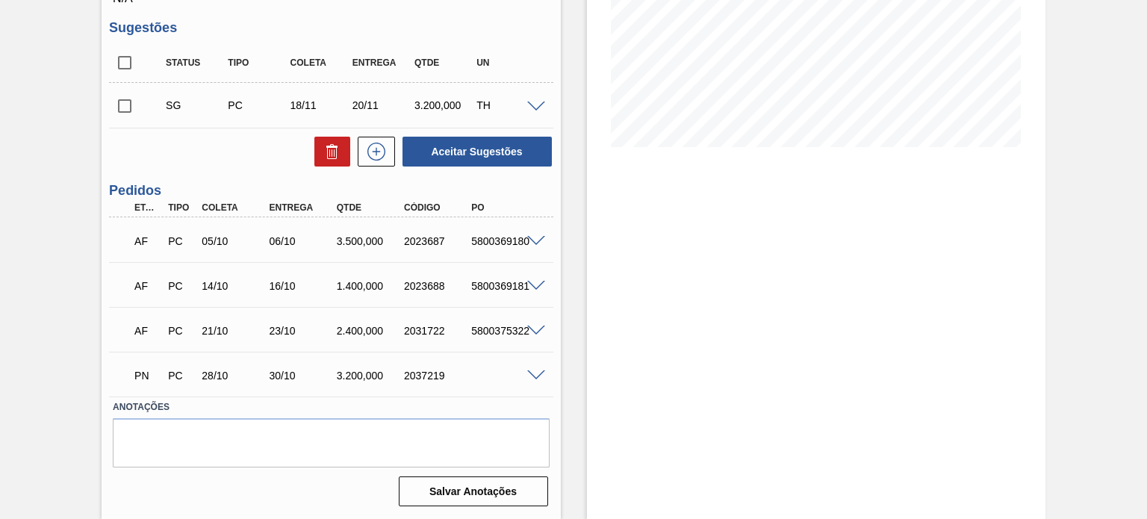
click at [370, 240] on div "3.500,000" at bounding box center [370, 241] width 74 height 12
click at [527, 241] on span at bounding box center [536, 241] width 18 height 11
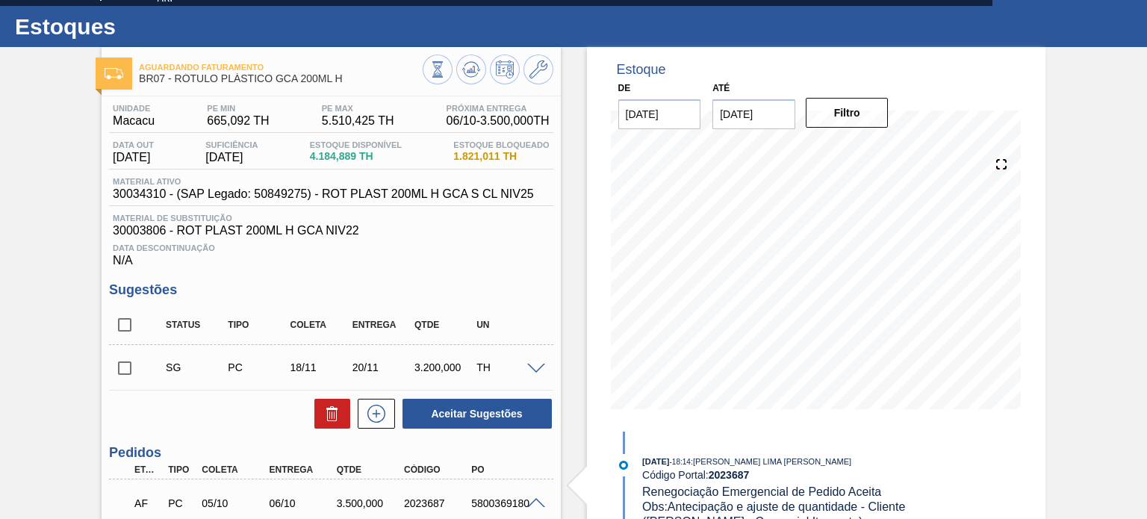
scroll to position [0, 0]
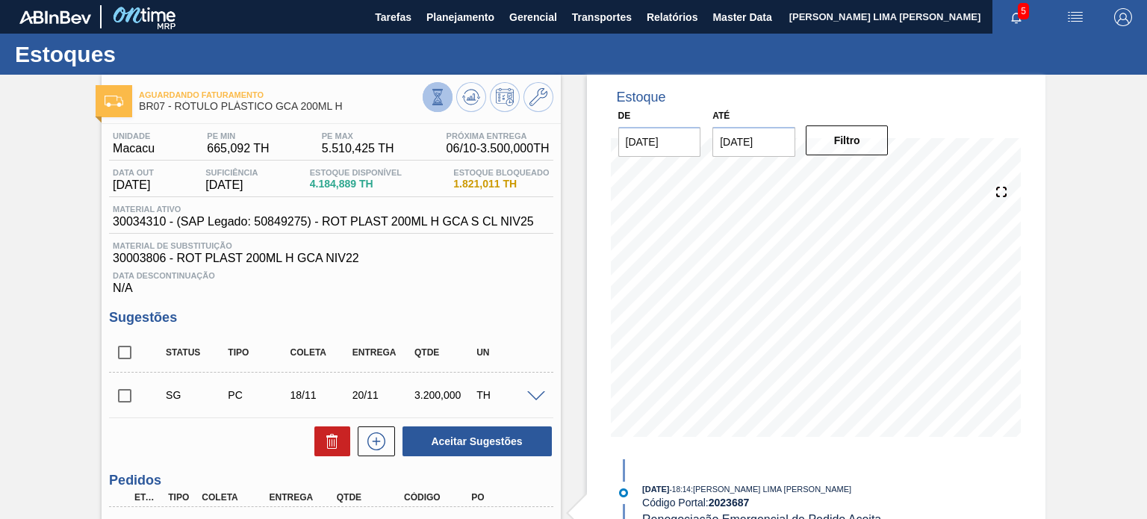
click at [425, 103] on button at bounding box center [438, 97] width 30 height 30
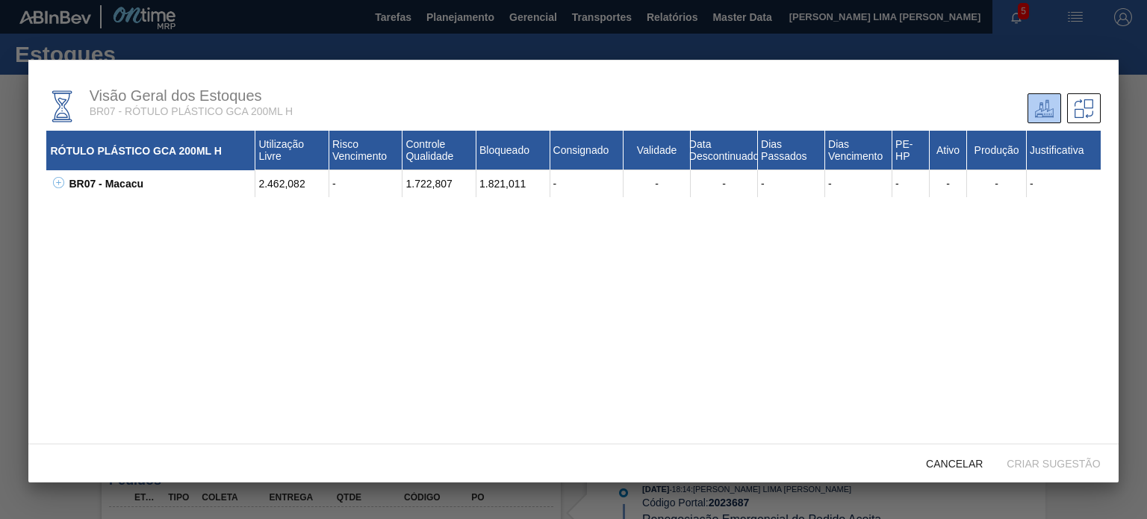
click at [60, 186] on icon at bounding box center [58, 182] width 11 height 11
click at [57, 185] on icon at bounding box center [58, 182] width 11 height 11
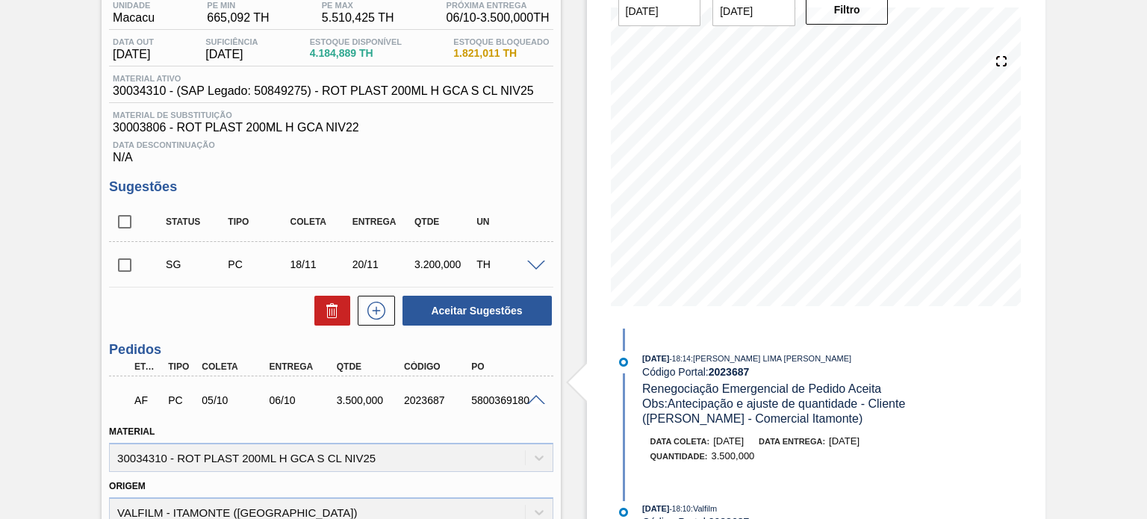
scroll to position [149, 0]
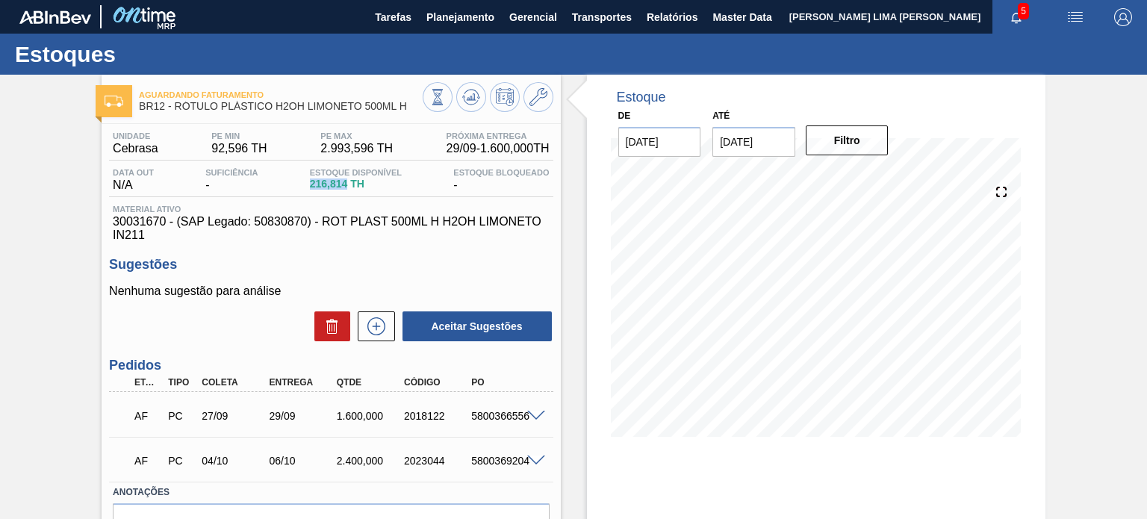
drag, startPoint x: 309, startPoint y: 181, endPoint x: 344, endPoint y: 182, distance: 35.1
click at [344, 182] on span "216,814 TH" at bounding box center [356, 183] width 92 height 11
copy span "216,814"
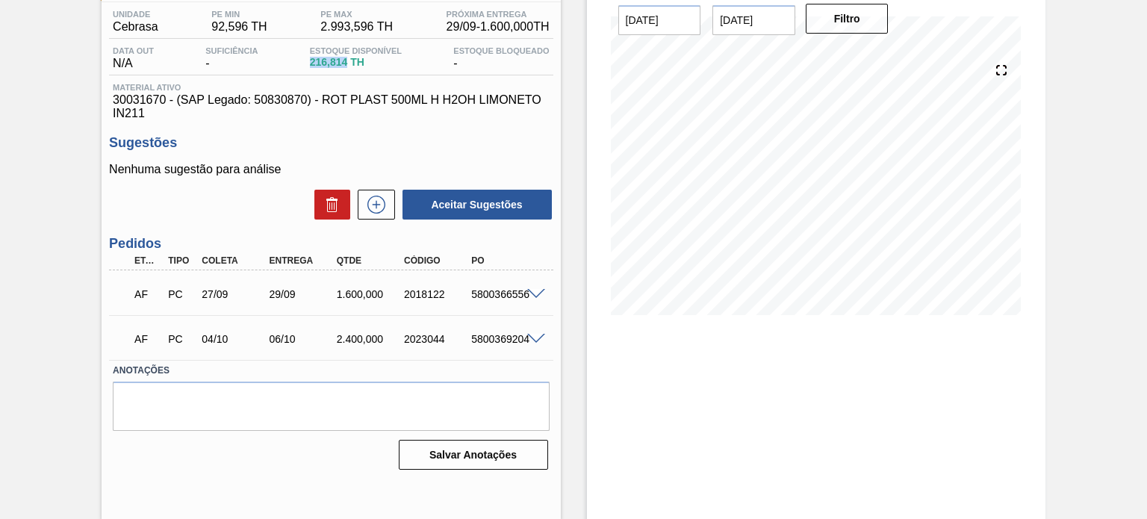
scroll to position [122, 0]
click at [532, 291] on span at bounding box center [536, 293] width 18 height 11
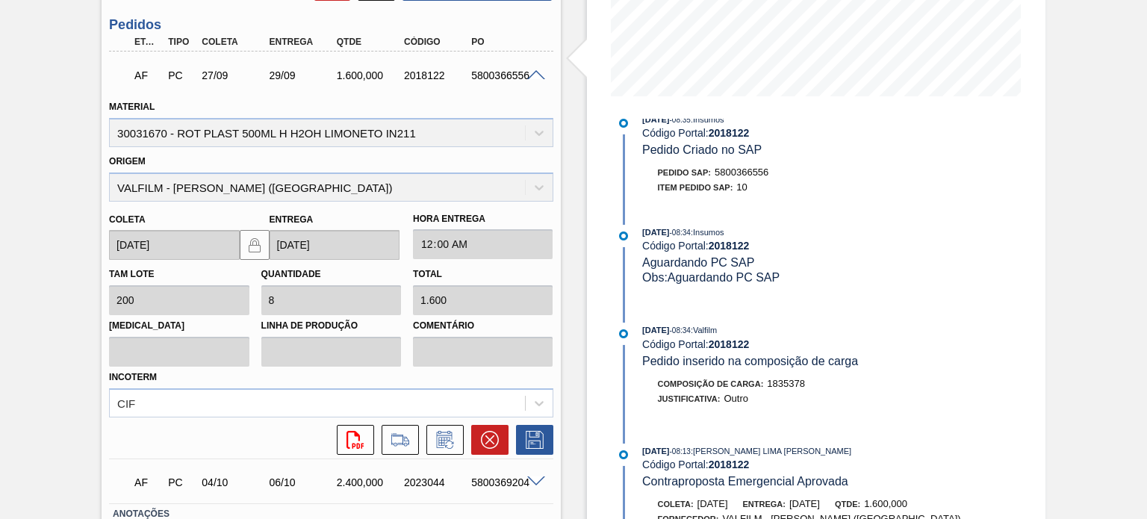
scroll to position [296, 0]
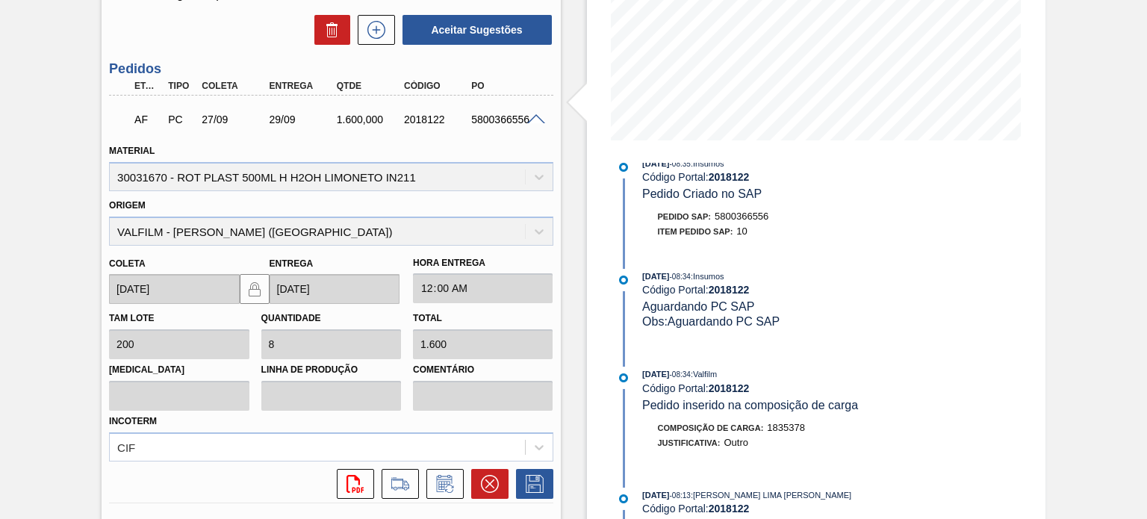
click at [440, 116] on div "2018122" at bounding box center [437, 119] width 74 height 12
click at [440, 119] on div "2018122" at bounding box center [437, 119] width 74 height 12
copy div "2018122"
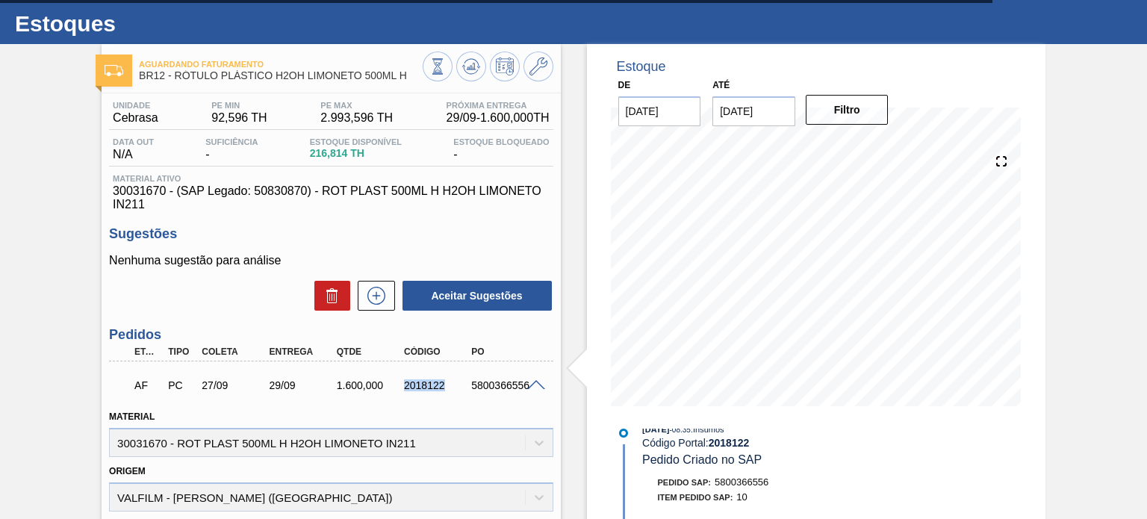
scroll to position [0, 0]
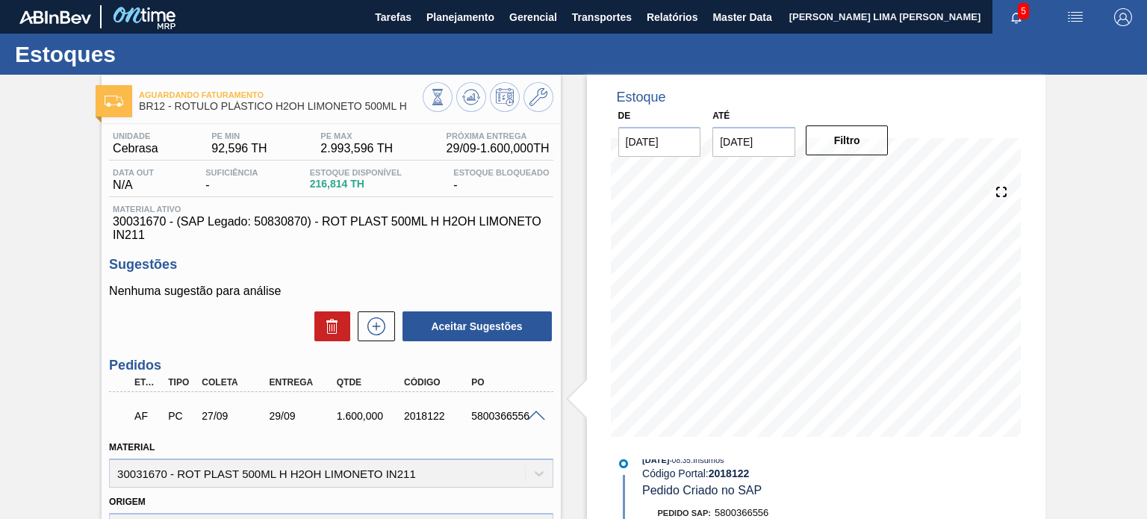
click at [334, 181] on span "216,814 TH" at bounding box center [356, 183] width 92 height 11
click at [346, 185] on span "216,814 TH" at bounding box center [356, 183] width 92 height 11
drag, startPoint x: 346, startPoint y: 184, endPoint x: 307, endPoint y: 184, distance: 39.6
click at [307, 184] on div "Estoque Disponível 216,814 TH" at bounding box center [355, 180] width 99 height 24
copy span "216,814"
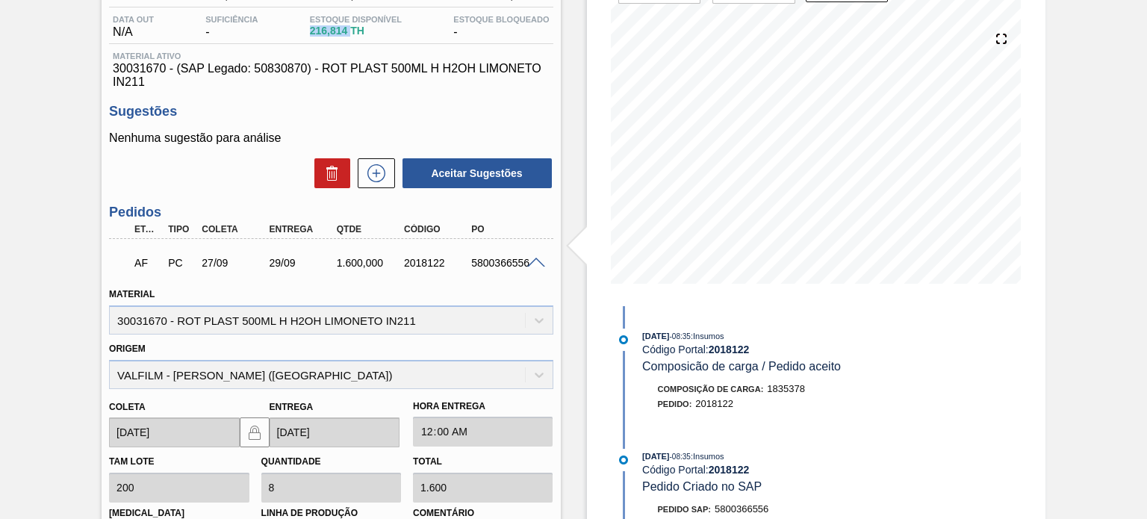
scroll to position [72, 0]
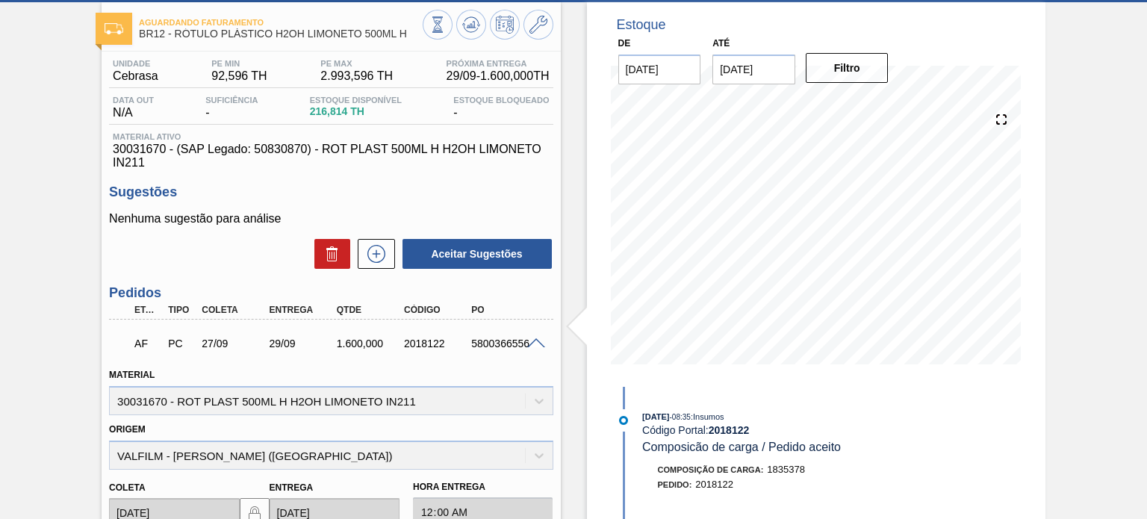
click at [419, 346] on div "2018122" at bounding box center [437, 343] width 74 height 12
copy div "2018122"
click at [403, 152] on span "30031670 - (SAP Legado: 50830870) - ROT PLAST 500ML H H2OH LIMONETO IN211" at bounding box center [331, 156] width 436 height 27
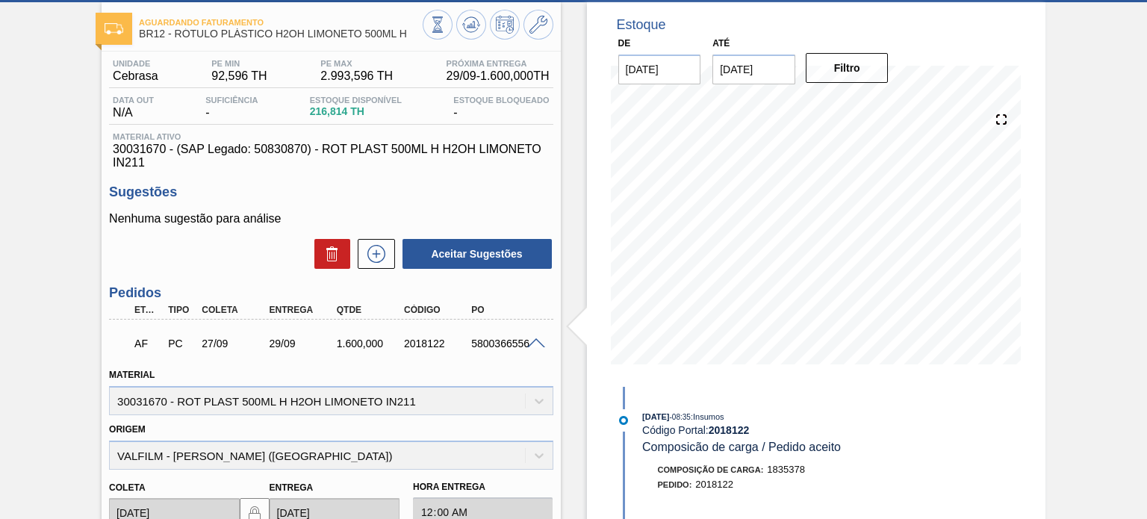
click at [384, 154] on span "30031670 - (SAP Legado: 50830870) - ROT PLAST 500ML H H2OH LIMONETO IN211" at bounding box center [331, 156] width 436 height 27
drag, startPoint x: 409, startPoint y: 37, endPoint x: 176, endPoint y: 40, distance: 233.0
click at [176, 40] on div "Aguardando Faturamento BR12 - RÓTULO PLÁSTICO H2OH LIMONETO 500ML H" at bounding box center [280, 29] width 283 height 34
copy span "RÓTULO PLÁSTICO H2OH LIMONETO 500ML H"
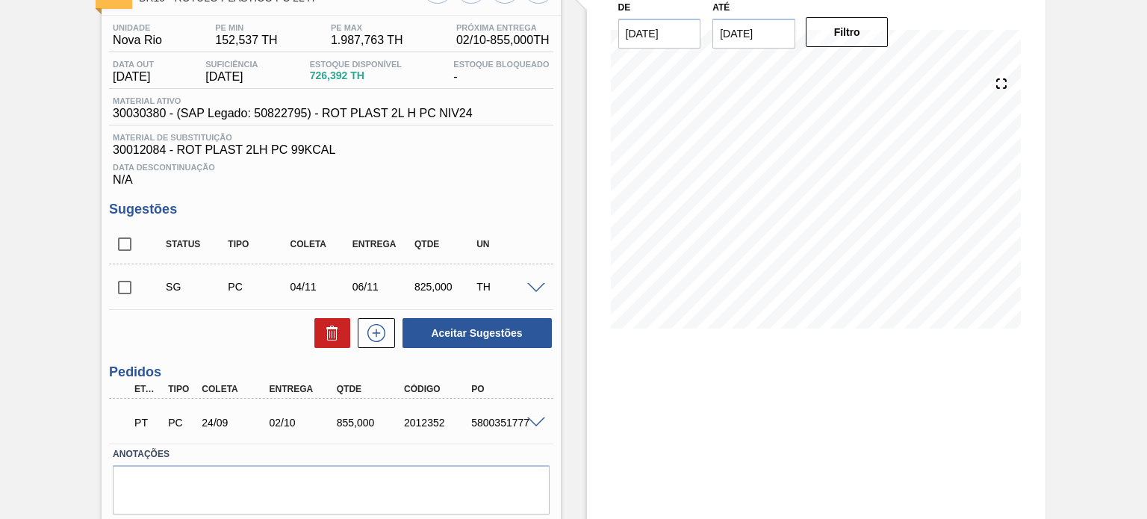
scroll to position [75, 0]
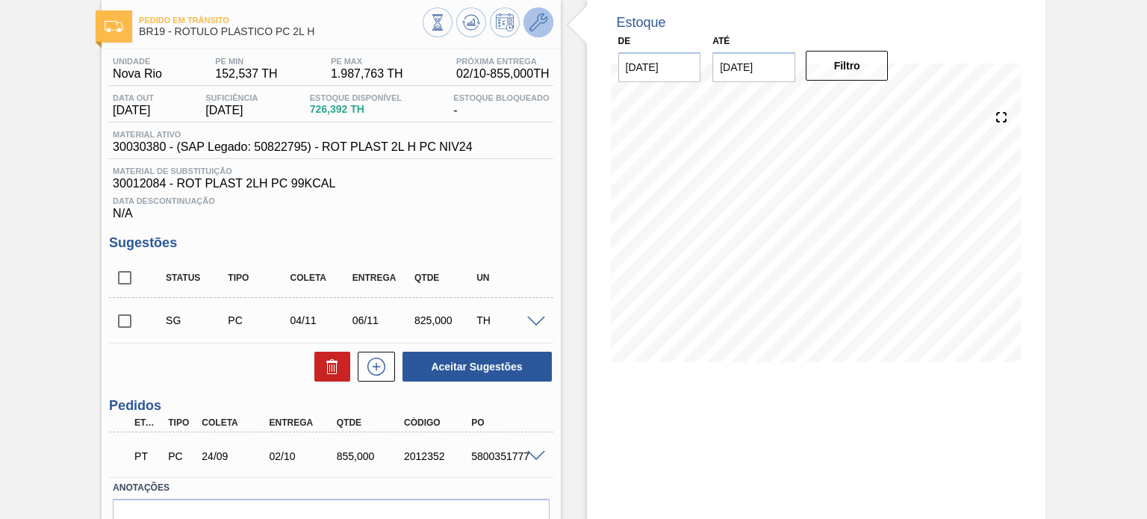
click at [532, 29] on icon at bounding box center [538, 22] width 18 height 18
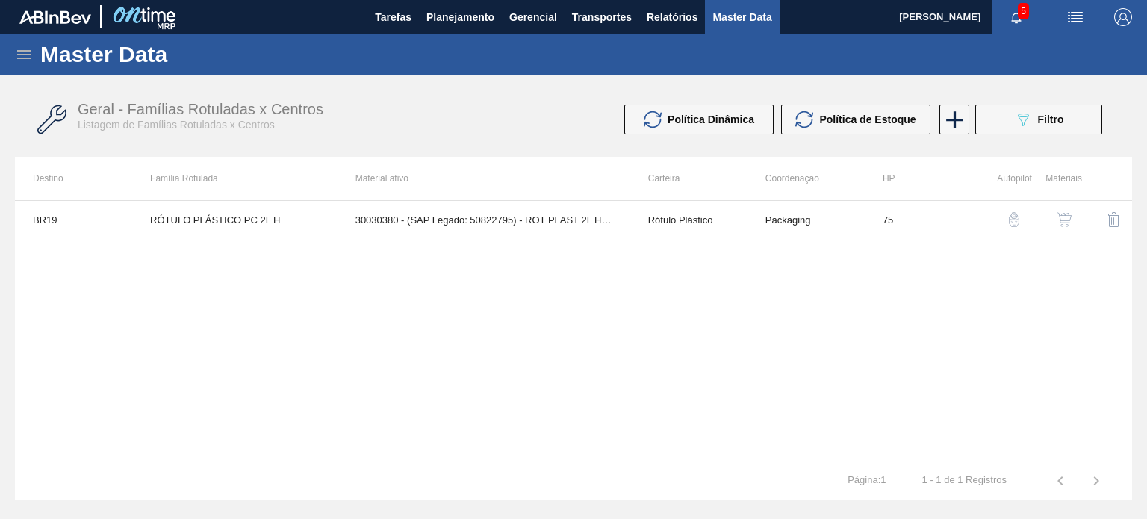
click at [1062, 221] on img "button" at bounding box center [1063, 219] width 15 height 15
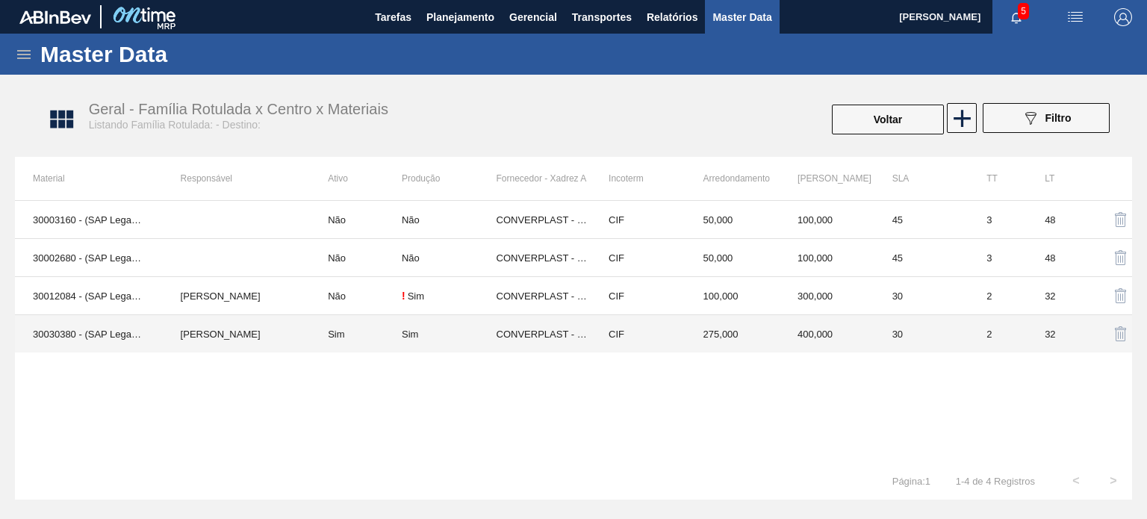
click at [585, 325] on td "CONVERPLAST - GUARULHOS (SP)" at bounding box center [543, 334] width 95 height 38
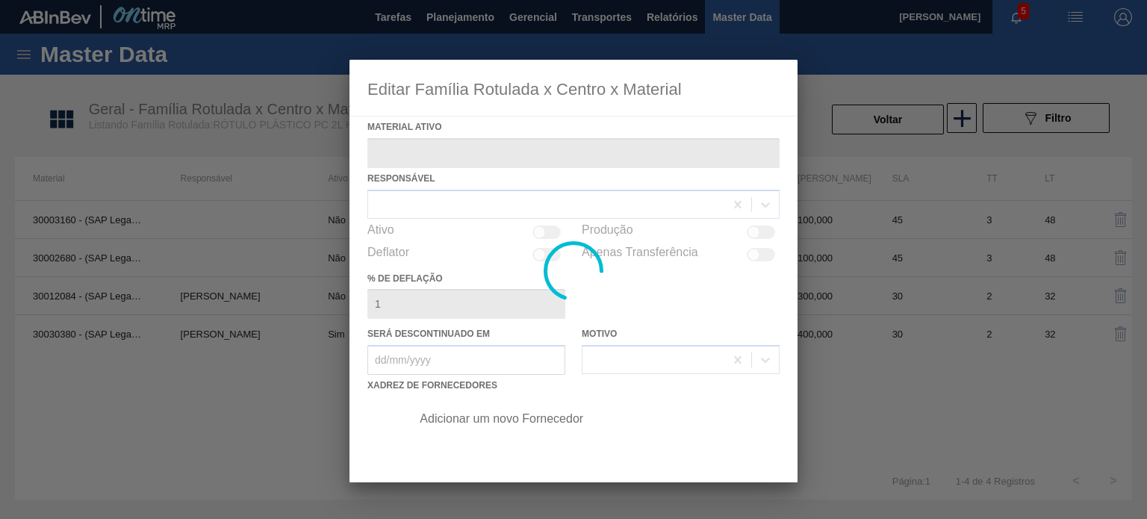
type ativo "30030380 - (SAP Legado: 50822795) - ROT PLAST 2L H PC NIV24"
checkbox input "true"
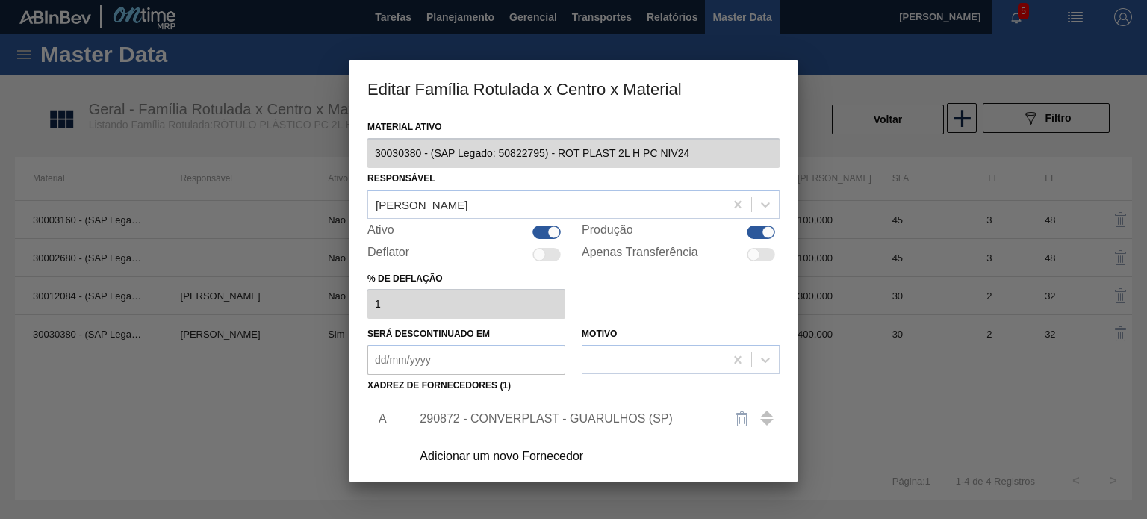
click at [564, 415] on div "290872 - CONVERPLAST - GUARULHOS (SP)" at bounding box center [566, 418] width 293 height 13
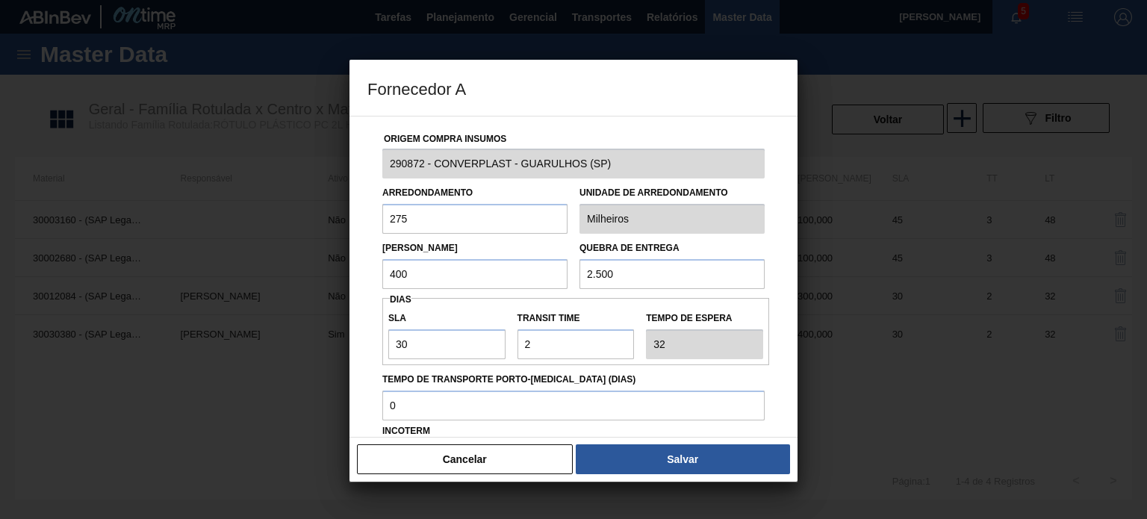
drag, startPoint x: 435, startPoint y: 282, endPoint x: 370, endPoint y: 279, distance: 65.0
click at [370, 278] on div "Origem Compra Insumos 290872 - CONVERPLAST - GUARULHOS (SP) Arredondamento 275 …" at bounding box center [573, 363] width 412 height 494
click at [445, 275] on input "400" at bounding box center [474, 274] width 185 height 30
drag, startPoint x: 445, startPoint y: 275, endPoint x: 385, endPoint y: 275, distance: 59.7
click at [385, 275] on input "400" at bounding box center [474, 274] width 185 height 30
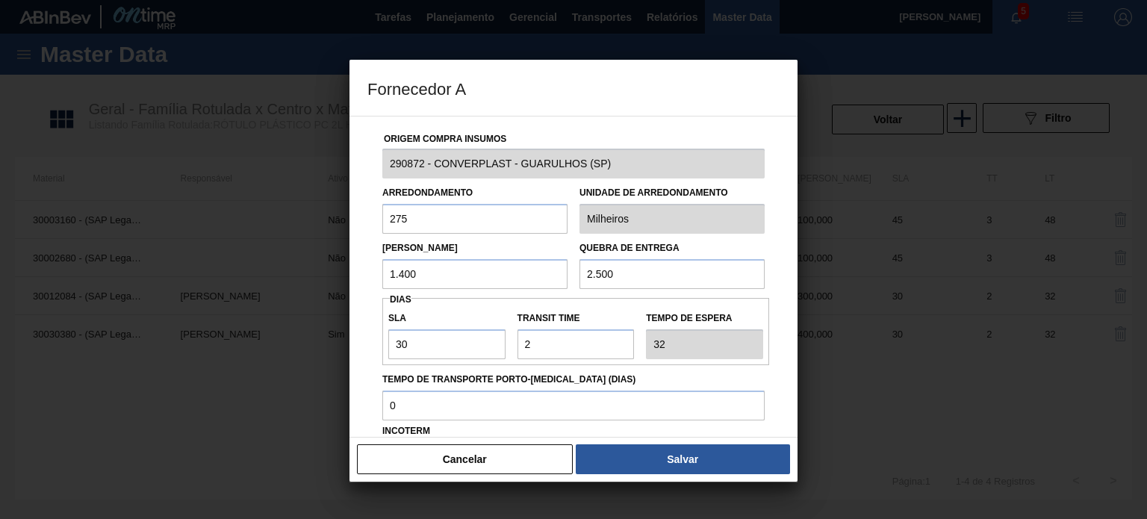
type input "1.400"
click at [635, 444] on button "Salvar" at bounding box center [683, 459] width 214 height 30
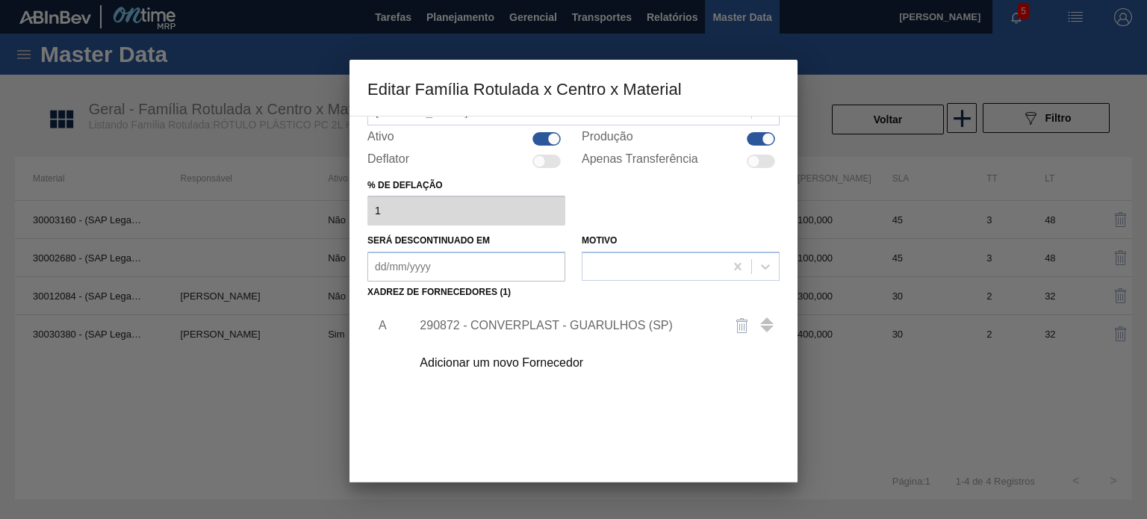
scroll to position [152, 0]
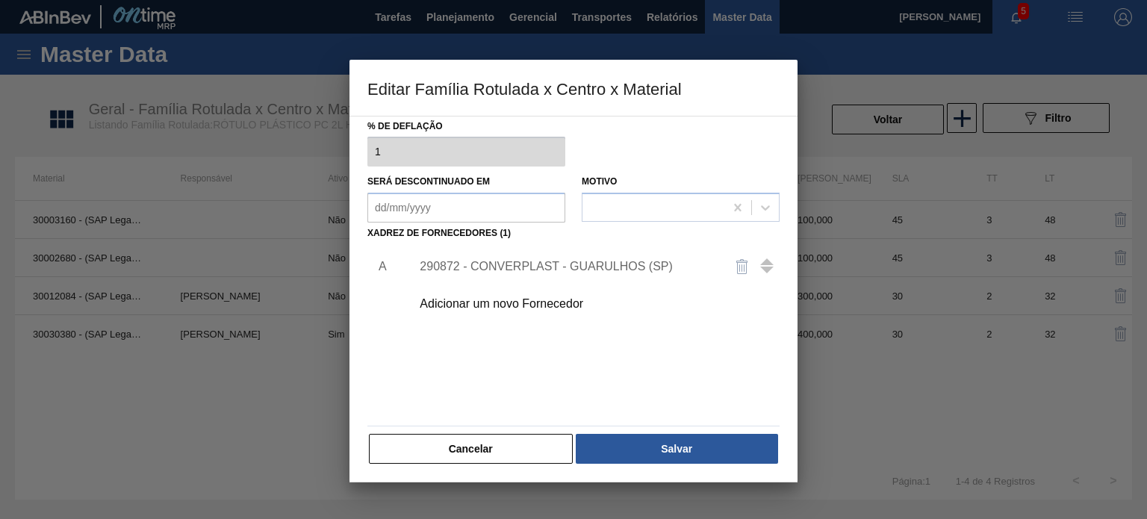
click at [714, 470] on div "Material ativo 30030380 - (SAP Legado: 50822795) - ROT PLAST 2L H PC NIV24 Resp…" at bounding box center [573, 299] width 448 height 367
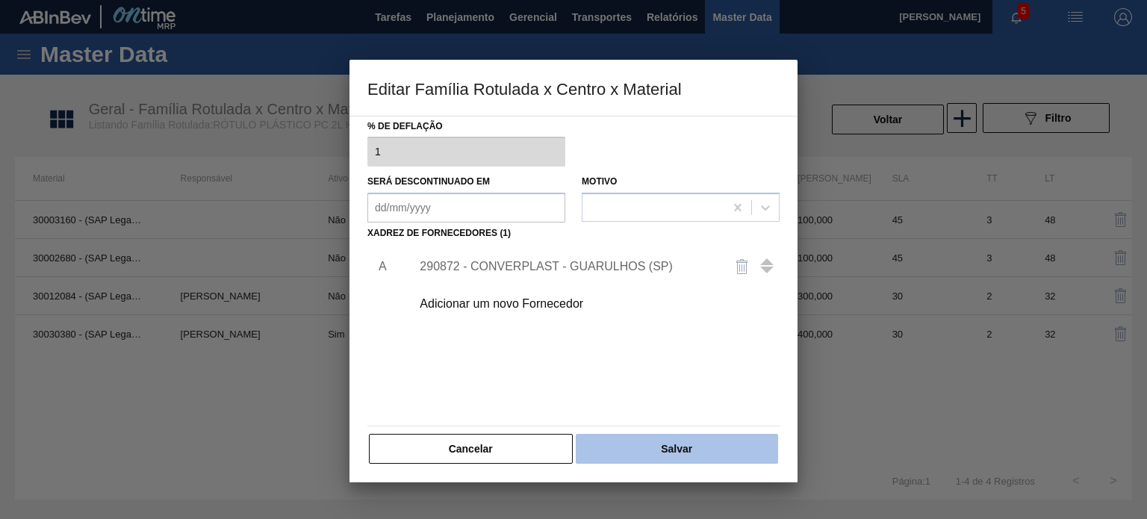
click at [714, 451] on button "Salvar" at bounding box center [677, 449] width 202 height 30
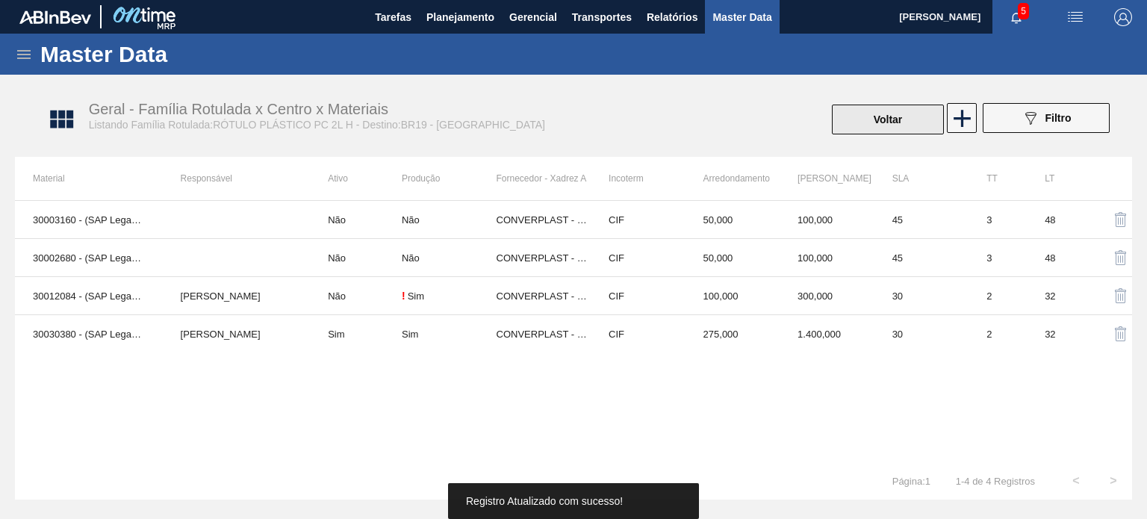
click at [909, 124] on button "Voltar" at bounding box center [888, 120] width 112 height 30
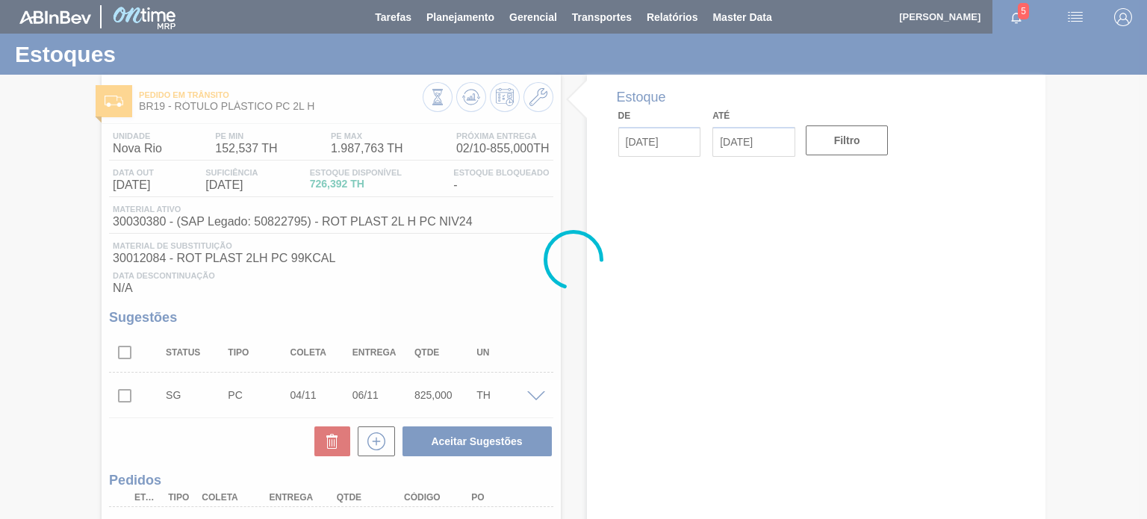
click at [471, 99] on div at bounding box center [573, 259] width 1147 height 519
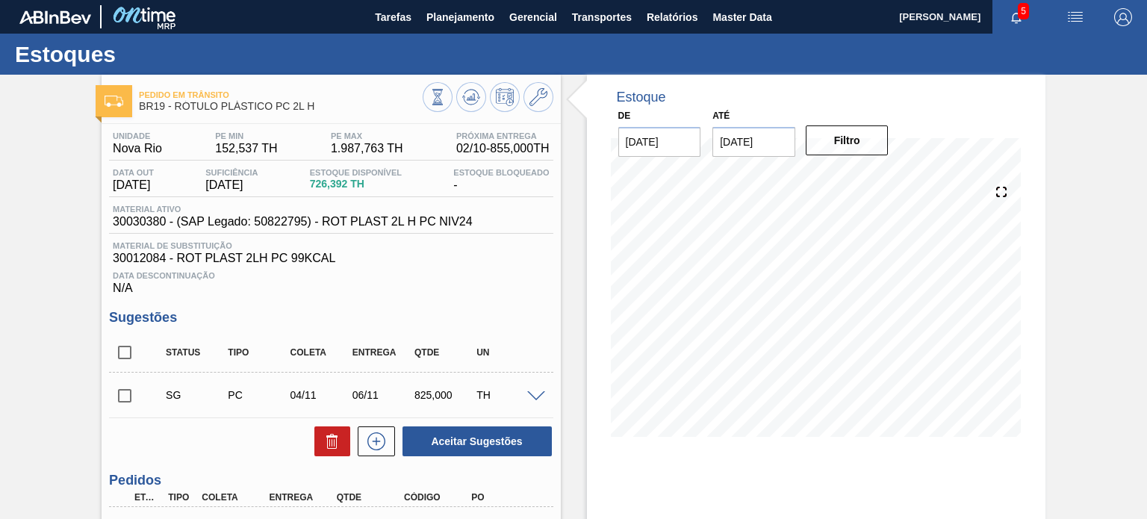
click at [471, 99] on icon at bounding box center [471, 97] width 18 height 18
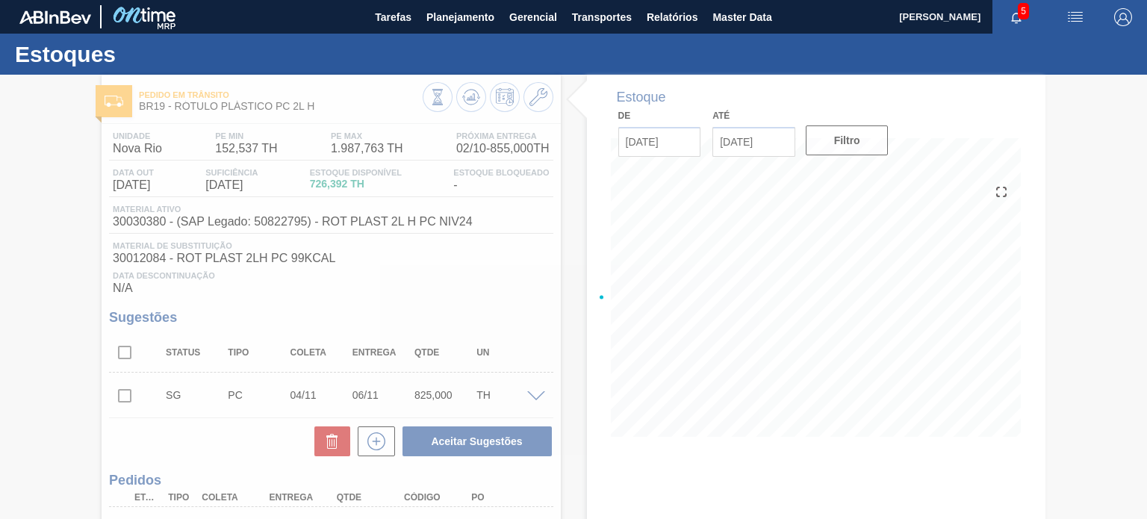
click at [471, 99] on div at bounding box center [573, 297] width 1147 height 444
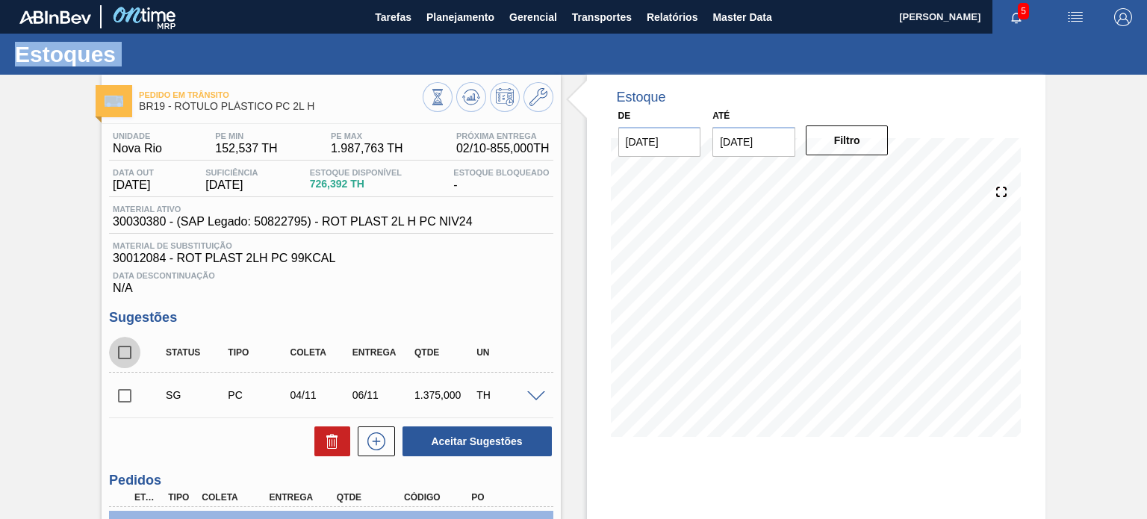
click at [131, 357] on input "checkbox" at bounding box center [124, 352] width 31 height 31
checkbox input "true"
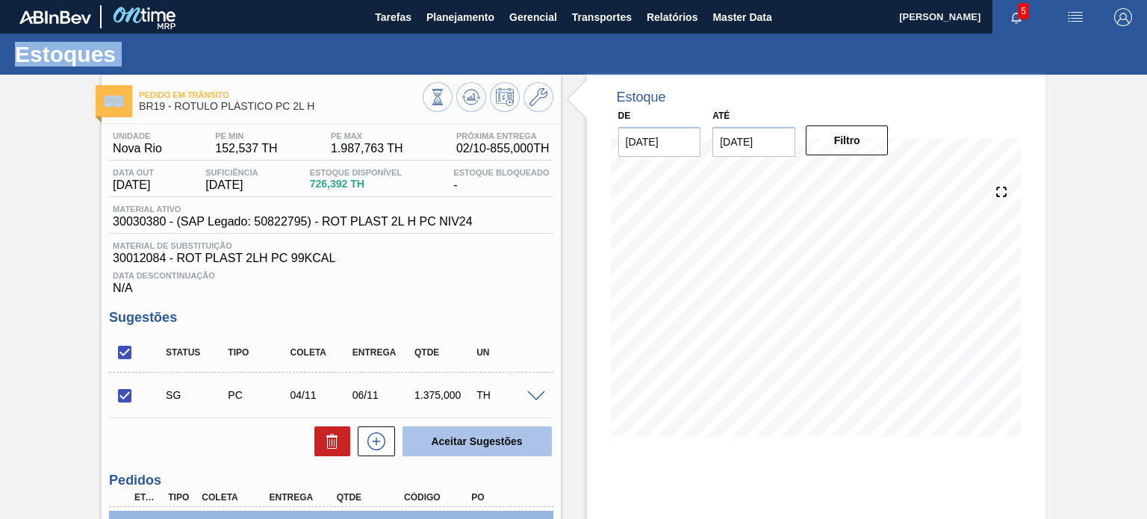
click at [455, 432] on button "Aceitar Sugestões" at bounding box center [476, 441] width 149 height 30
checkbox input "false"
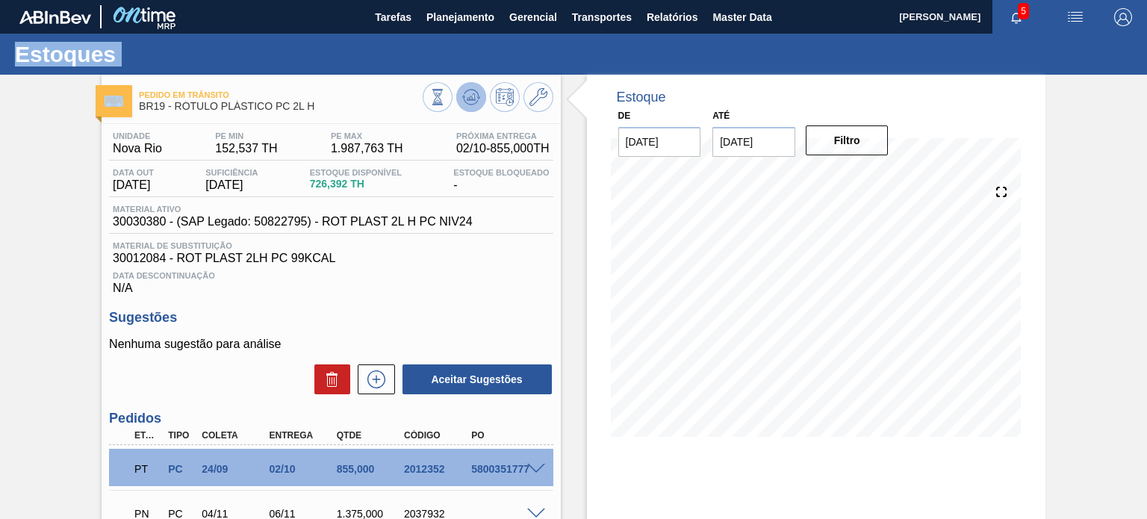
click at [476, 107] on button at bounding box center [471, 97] width 30 height 30
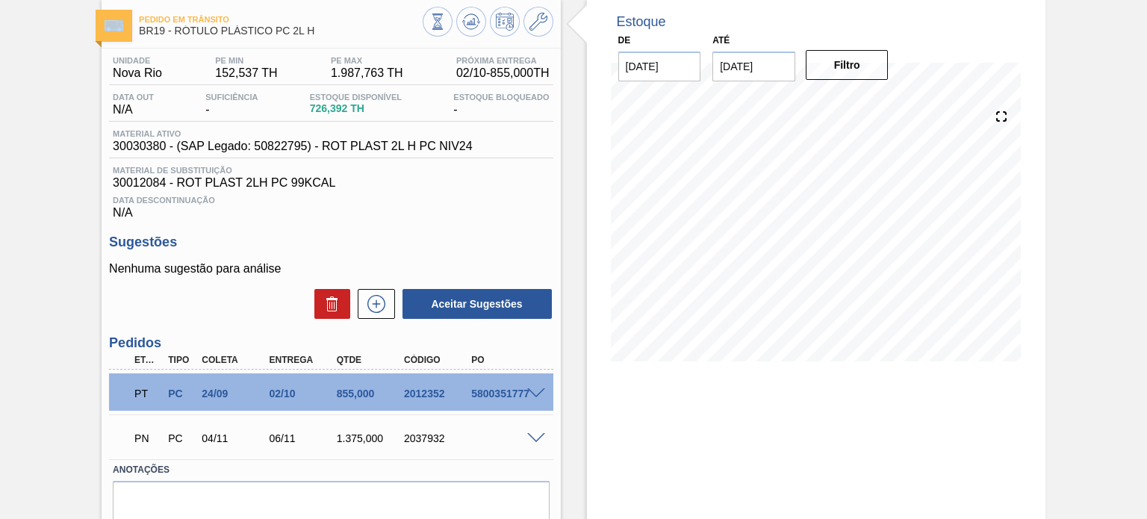
scroll to position [138, 0]
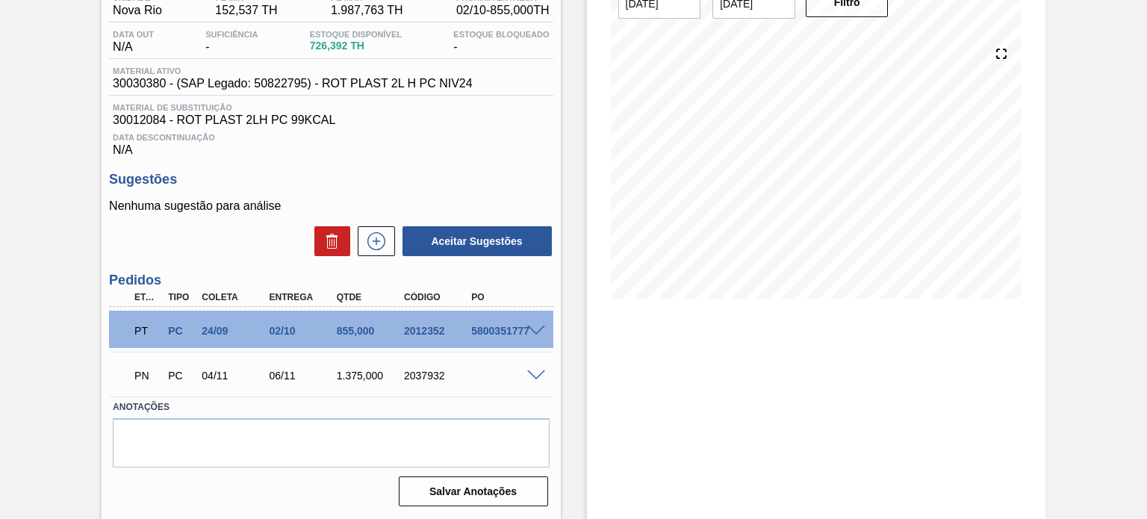
click at [537, 328] on span at bounding box center [536, 331] width 18 height 11
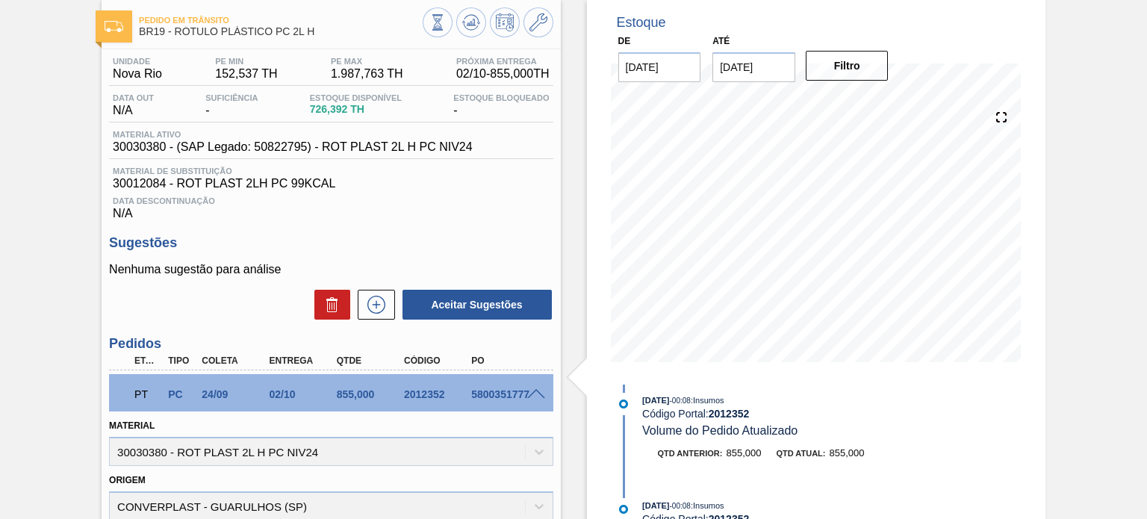
scroll to position [0, 0]
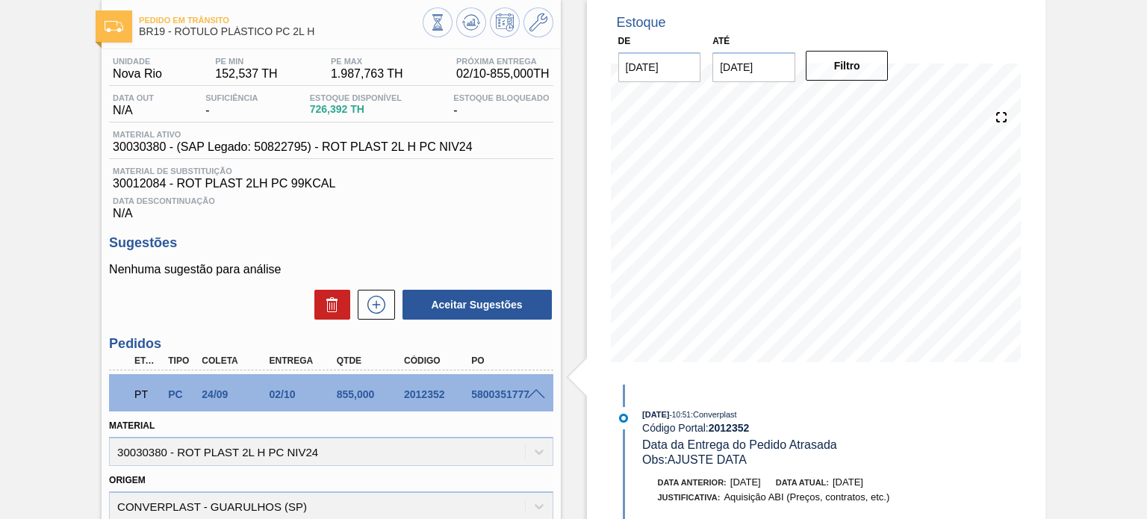
click at [432, 400] on div "2012352" at bounding box center [437, 394] width 74 height 12
copy div "2012352"
click at [510, 208] on div "Data Descontinuação N/A" at bounding box center [330, 205] width 443 height 30
drag, startPoint x: 349, startPoint y: 108, endPoint x: 305, endPoint y: 108, distance: 44.1
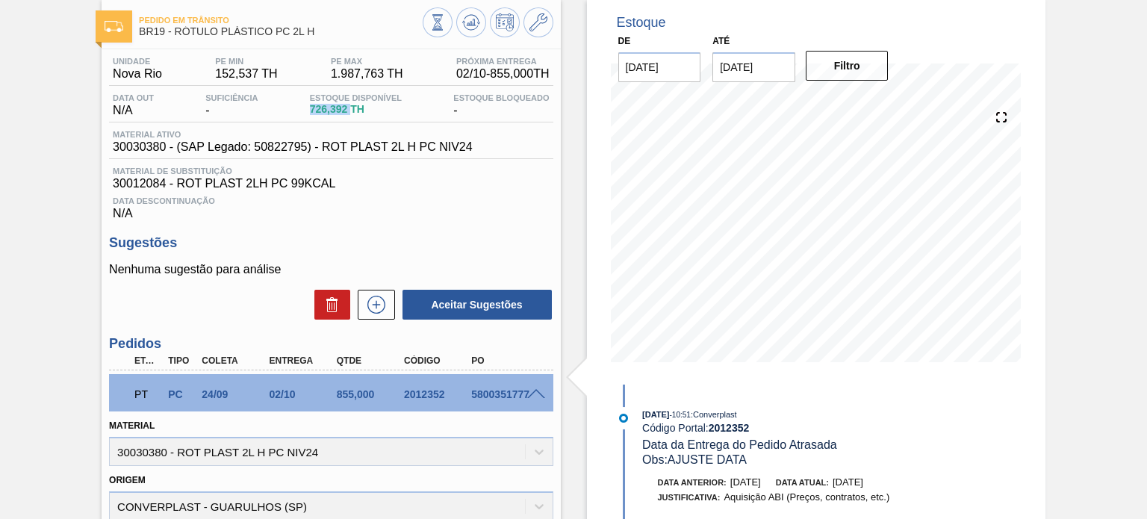
click at [306, 108] on div "Estoque Disponível 726,392 TH" at bounding box center [355, 105] width 99 height 24
copy span "726,392"
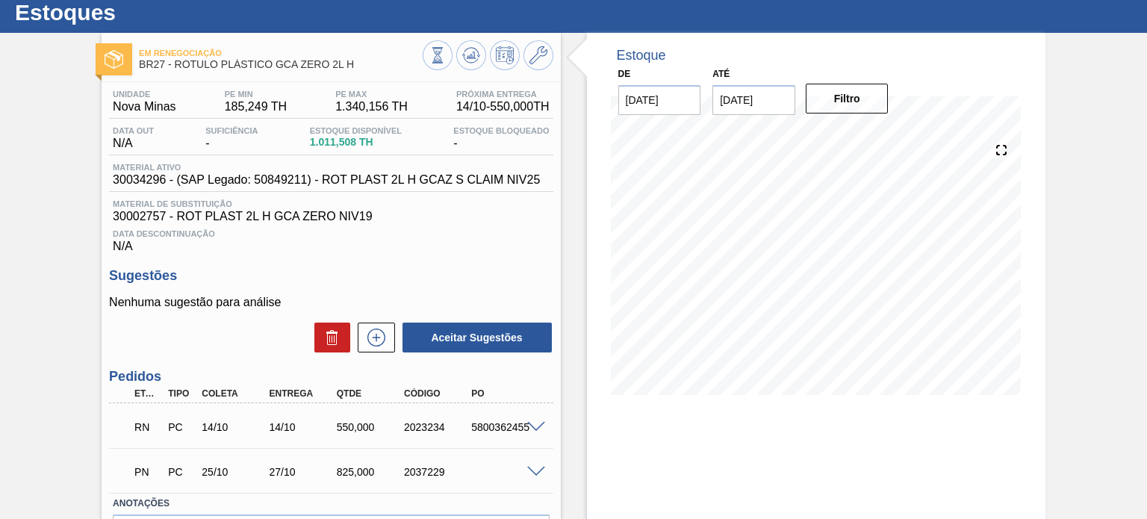
scroll to position [75, 0]
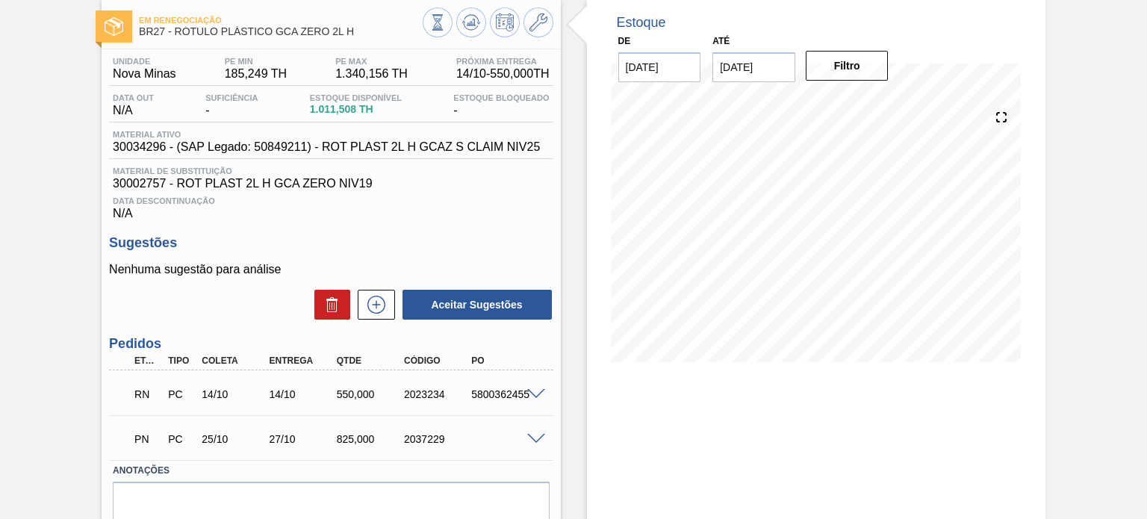
click at [535, 390] on span at bounding box center [536, 394] width 18 height 11
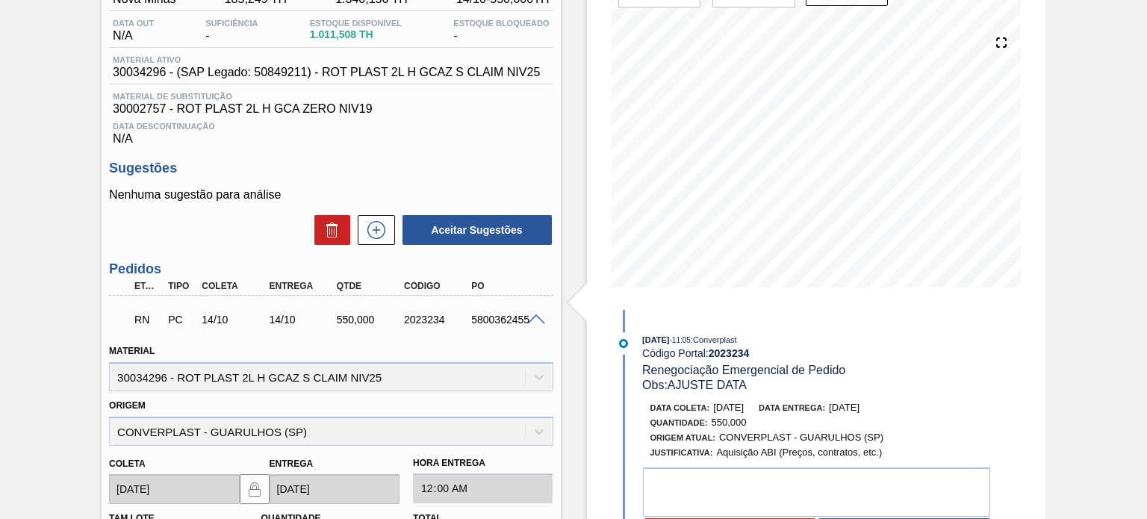
scroll to position [224, 0]
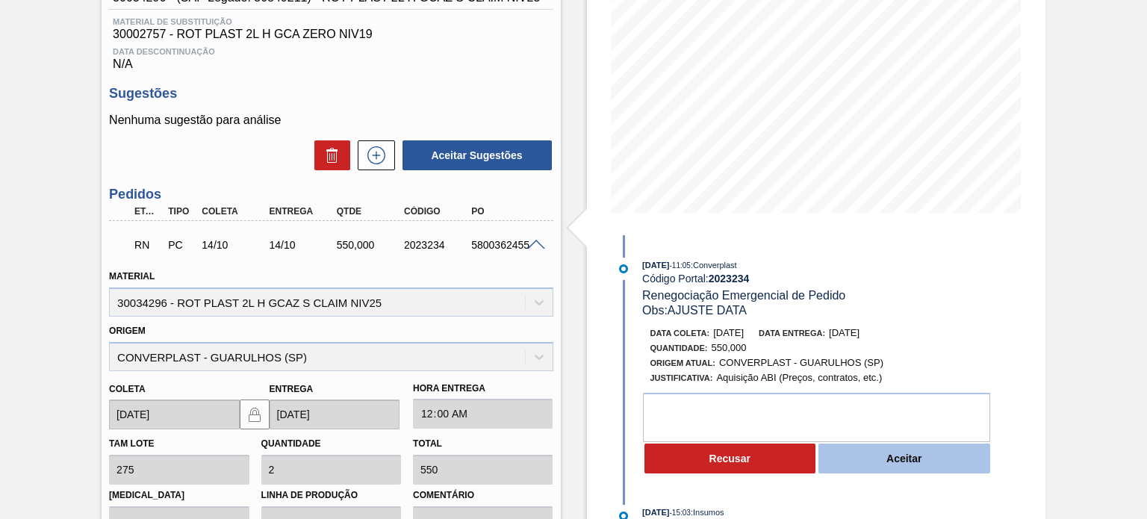
click at [879, 459] on button "Aceitar" at bounding box center [904, 458] width 172 height 30
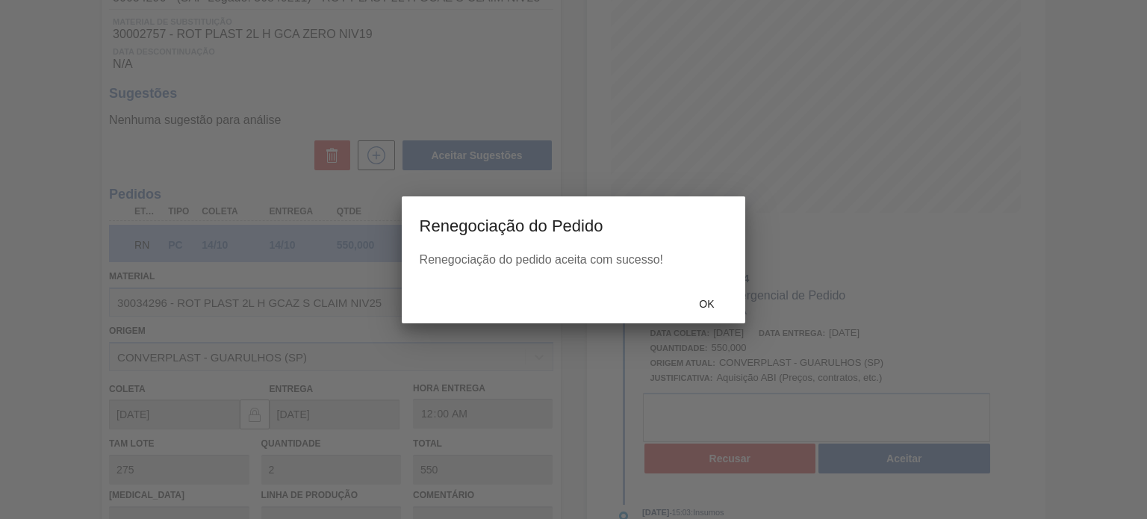
click at [709, 310] on div at bounding box center [573, 259] width 1147 height 519
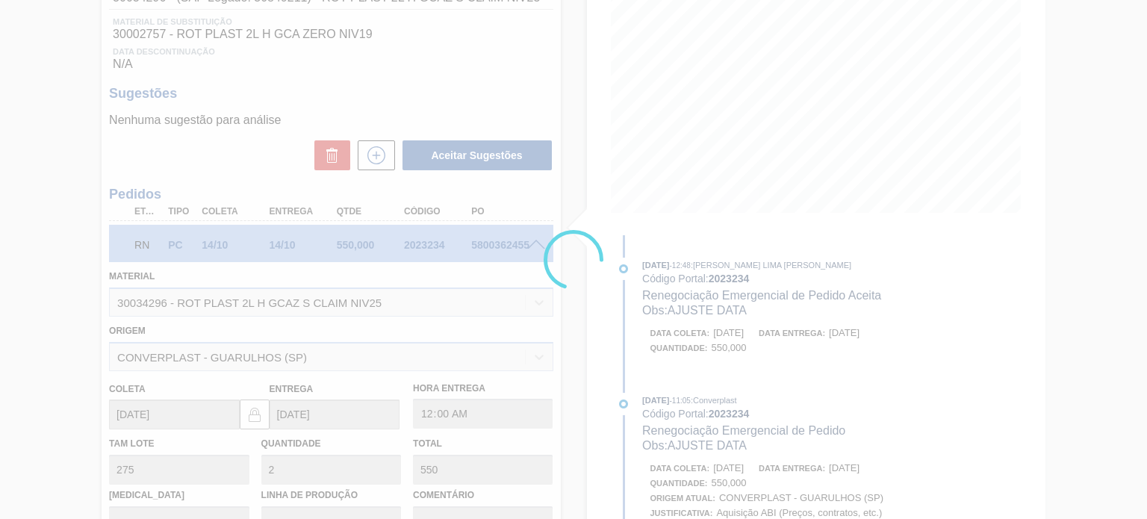
type input "AJUSTE DATA"
type input "[DATE]"
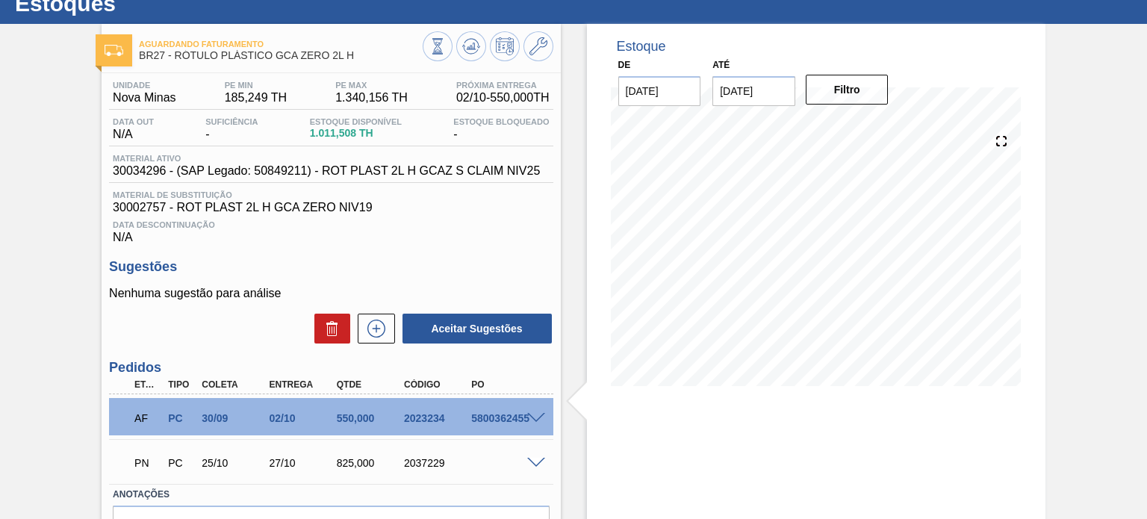
scroll to position [0, 0]
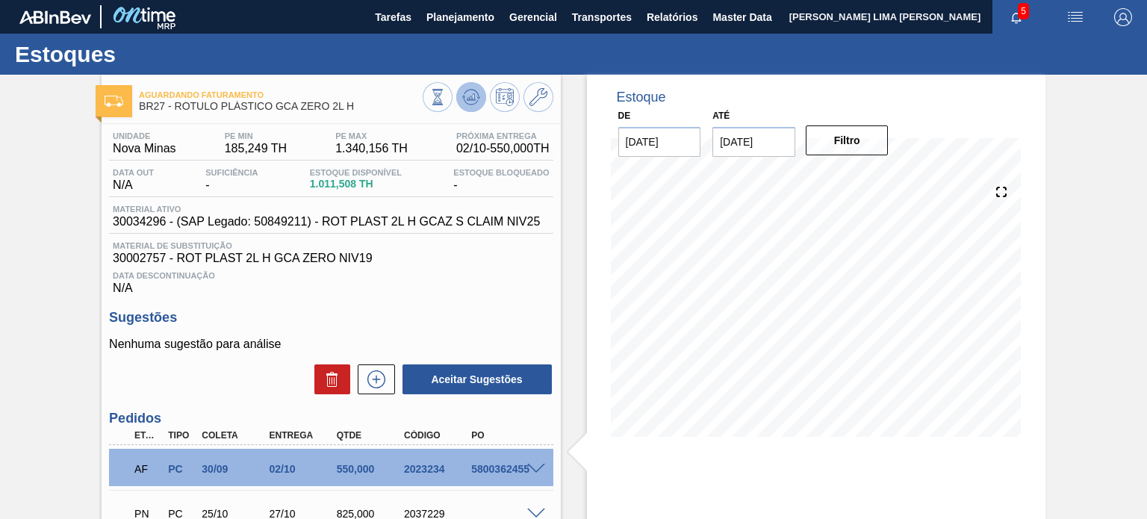
click at [458, 87] on button at bounding box center [471, 97] width 30 height 30
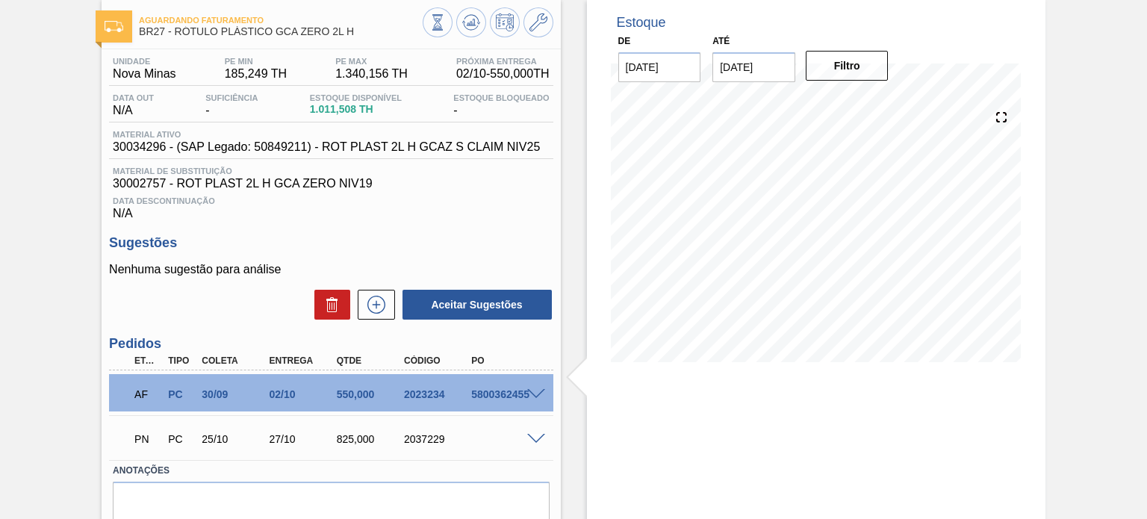
click at [535, 393] on span at bounding box center [536, 394] width 18 height 11
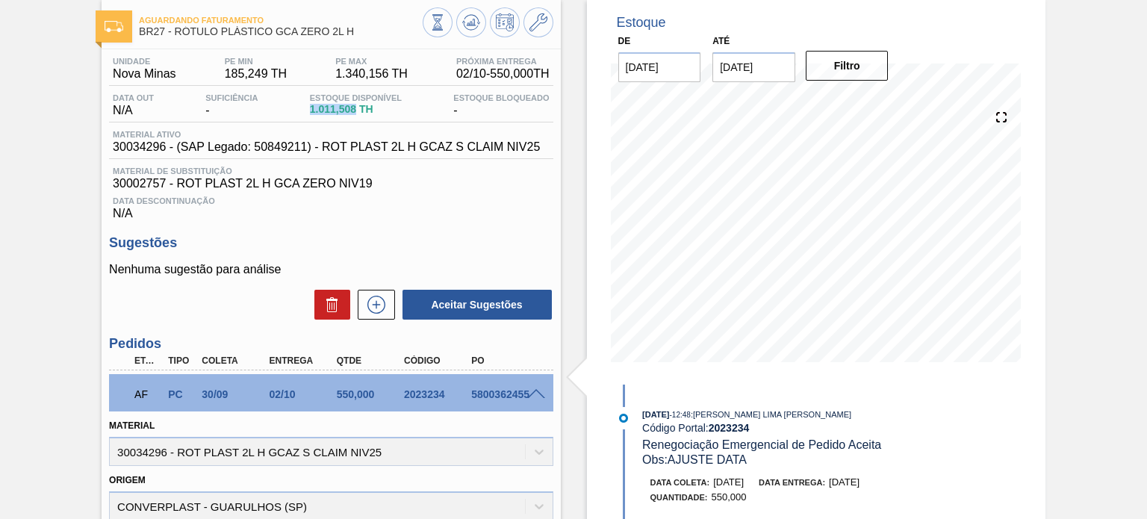
drag, startPoint x: 352, startPoint y: 111, endPoint x: 299, endPoint y: 109, distance: 53.1
click at [299, 109] on div "Data out N/A Suficiência - Estoque Disponível 1.011,508 TH Estoque Bloqueado -" at bounding box center [330, 107] width 443 height 29
copy span "1.011,508"
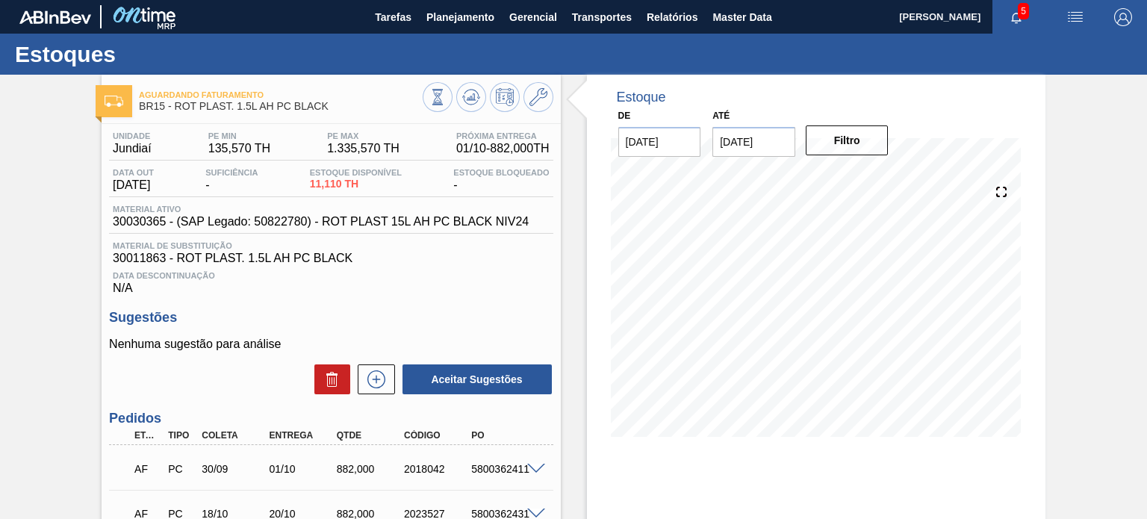
scroll to position [75, 0]
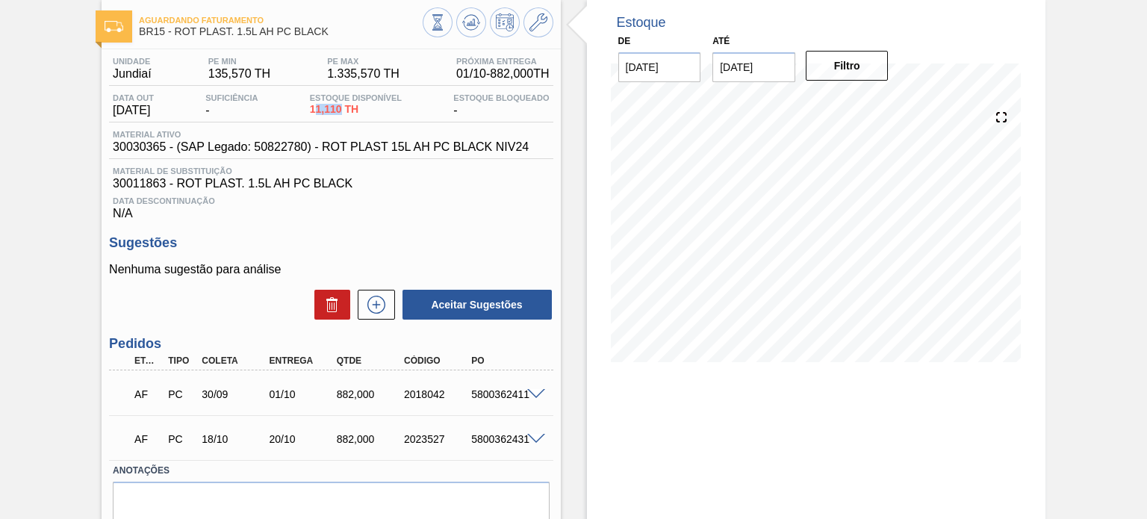
drag, startPoint x: 345, startPoint y: 109, endPoint x: 303, endPoint y: 105, distance: 42.0
click at [303, 105] on div "Data out [DATE] Suficiência - Estoque Disponível 11,110 TH Estoque Bloqueado -" at bounding box center [330, 107] width 443 height 29
copy span "11,110"
click at [435, 390] on div "2018042" at bounding box center [437, 394] width 74 height 12
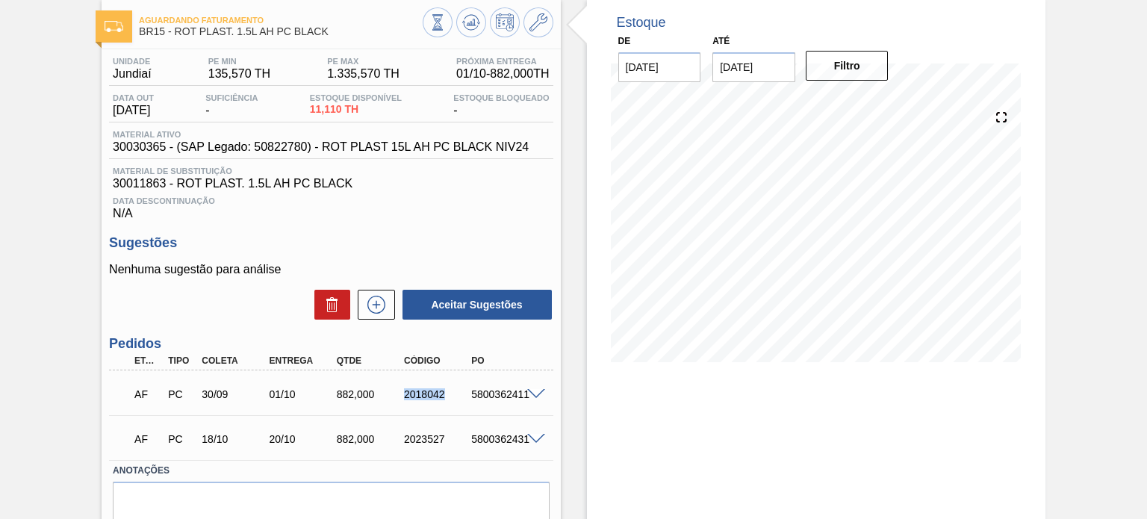
copy div "2018042"
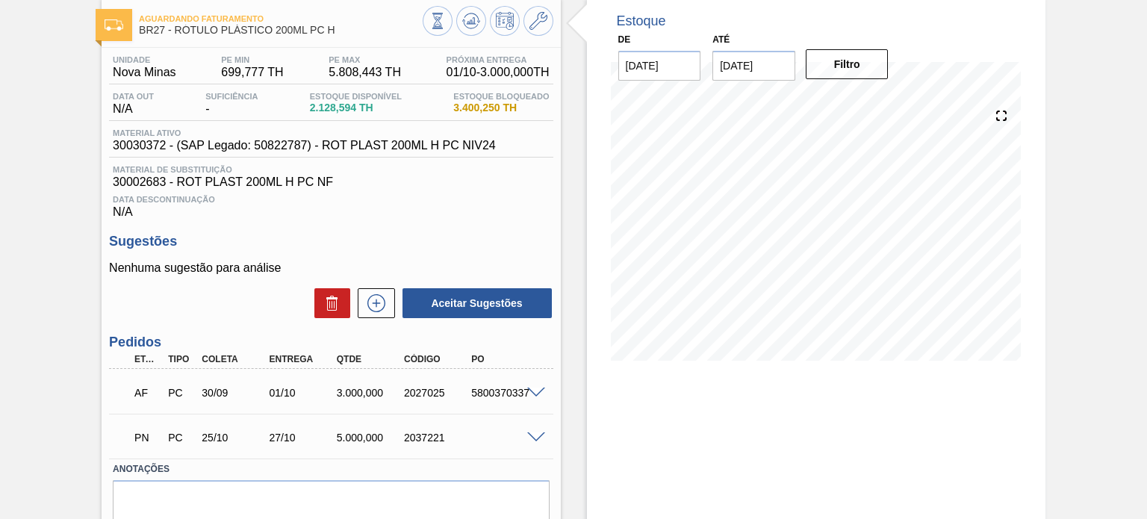
scroll to position [138, 0]
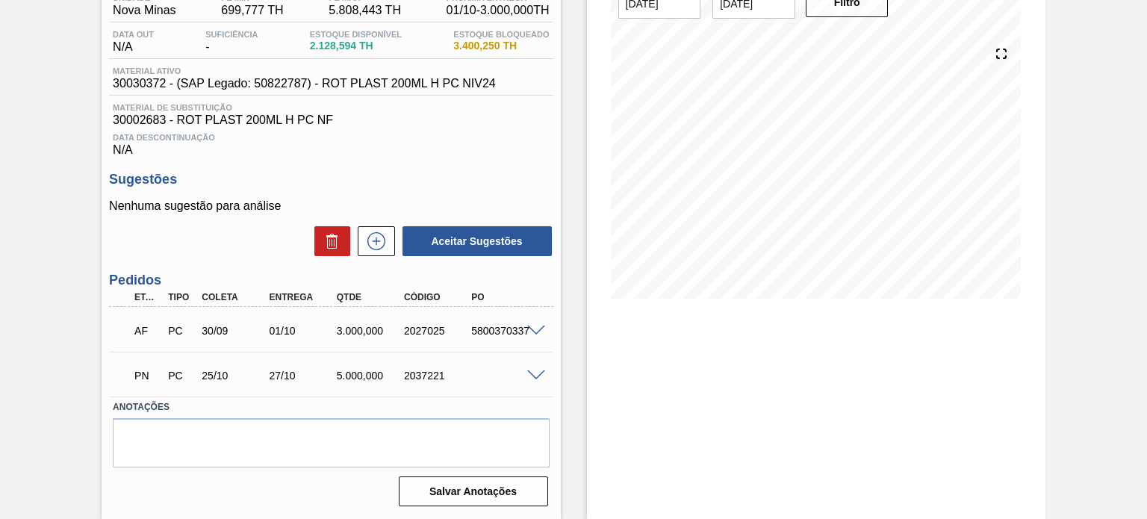
click at [533, 369] on div at bounding box center [538, 374] width 30 height 11
click at [532, 373] on span at bounding box center [536, 375] width 18 height 11
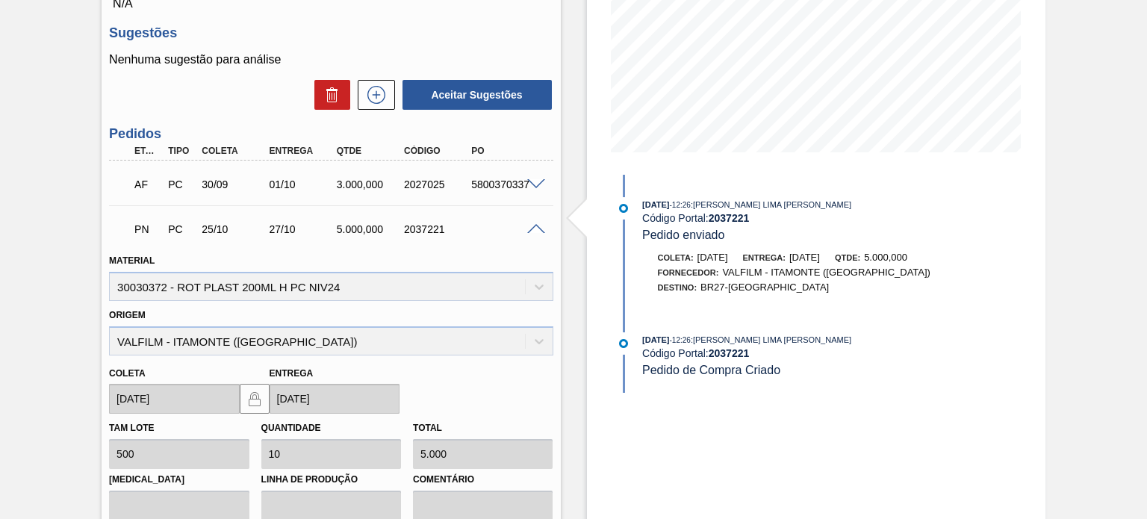
scroll to position [287, 0]
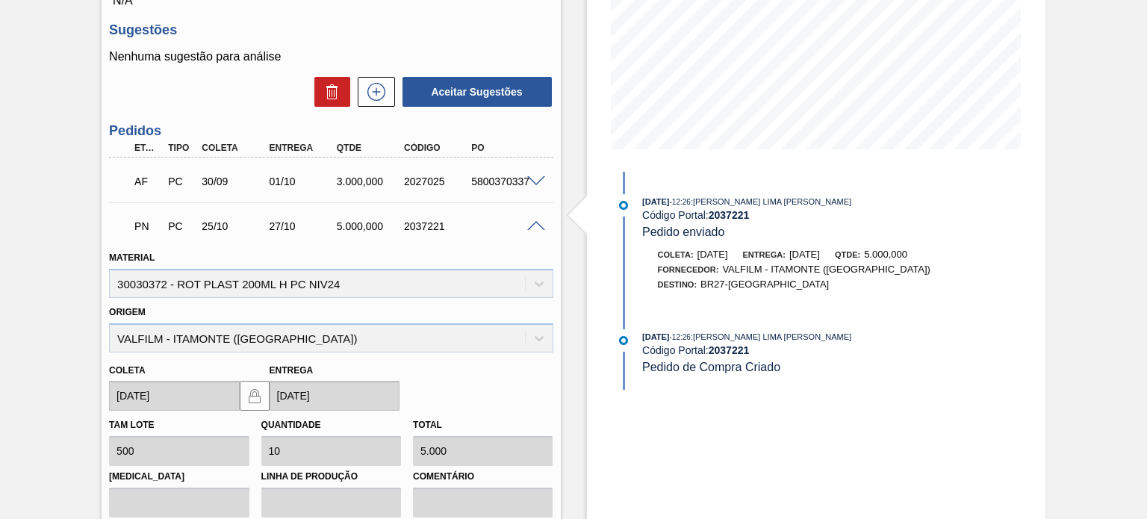
click at [533, 184] on span at bounding box center [536, 181] width 18 height 11
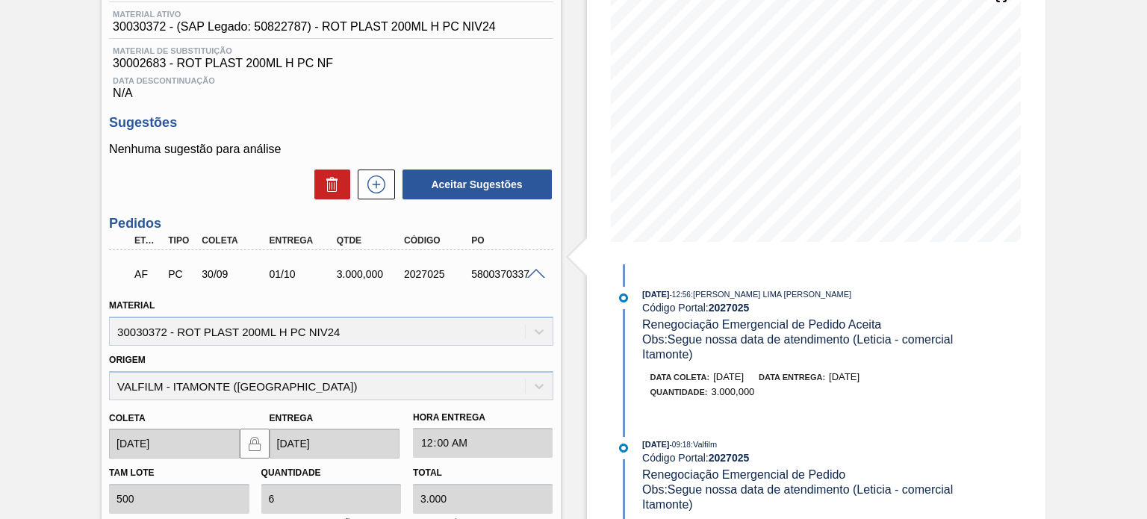
scroll to position [63, 0]
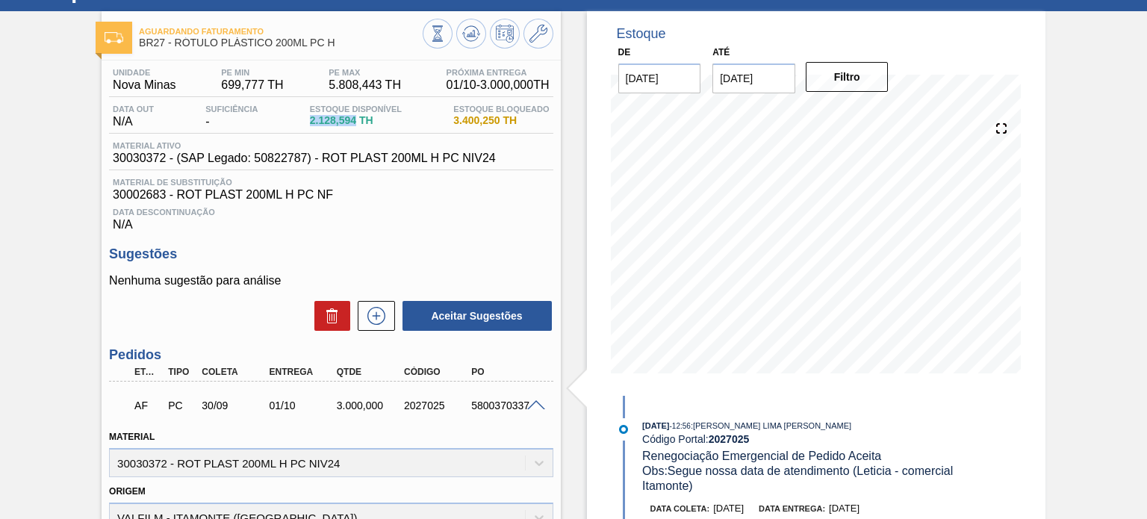
drag, startPoint x: 354, startPoint y: 121, endPoint x: 304, endPoint y: 119, distance: 50.1
click at [304, 119] on div "Data out N/A Suficiência - Estoque Disponível 2.128,594 TH Estoque Bloqueado 3.…" at bounding box center [330, 119] width 443 height 29
copy span "2.128,594"
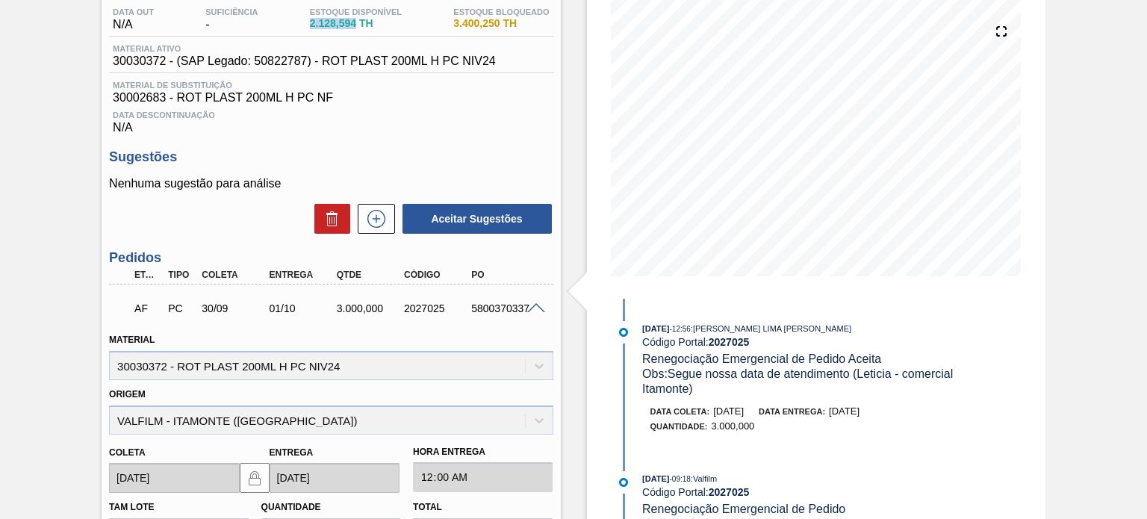
scroll to position [138, 0]
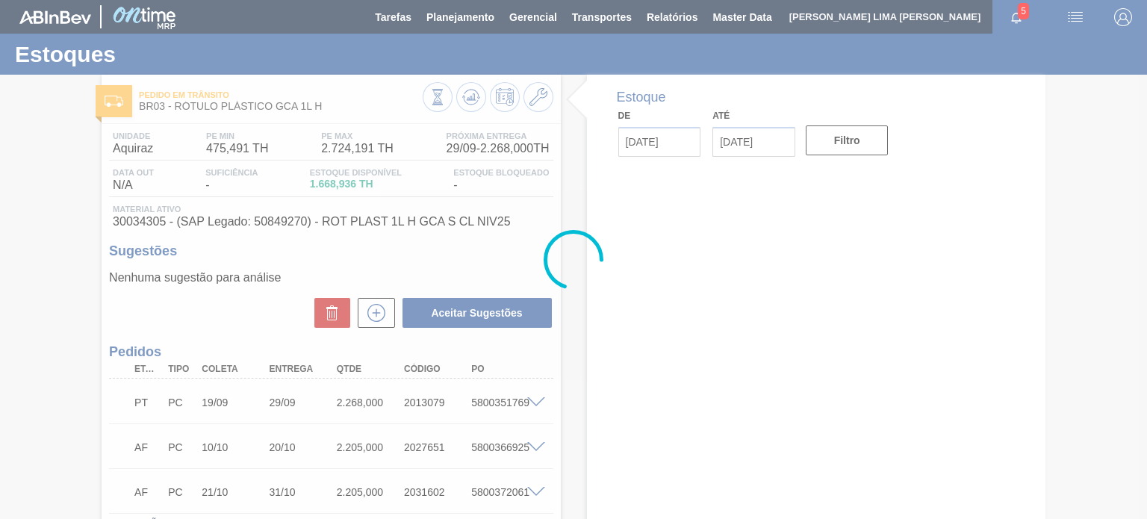
click at [343, 186] on div at bounding box center [573, 259] width 1147 height 519
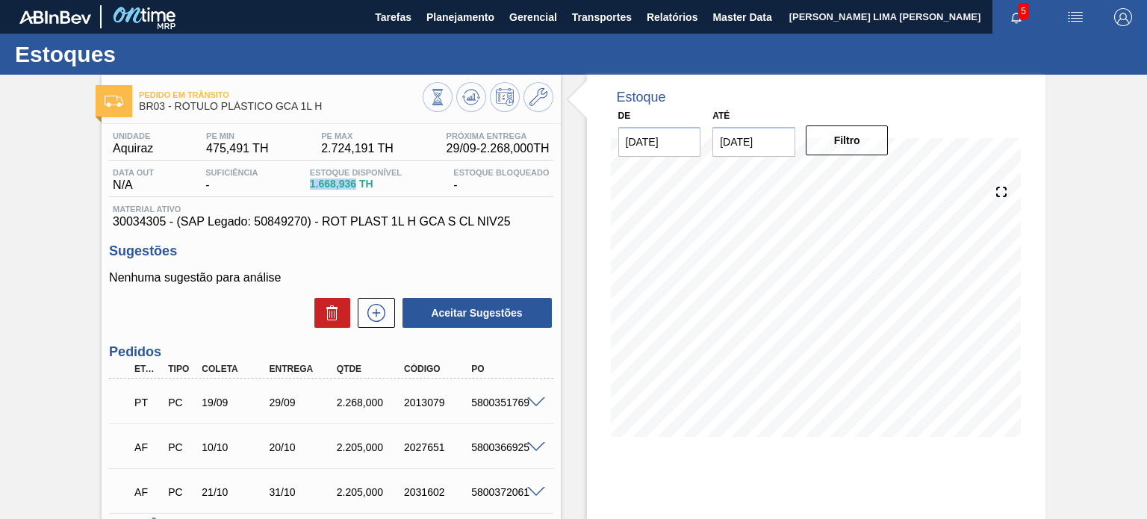
drag, startPoint x: 354, startPoint y: 186, endPoint x: 308, endPoint y: 181, distance: 45.8
click at [308, 184] on div "Estoque Disponível 1.668,936 TH" at bounding box center [355, 180] width 99 height 24
copy span "1.668,936"
click at [425, 104] on button at bounding box center [438, 97] width 30 height 30
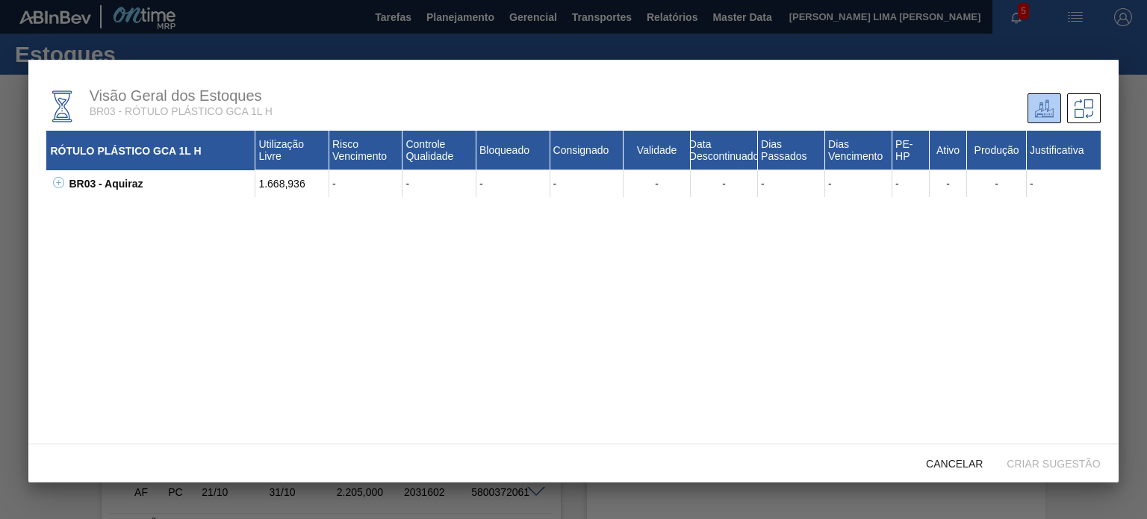
click at [60, 186] on icon at bounding box center [58, 182] width 11 height 11
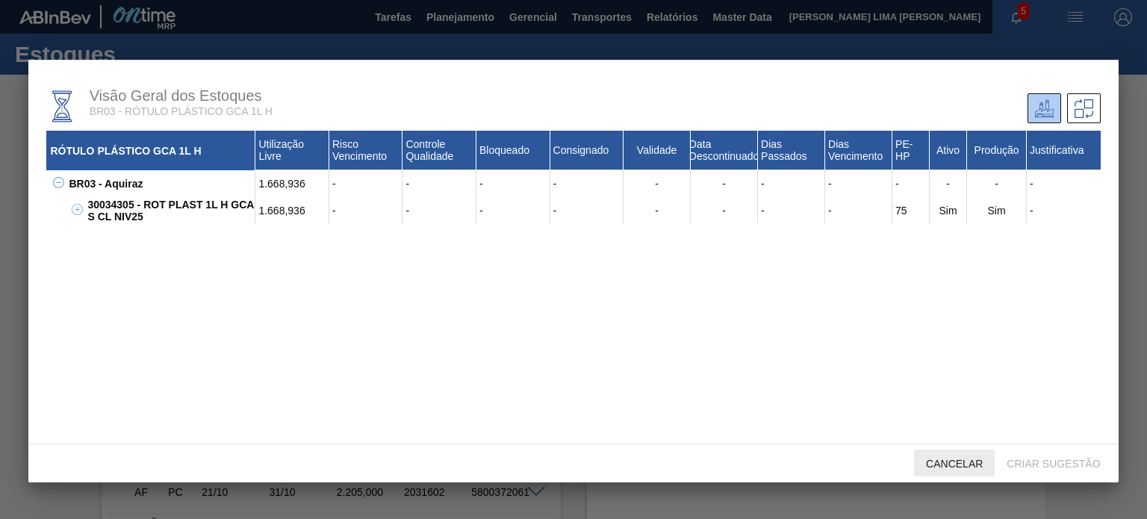
click at [962, 463] on span "Cancelar" at bounding box center [954, 464] width 81 height 12
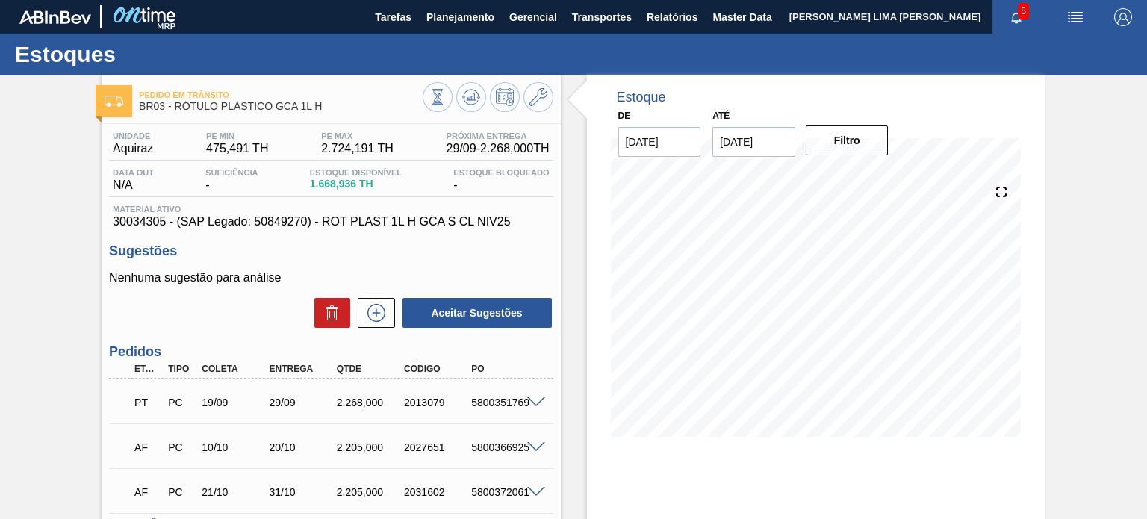
click at [538, 399] on span at bounding box center [536, 402] width 18 height 11
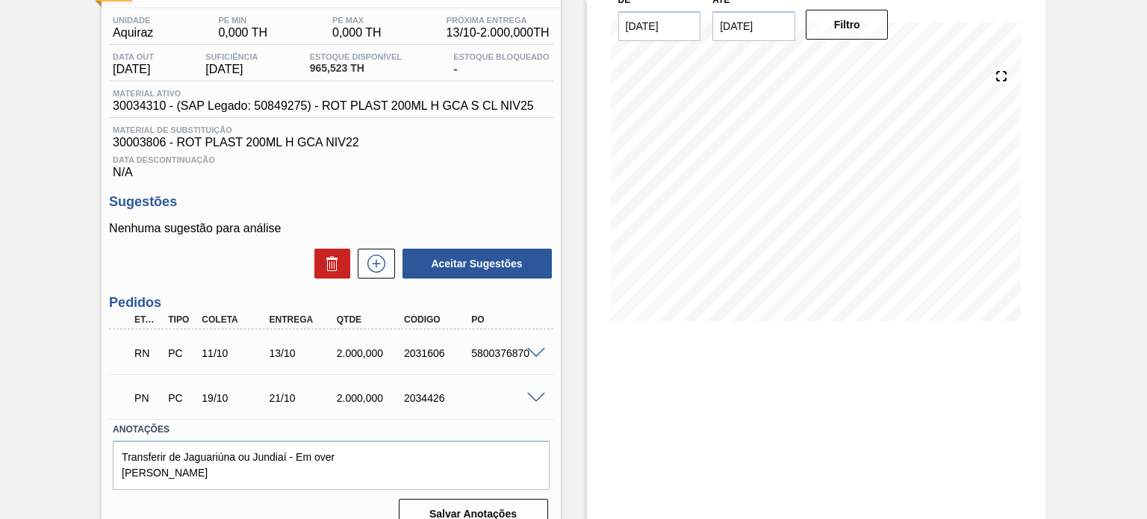
scroll to position [138, 0]
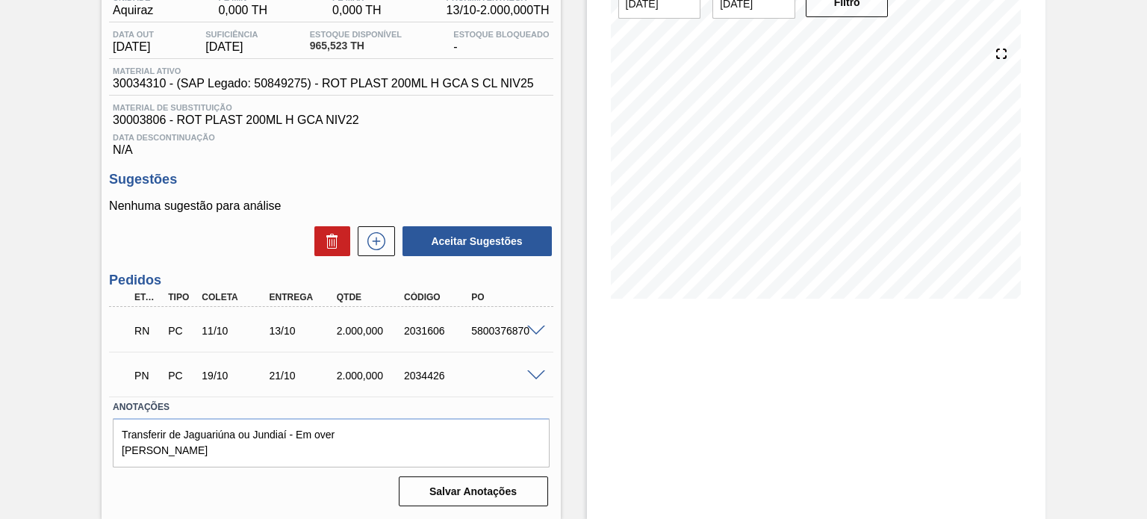
click at [535, 329] on span at bounding box center [536, 331] width 18 height 11
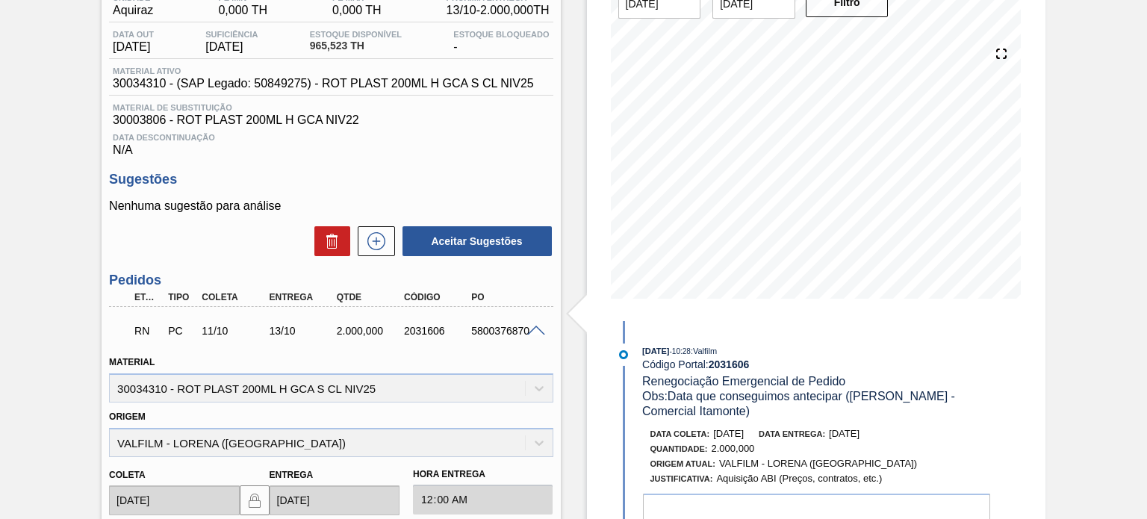
click at [411, 327] on div "2031606" at bounding box center [437, 331] width 74 height 12
copy div "2031606"
click at [417, 337] on div "2031606" at bounding box center [437, 331] width 74 height 12
click at [418, 334] on div "2031606" at bounding box center [437, 331] width 74 height 12
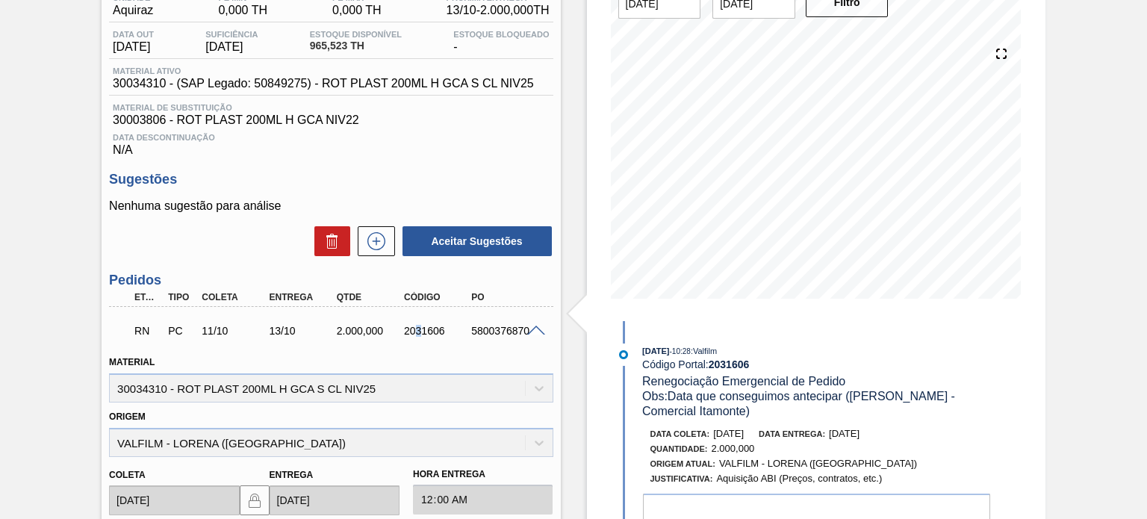
click at [423, 331] on div "2031606" at bounding box center [437, 331] width 74 height 12
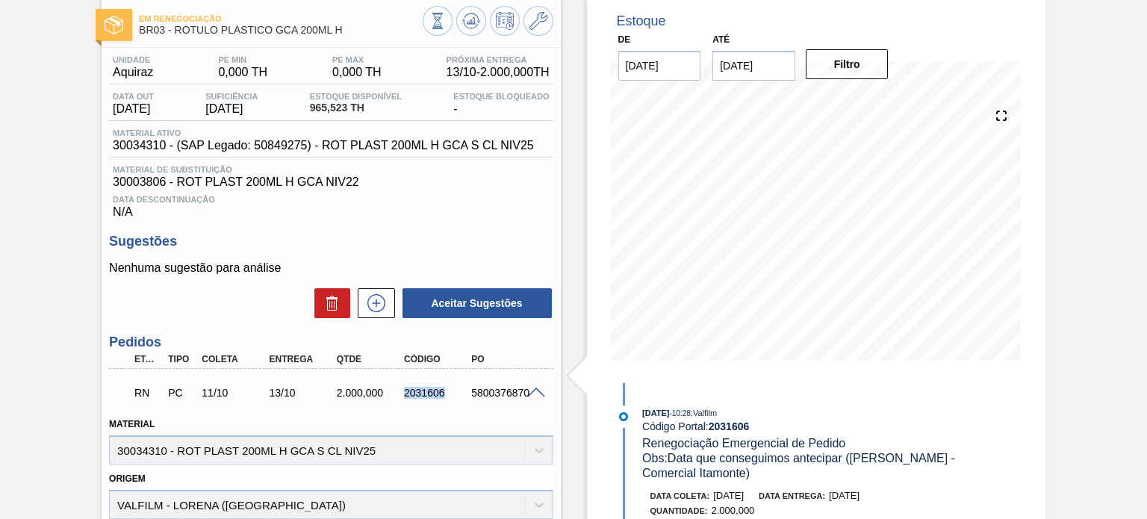
scroll to position [0, 0]
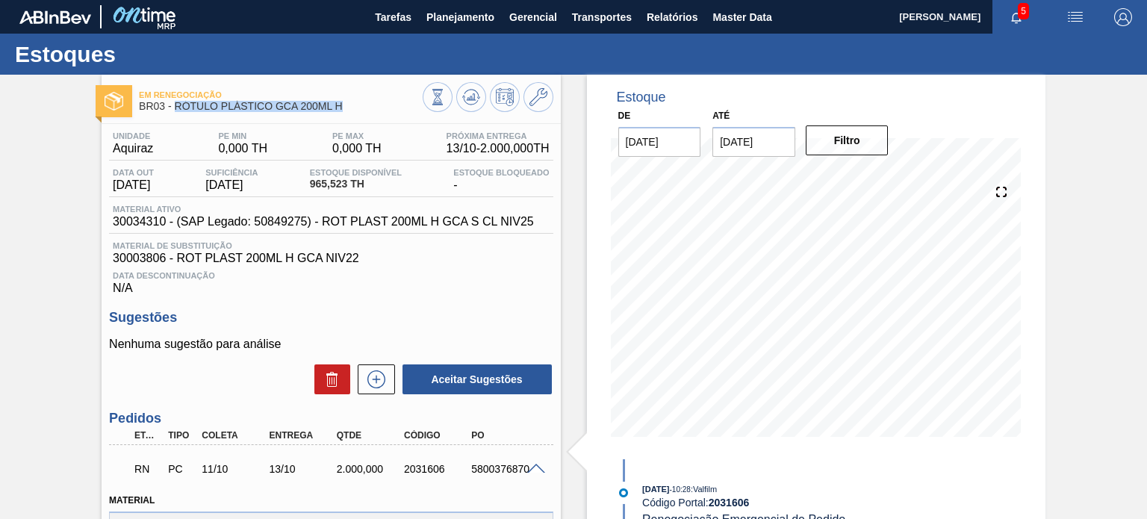
drag, startPoint x: 355, startPoint y: 102, endPoint x: 174, endPoint y: 110, distance: 181.6
click at [174, 110] on span "BR03 - RÓTULO PLÁSTICO GCA 200ML H" at bounding box center [280, 106] width 283 height 11
copy span "RÓTULO PLÁSTICO GCA 200ML H"
drag, startPoint x: 352, startPoint y: 187, endPoint x: 317, endPoint y: 184, distance: 35.2
click at [317, 184] on span "965,523 TH" at bounding box center [356, 183] width 92 height 11
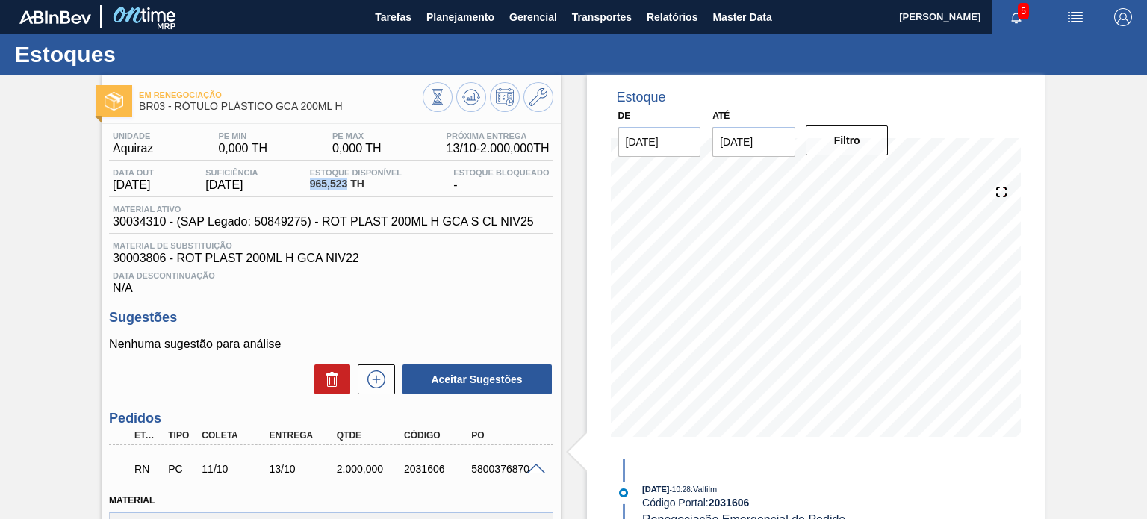
copy span "965,523"
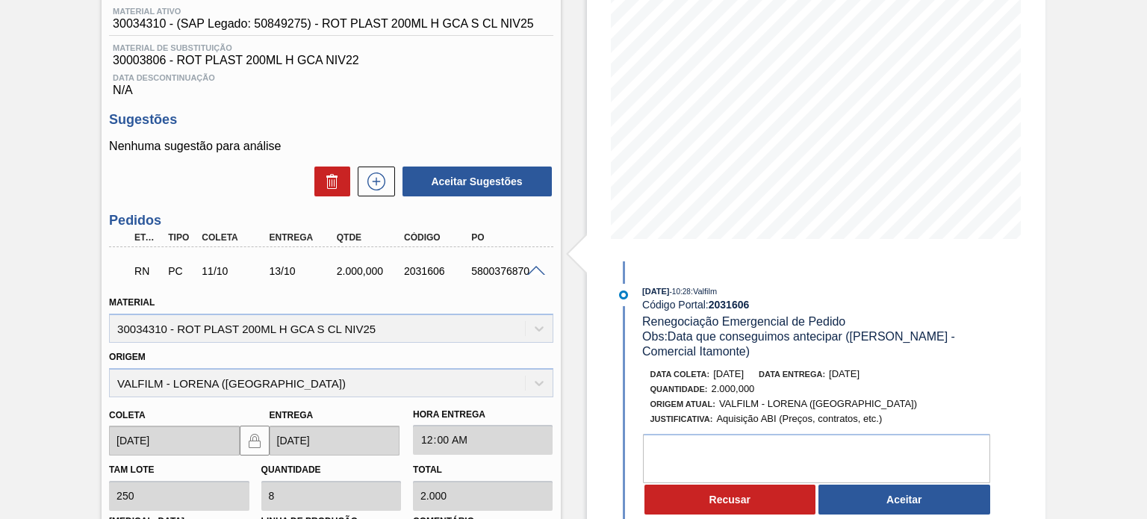
scroll to position [224, 0]
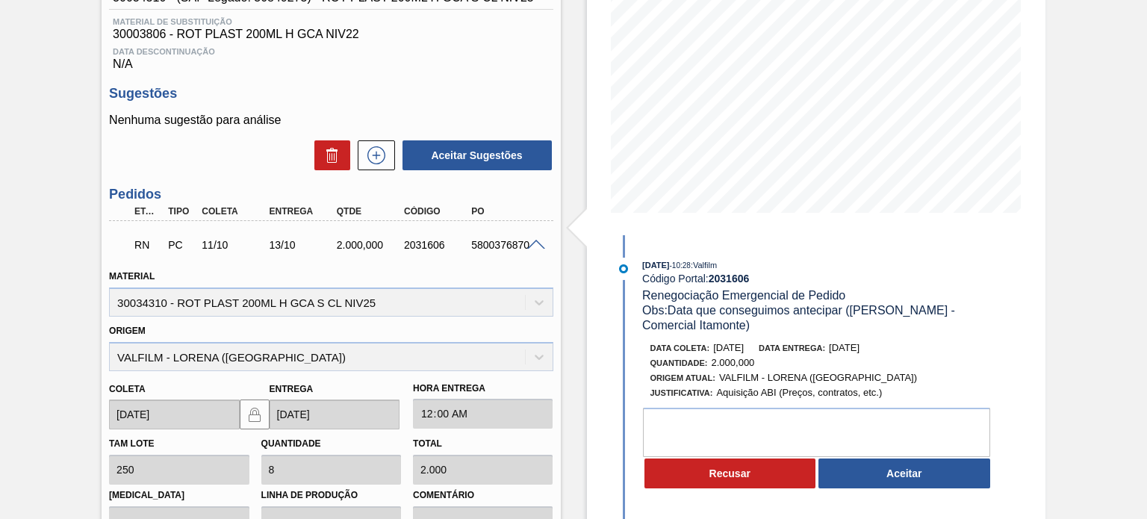
click at [420, 247] on div "2031606" at bounding box center [437, 245] width 74 height 12
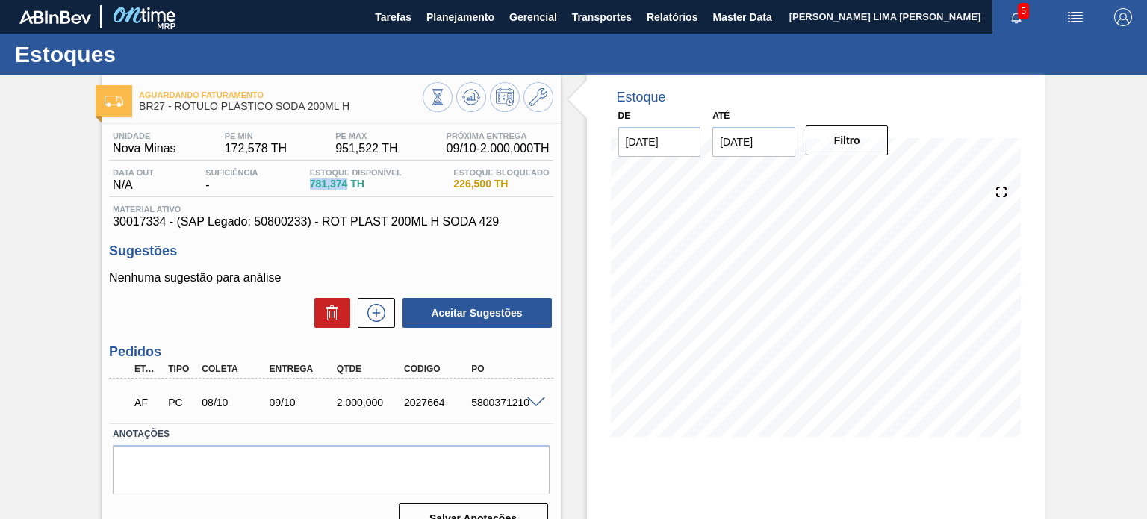
drag, startPoint x: 346, startPoint y: 181, endPoint x: 307, endPoint y: 179, distance: 39.6
click at [307, 179] on div "Estoque Disponível 781,374 TH" at bounding box center [355, 180] width 99 height 24
copy span "781,374"
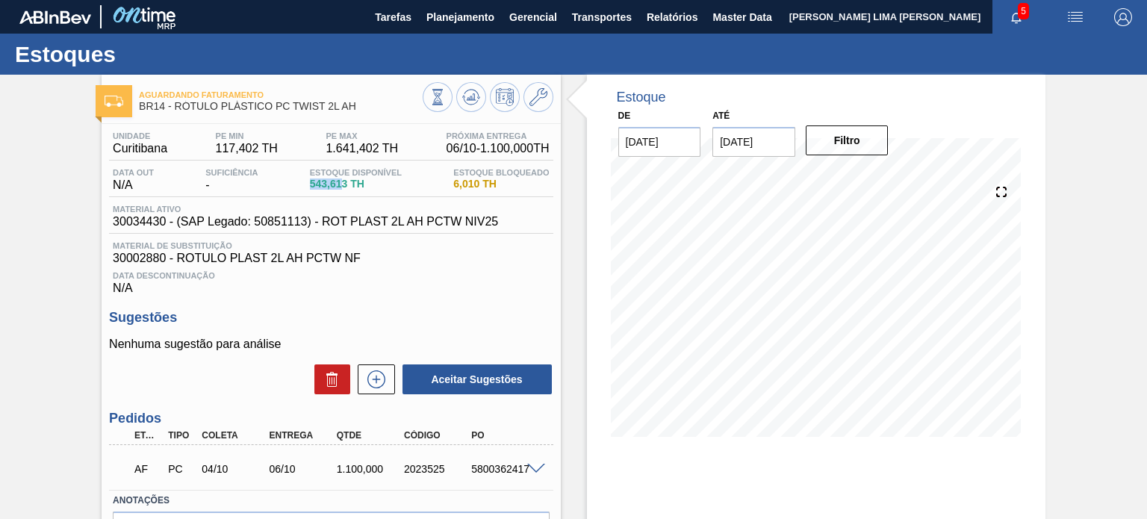
drag, startPoint x: 343, startPoint y: 181, endPoint x: 303, endPoint y: 184, distance: 40.4
click at [303, 184] on div "Data out N/A Suficiência - Estoque Disponível 543,613 TH Estoque Bloqueado 6,01…" at bounding box center [330, 182] width 443 height 29
click at [343, 187] on span "543,613 TH" at bounding box center [356, 183] width 92 height 11
drag, startPoint x: 341, startPoint y: 186, endPoint x: 308, endPoint y: 186, distance: 33.6
click at [308, 186] on div "Estoque Disponível 543,613 TH" at bounding box center [355, 180] width 99 height 24
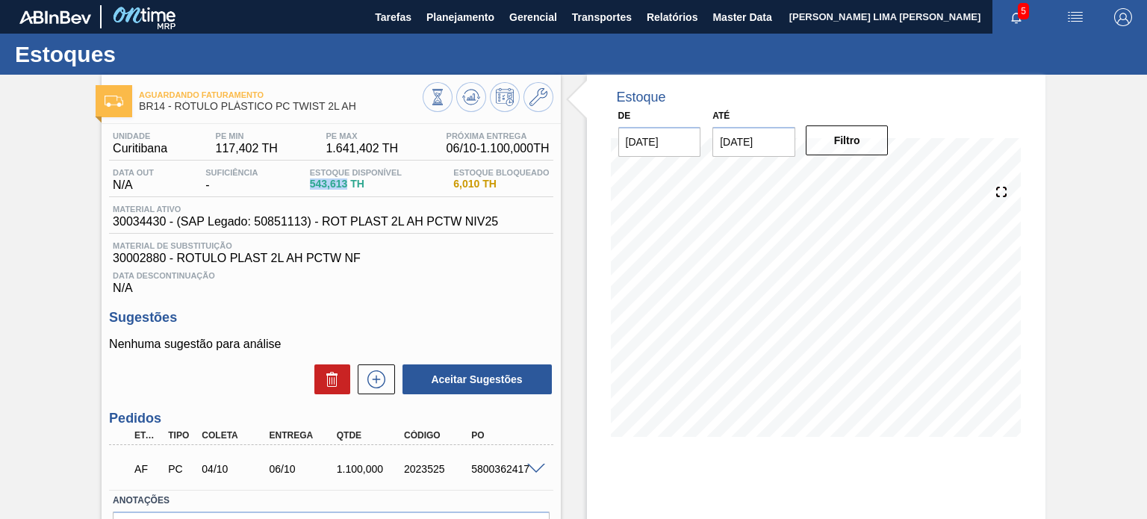
copy span "543,613"
click at [539, 468] on span at bounding box center [536, 469] width 18 height 11
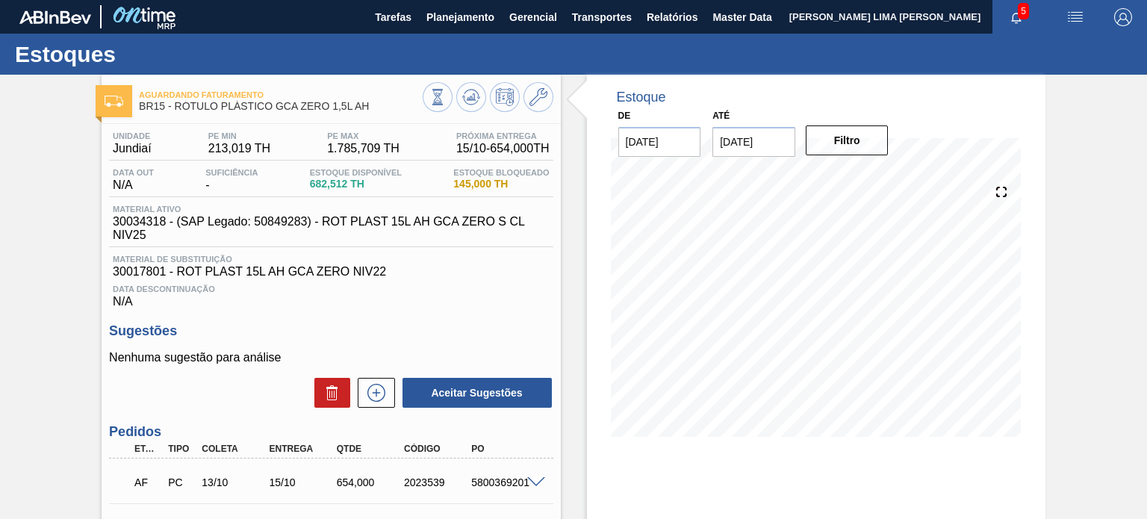
scroll to position [75, 0]
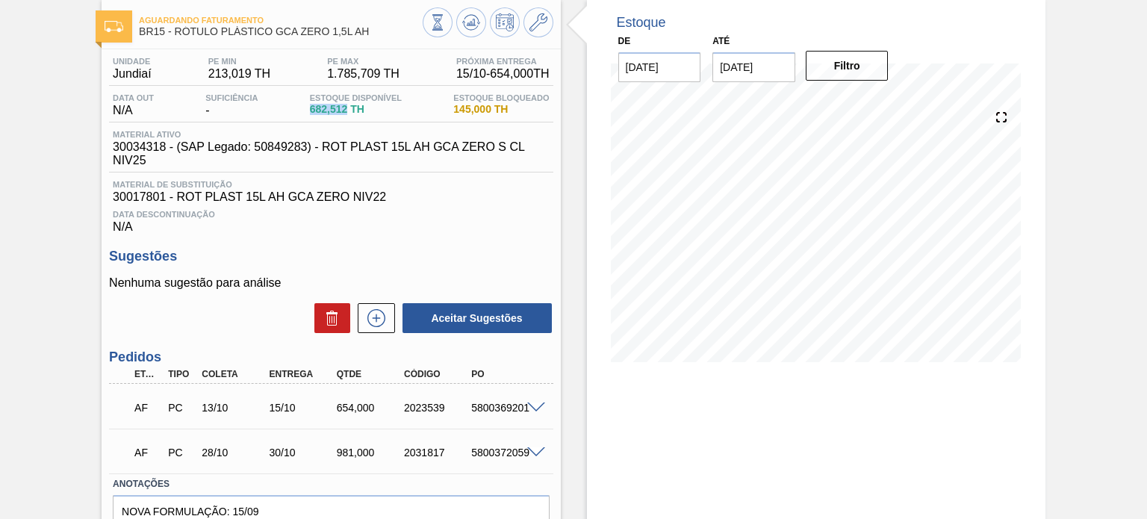
drag, startPoint x: 345, startPoint y: 110, endPoint x: 305, endPoint y: 108, distance: 39.6
click at [306, 108] on div "Estoque Disponível 682,512 TH" at bounding box center [355, 105] width 99 height 24
copy span "682,512"
click at [400, 402] on div "2023539" at bounding box center [437, 408] width 74 height 12
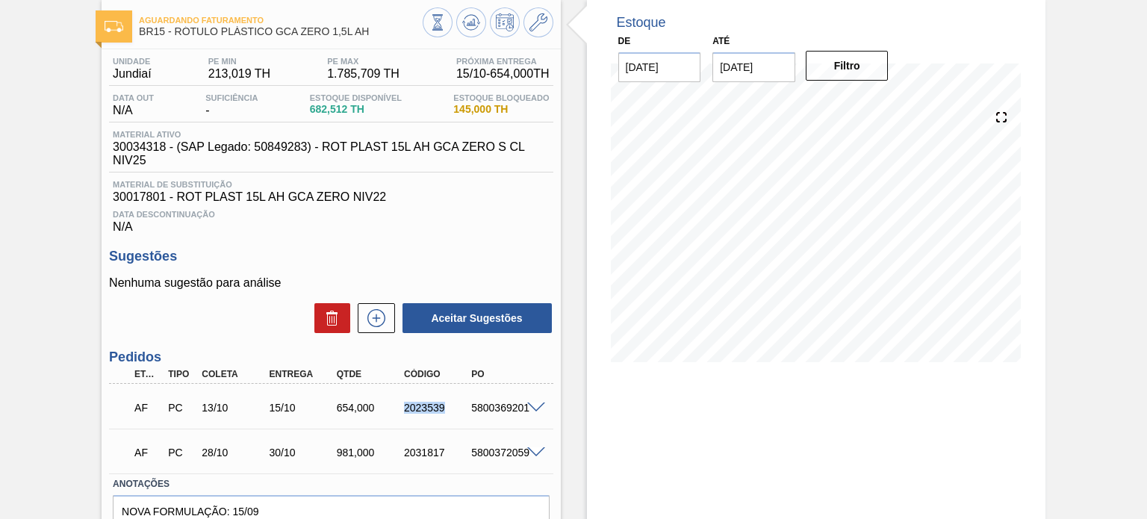
copy div "2023539"
drag, startPoint x: 340, startPoint y: 108, endPoint x: 292, endPoint y: 78, distance: 57.0
click at [306, 102] on div "Estoque Disponível 682,512 TH" at bounding box center [355, 105] width 99 height 24
click at [335, 110] on span "682,512 TH" at bounding box center [356, 109] width 92 height 11
click at [342, 110] on span "682,512 TH" at bounding box center [356, 109] width 92 height 11
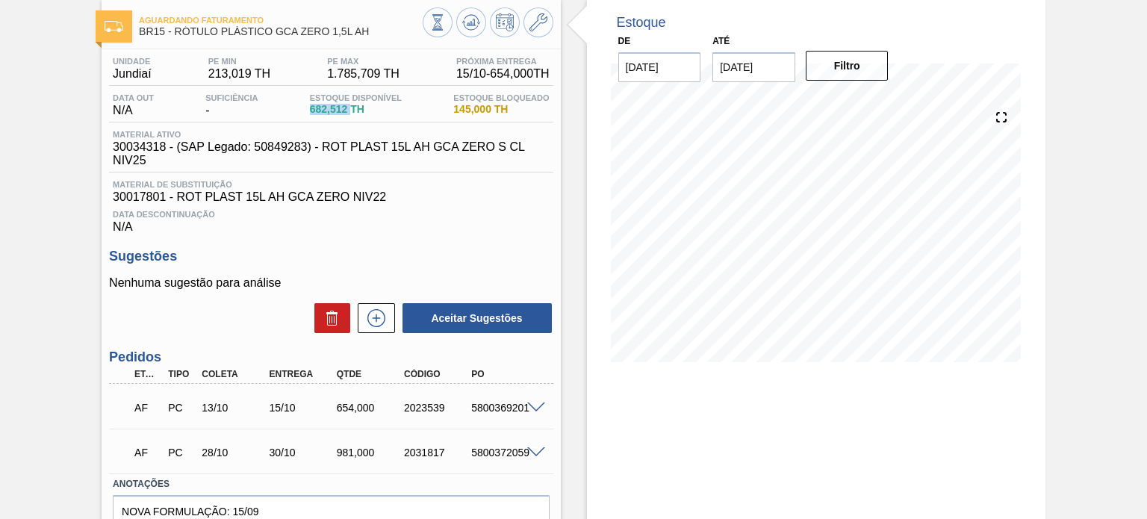
click at [342, 110] on span "682,512 TH" at bounding box center [356, 109] width 92 height 11
copy span "682,512"
click at [536, 399] on div "AF PC 13/10 15/10 654,000 2023539 5800369201" at bounding box center [330, 405] width 443 height 37
click at [532, 406] on span at bounding box center [536, 407] width 18 height 11
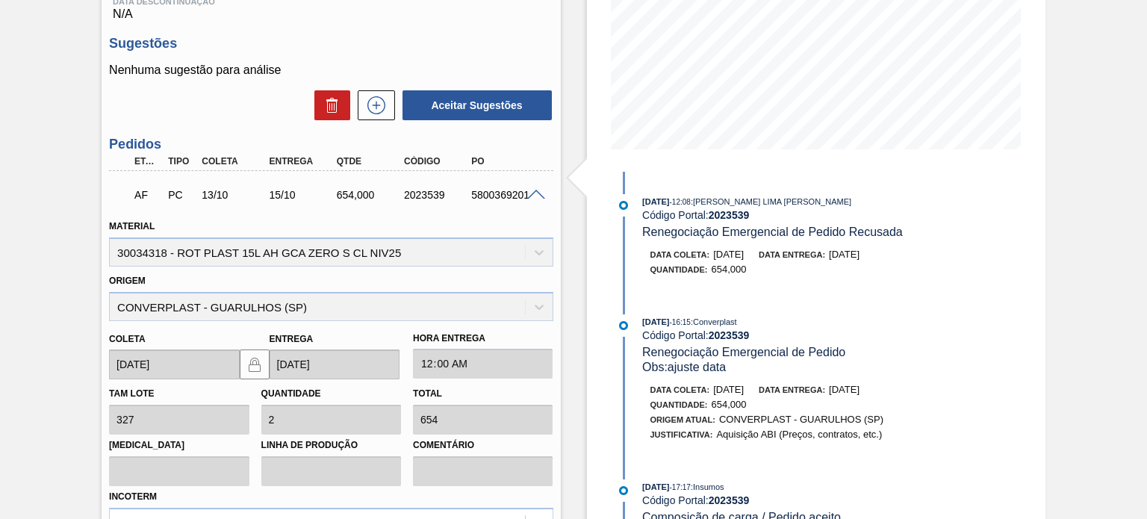
scroll to position [149, 0]
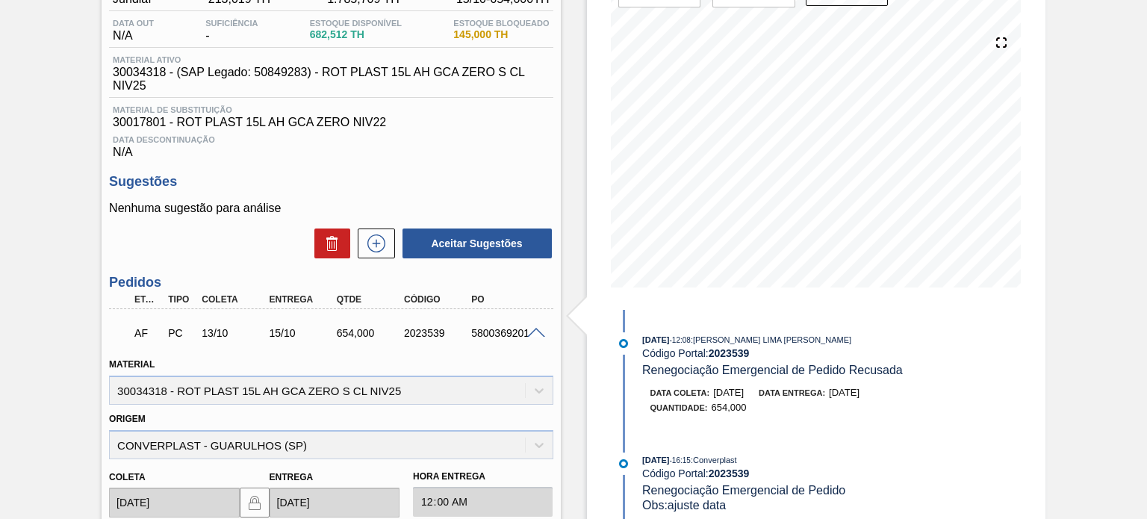
click at [594, 138] on div "Estoque De [DATE] Até [DATE] Filtro 24/09 Projeção de Estoque 668.91 [DOMAIN_NA…" at bounding box center [816, 117] width 458 height 384
click at [423, 333] on div "2023539" at bounding box center [437, 333] width 74 height 12
copy div "2023539"
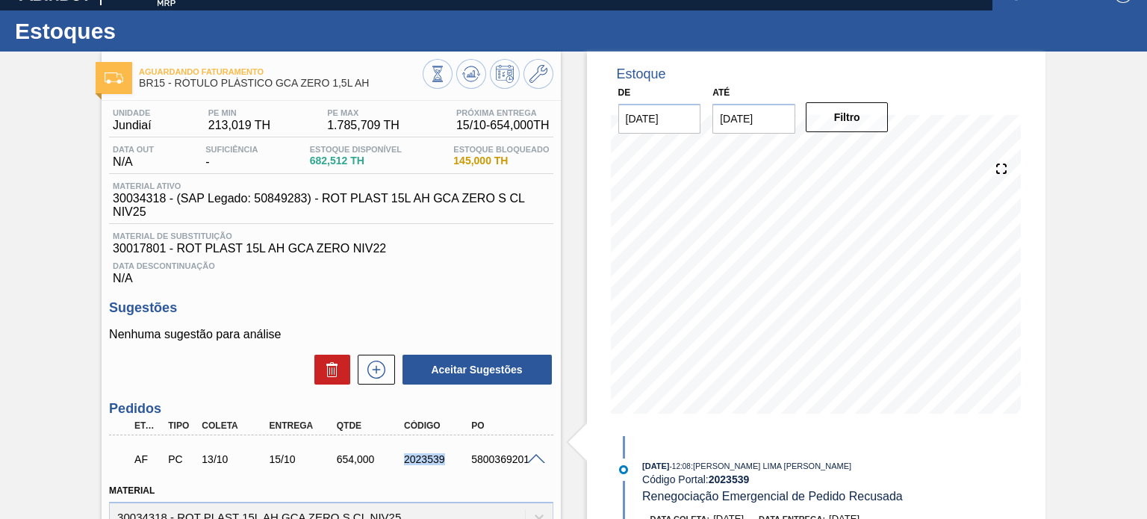
scroll to position [0, 0]
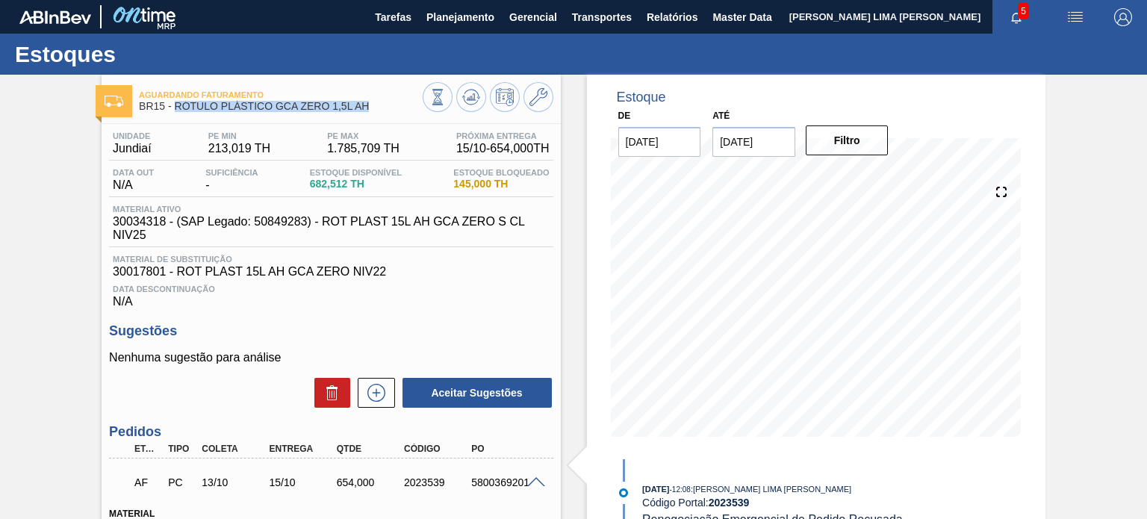
drag, startPoint x: 366, startPoint y: 110, endPoint x: 175, endPoint y: 111, distance: 191.1
click at [175, 111] on span "BR15 - RÓTULO PLÁSTICO GCA ZERO 1,5L AH" at bounding box center [280, 106] width 283 height 11
copy span "RÓTULO PLÁSTICO GCA ZERO 1,5L AH"
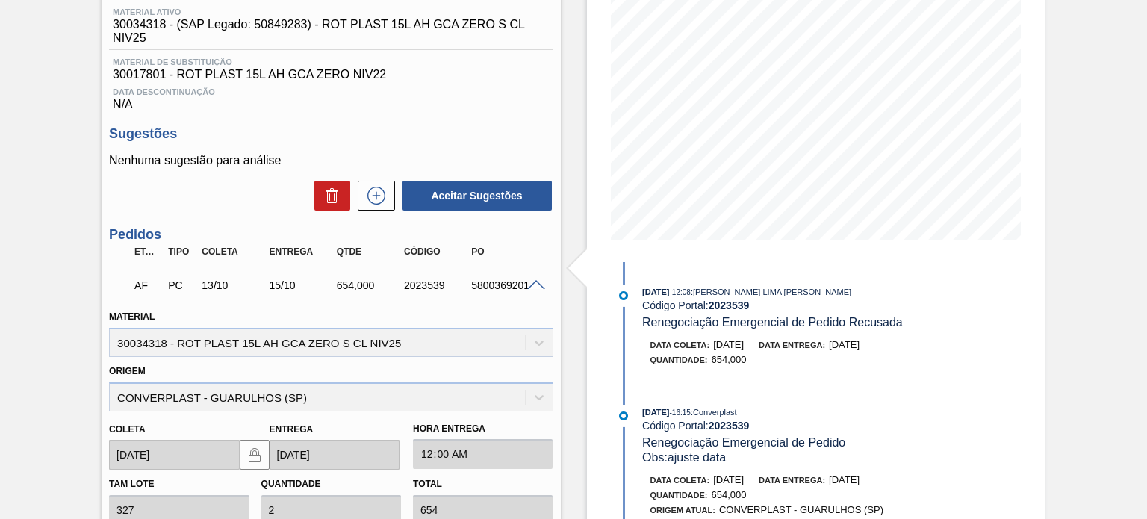
scroll to position [299, 0]
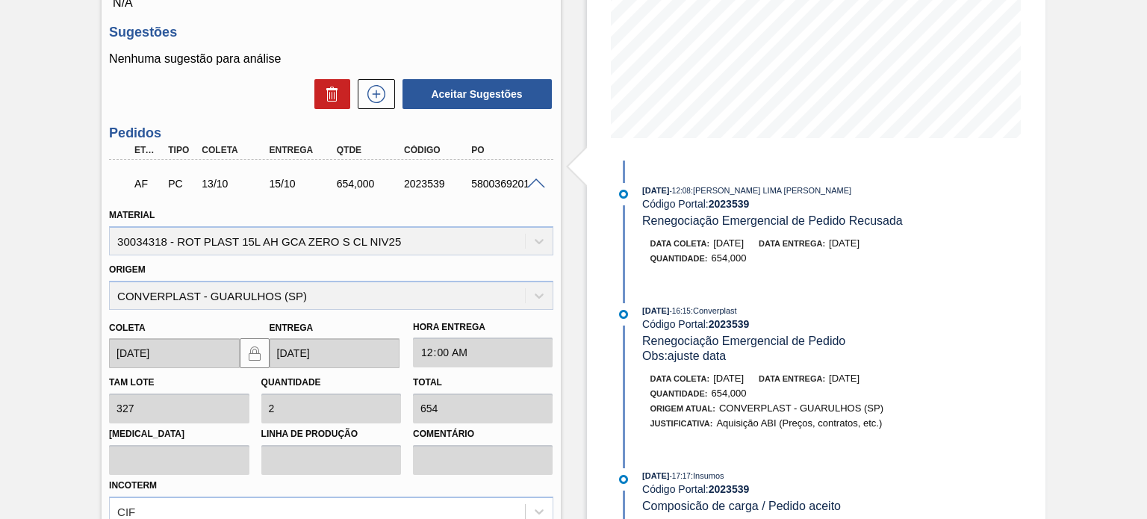
click at [422, 180] on div "2023539" at bounding box center [437, 184] width 74 height 12
copy div "2023539"
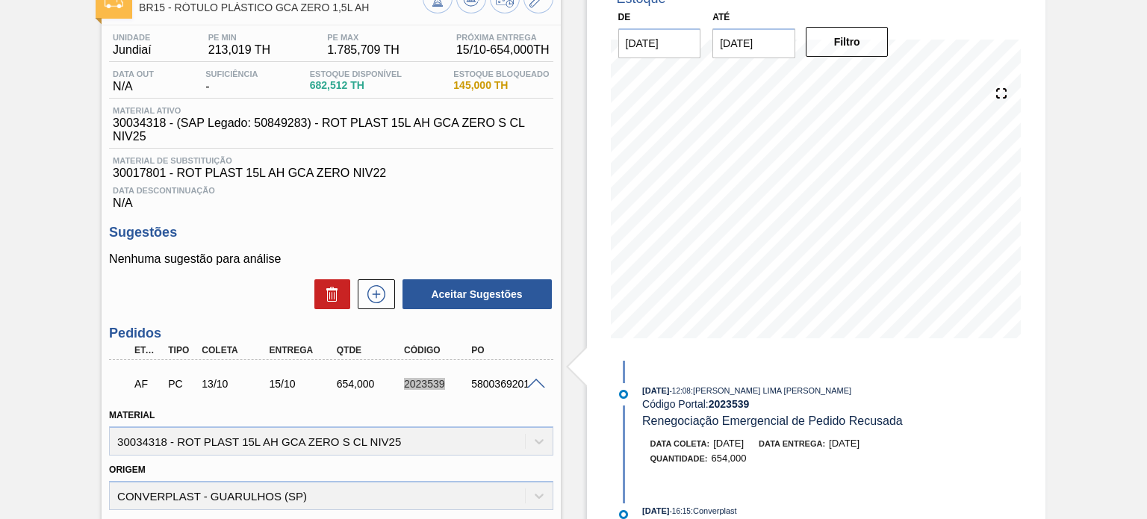
scroll to position [0, 0]
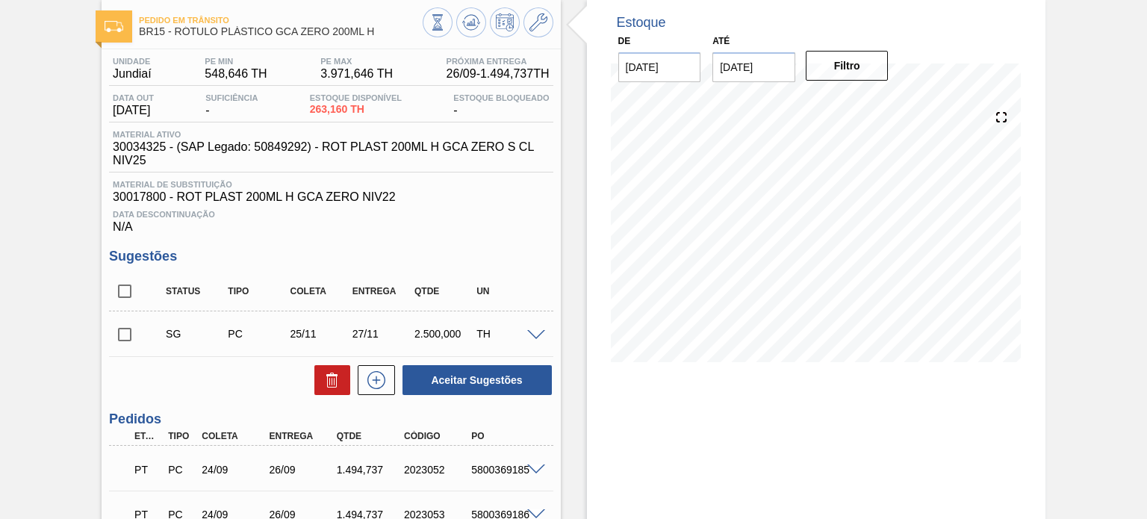
scroll to position [149, 0]
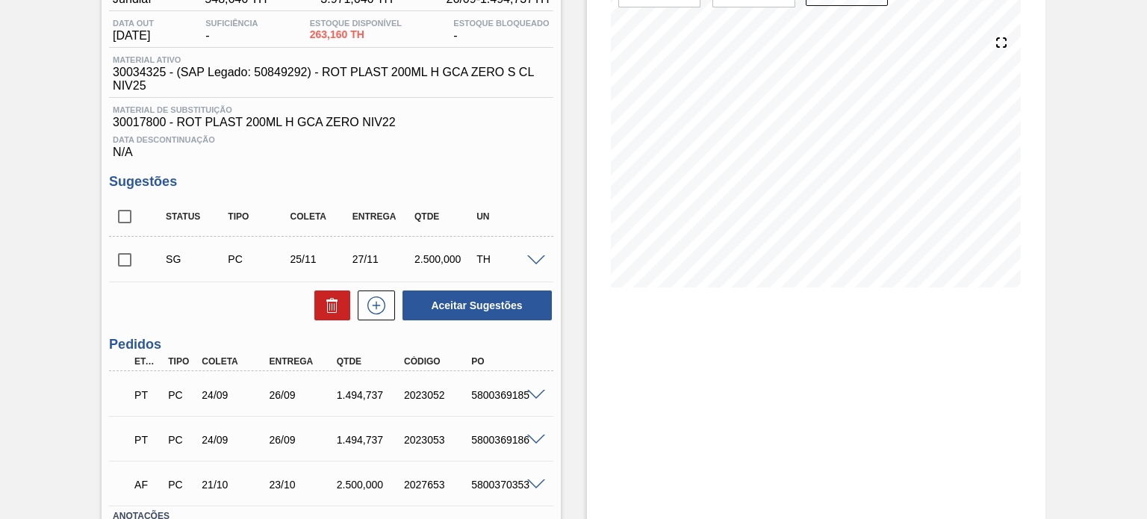
click at [535, 393] on span at bounding box center [536, 395] width 18 height 11
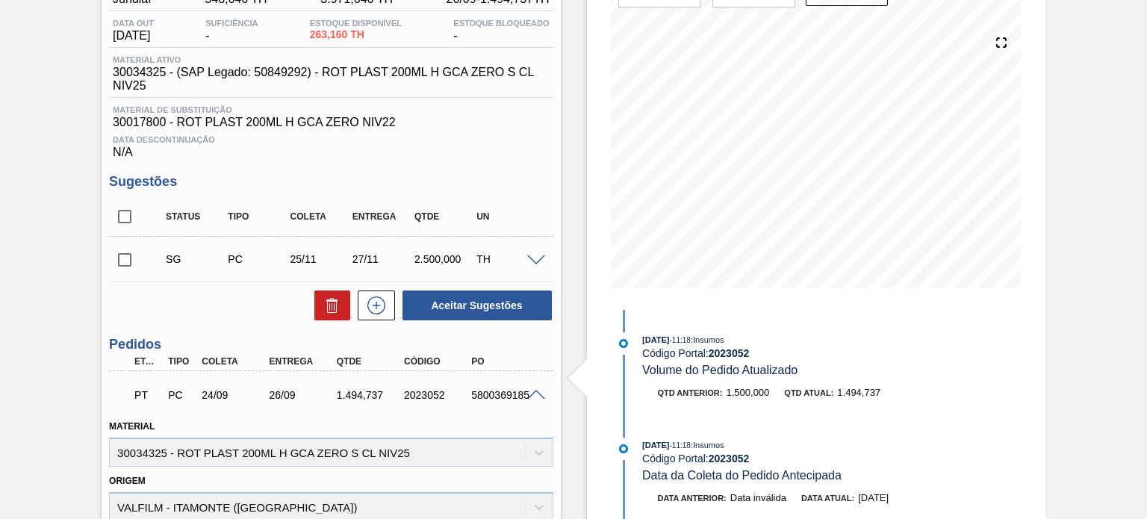
click at [539, 392] on span at bounding box center [536, 395] width 18 height 11
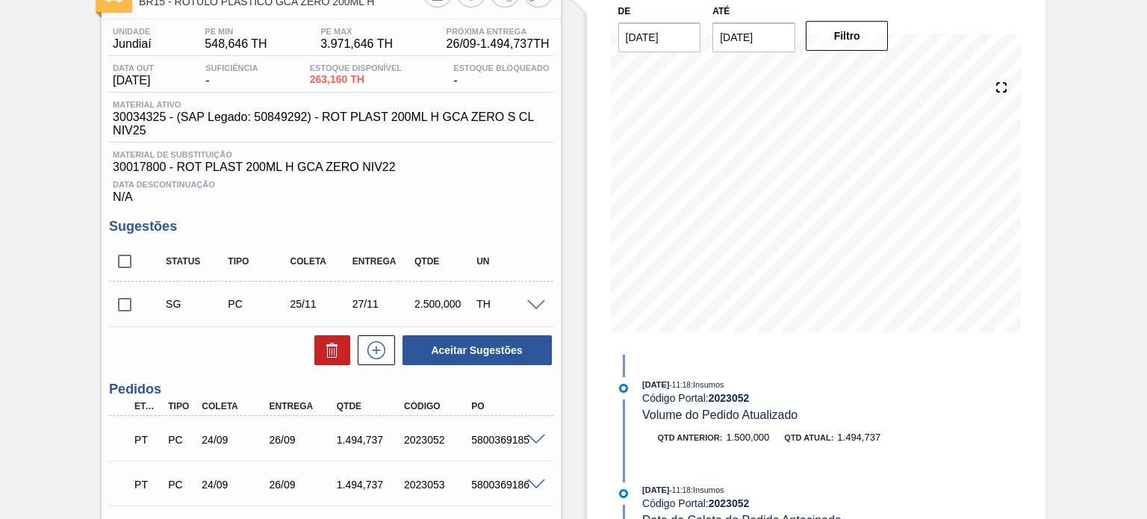
scroll to position [0, 0]
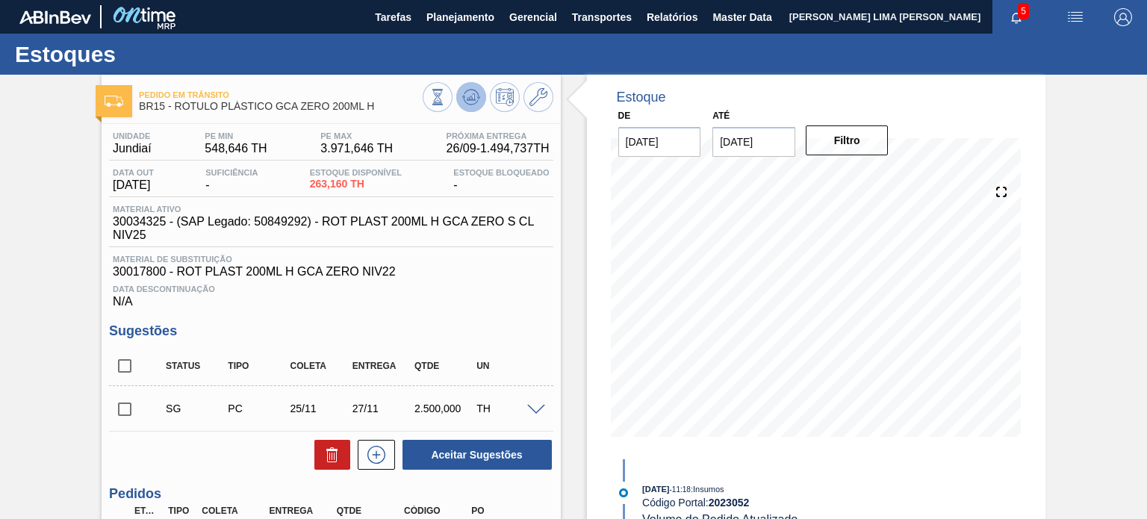
click at [458, 98] on button at bounding box center [471, 97] width 30 height 30
